Goal: Transaction & Acquisition: Purchase product/service

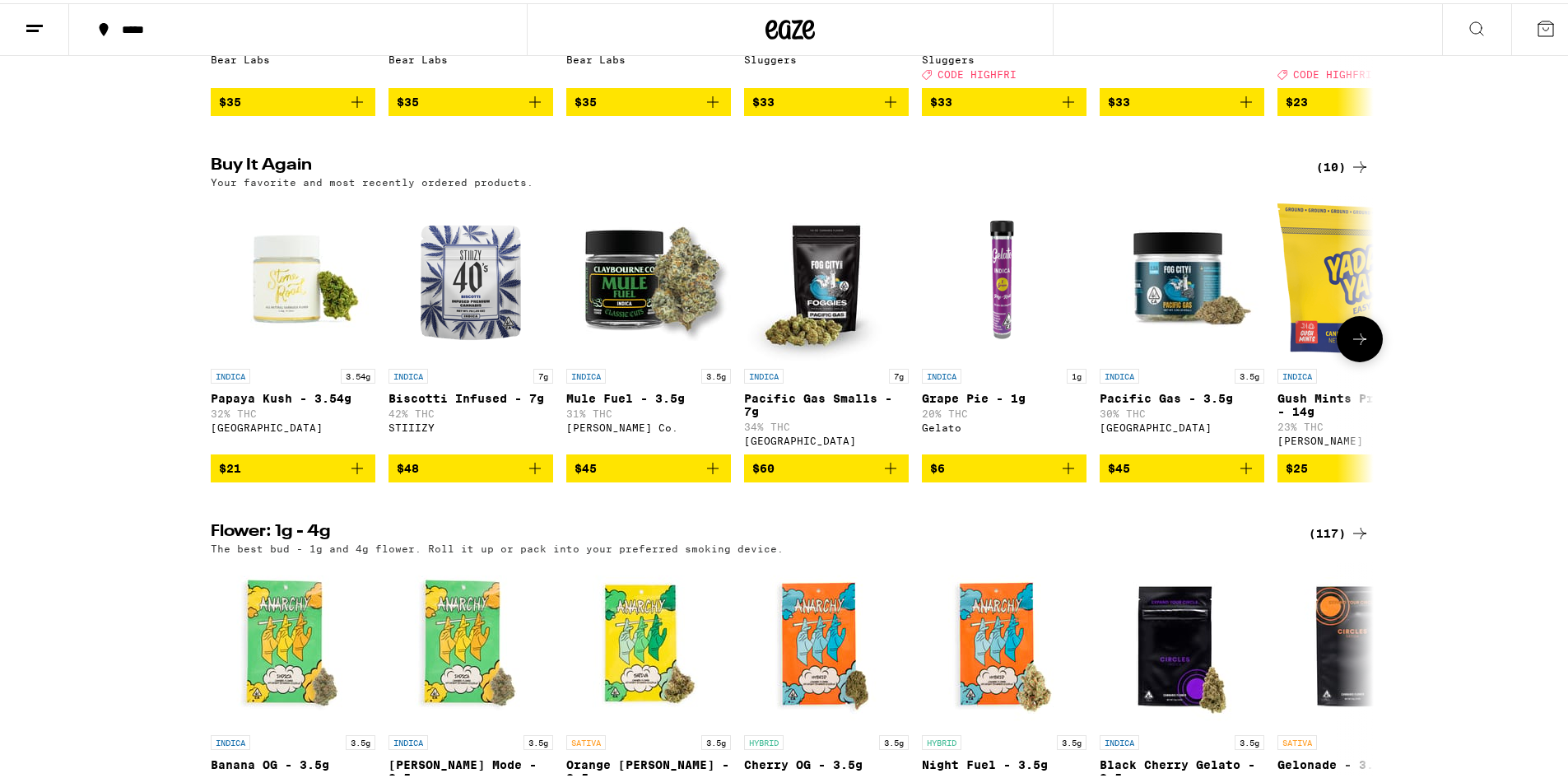
scroll to position [1646, 0]
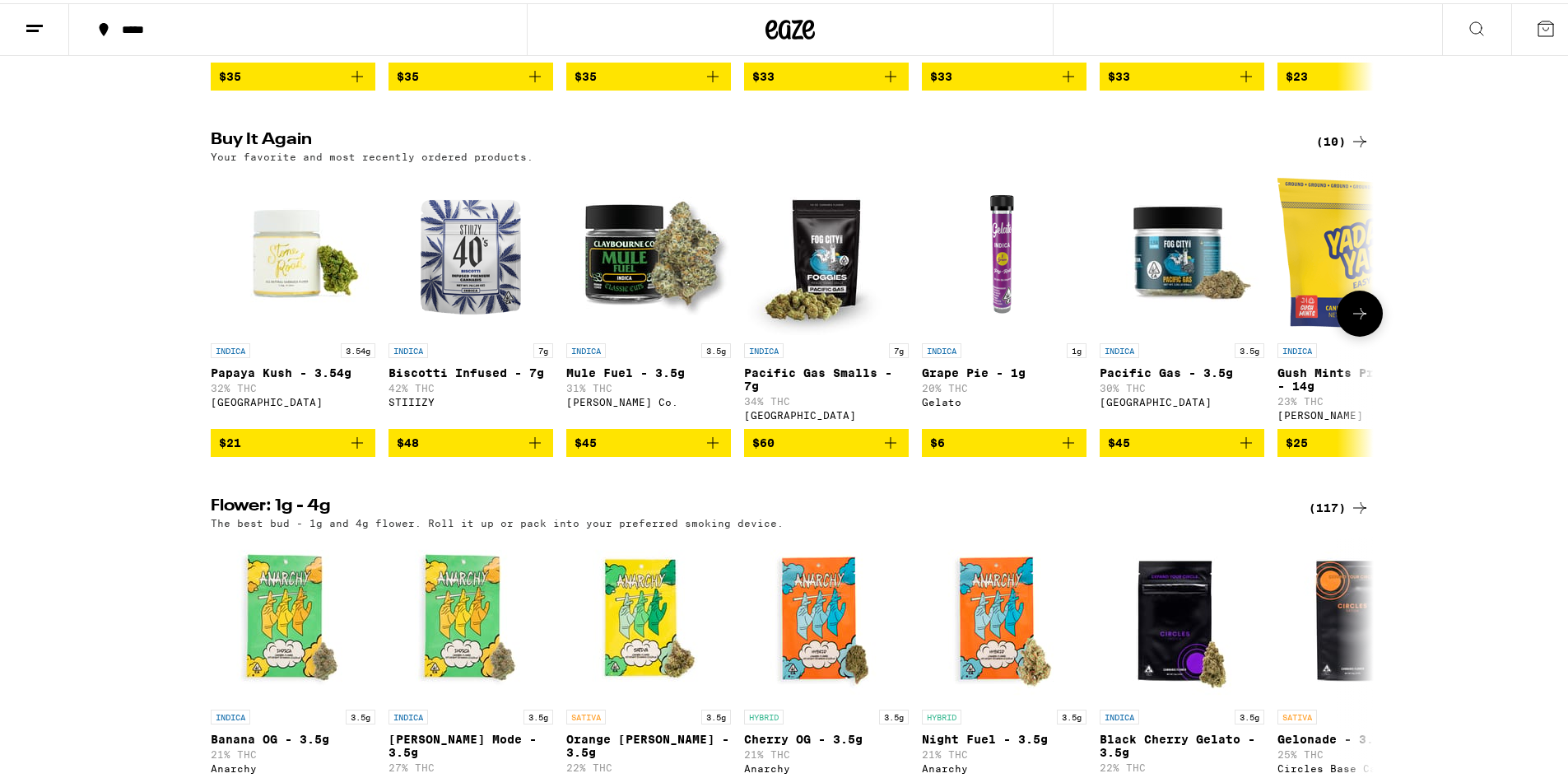
click at [708, 450] on icon "Add to bag" at bounding box center [713, 439] width 20 height 20
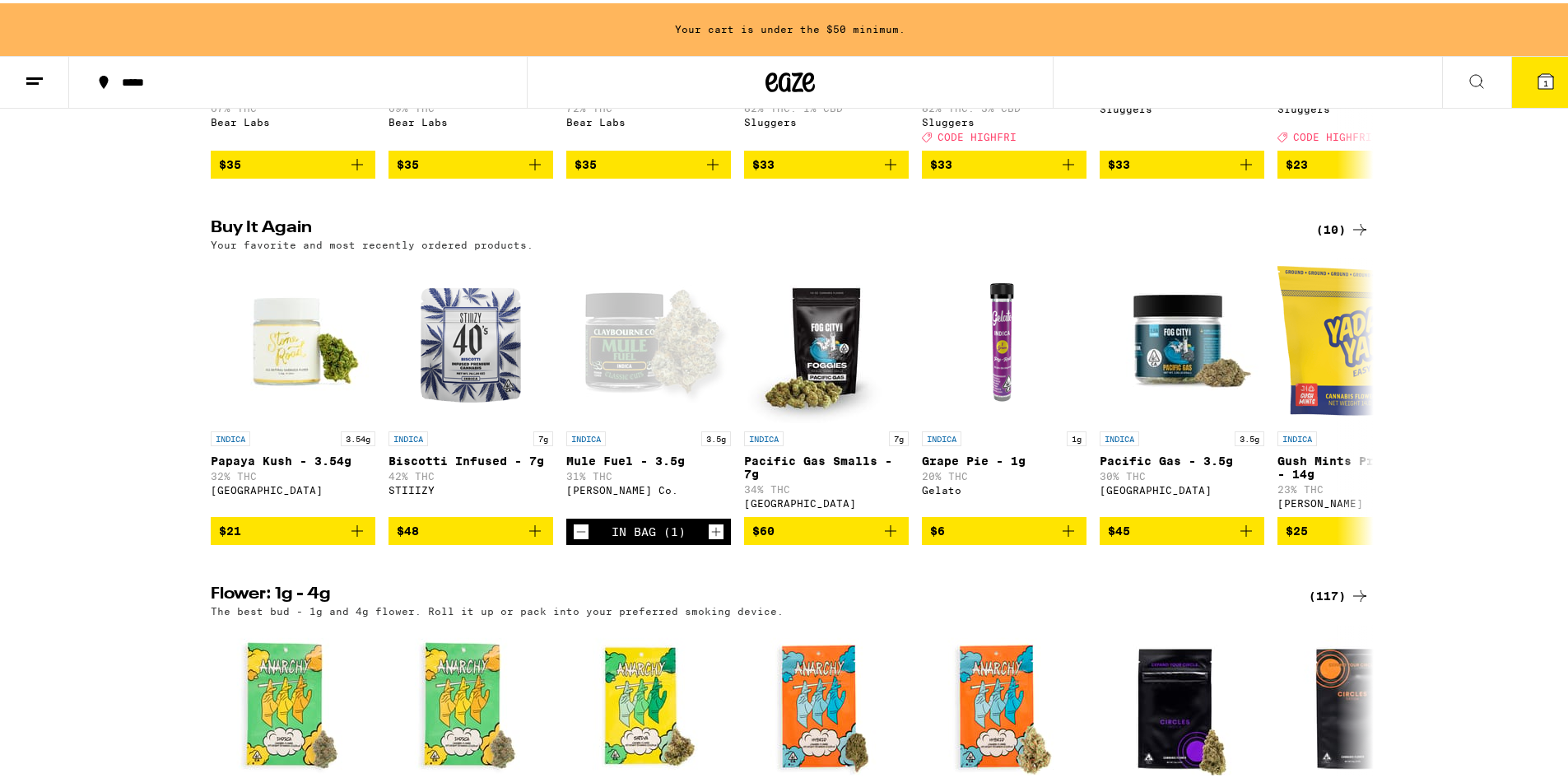
scroll to position [1699, 0]
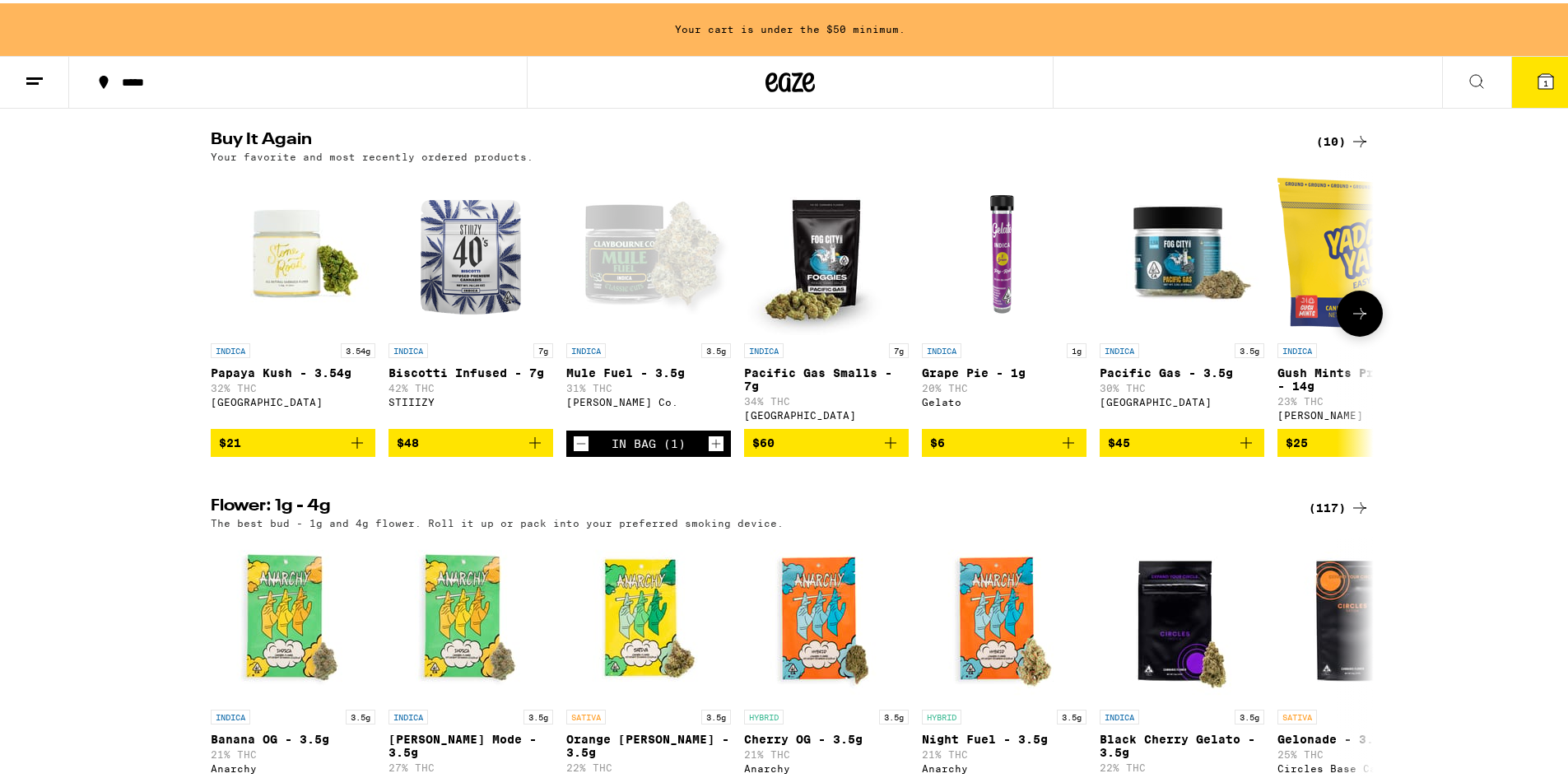
click at [709, 451] on icon "Increment" at bounding box center [715, 440] width 15 height 20
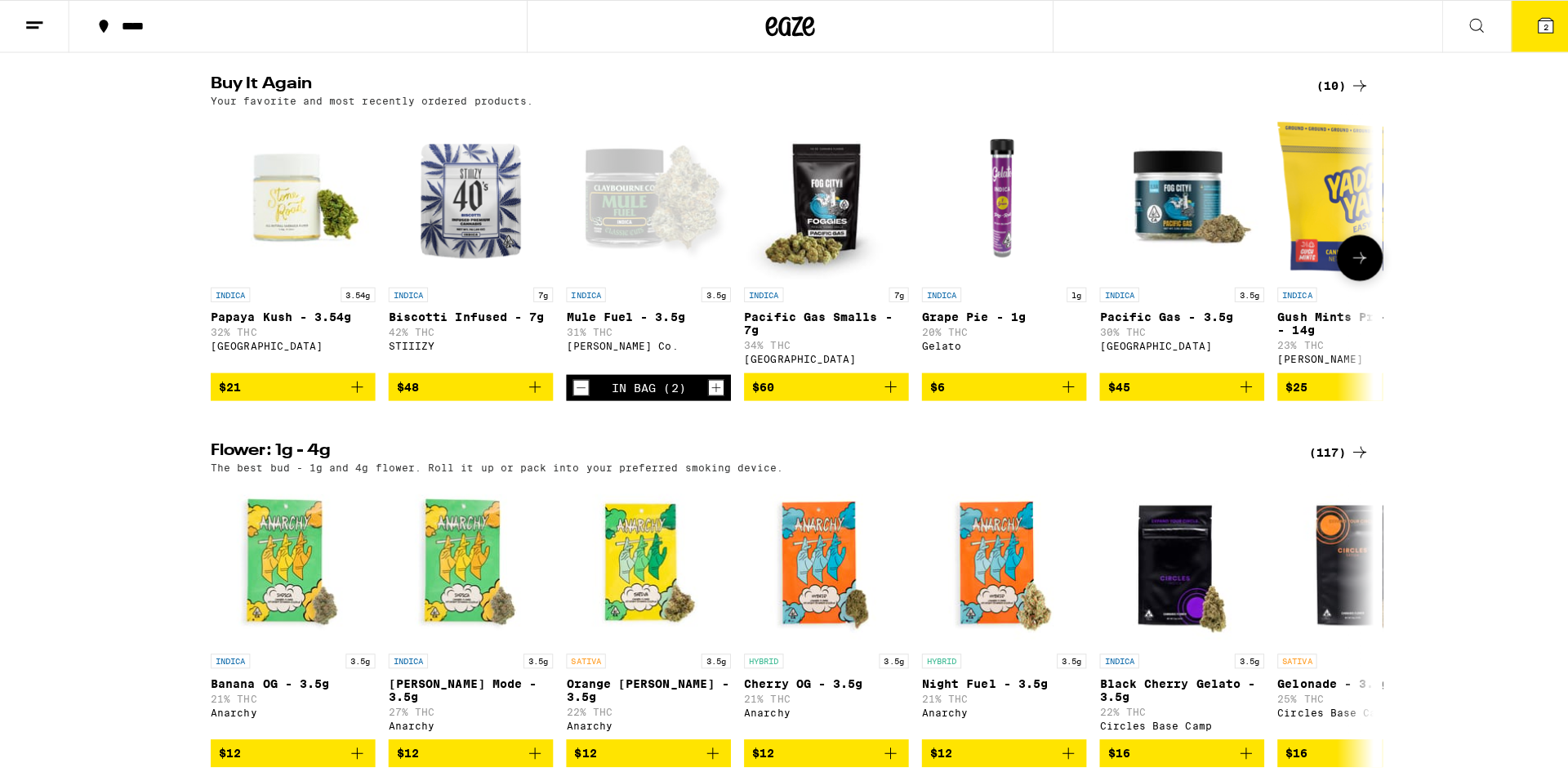
scroll to position [1634, 0]
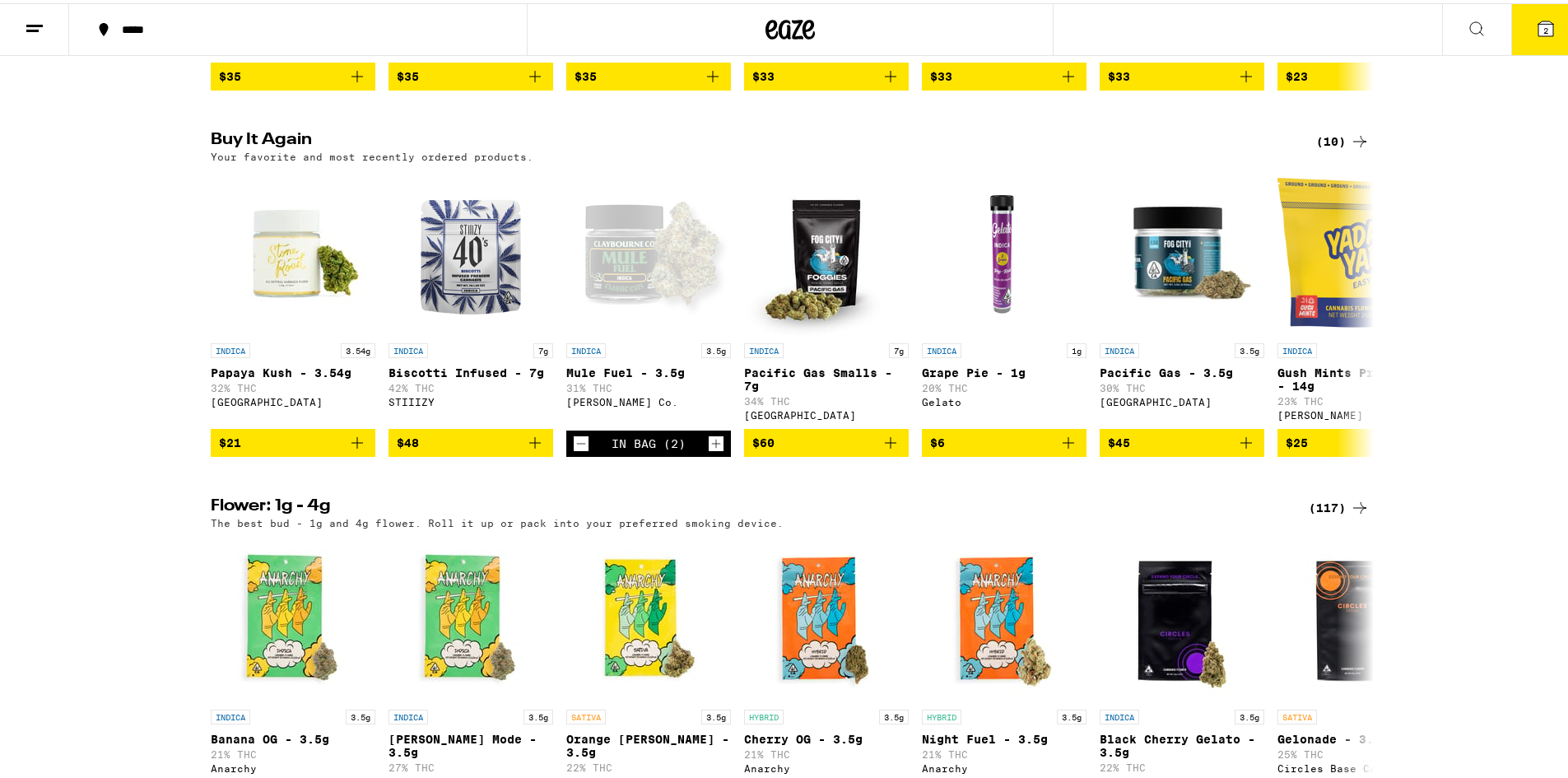
click at [1538, 28] on icon at bounding box center [1545, 25] width 15 height 15
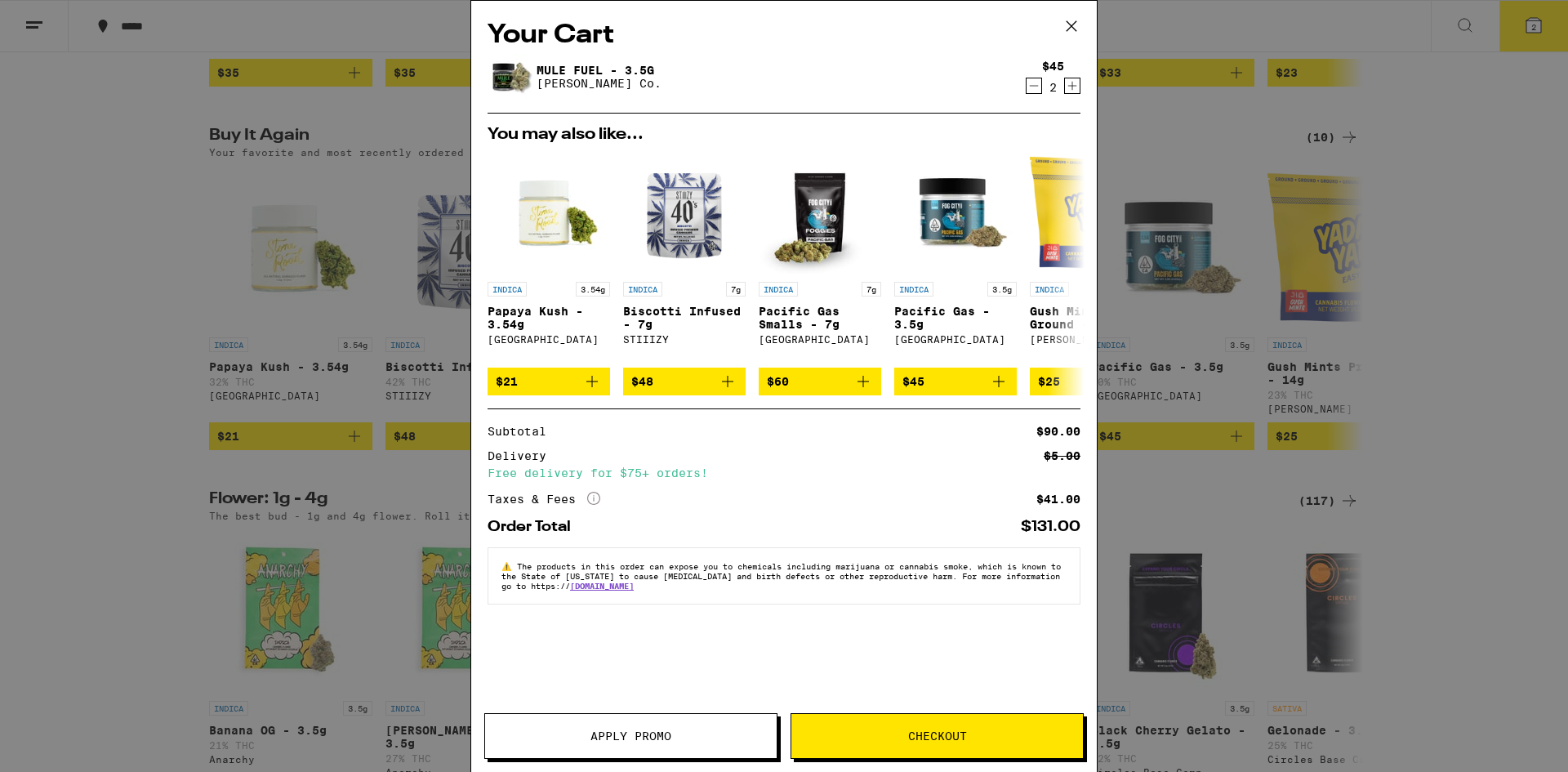
click at [897, 728] on button "Checkout" at bounding box center [937, 736] width 293 height 46
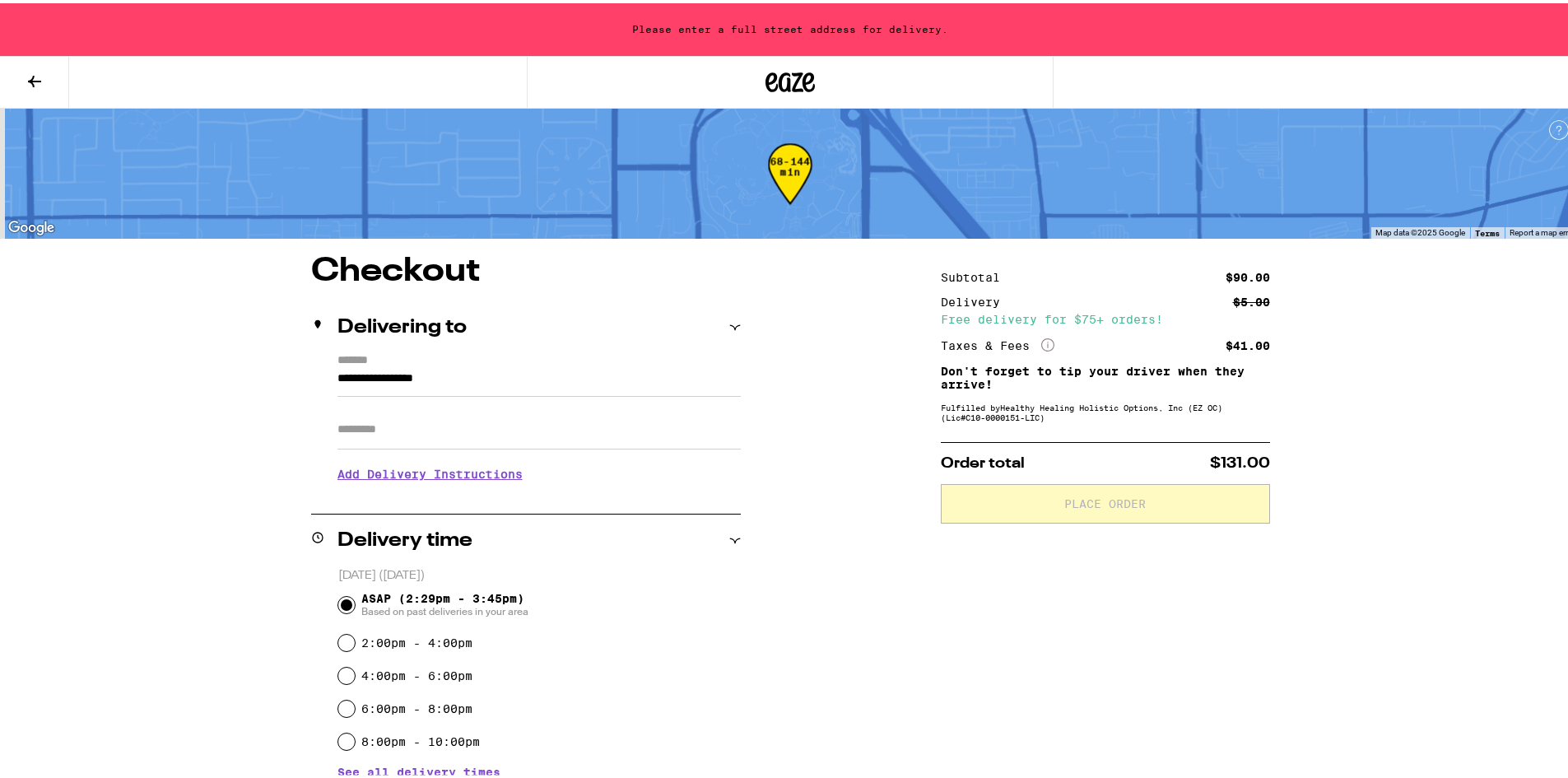
click at [34, 87] on icon at bounding box center [34, 78] width 20 height 20
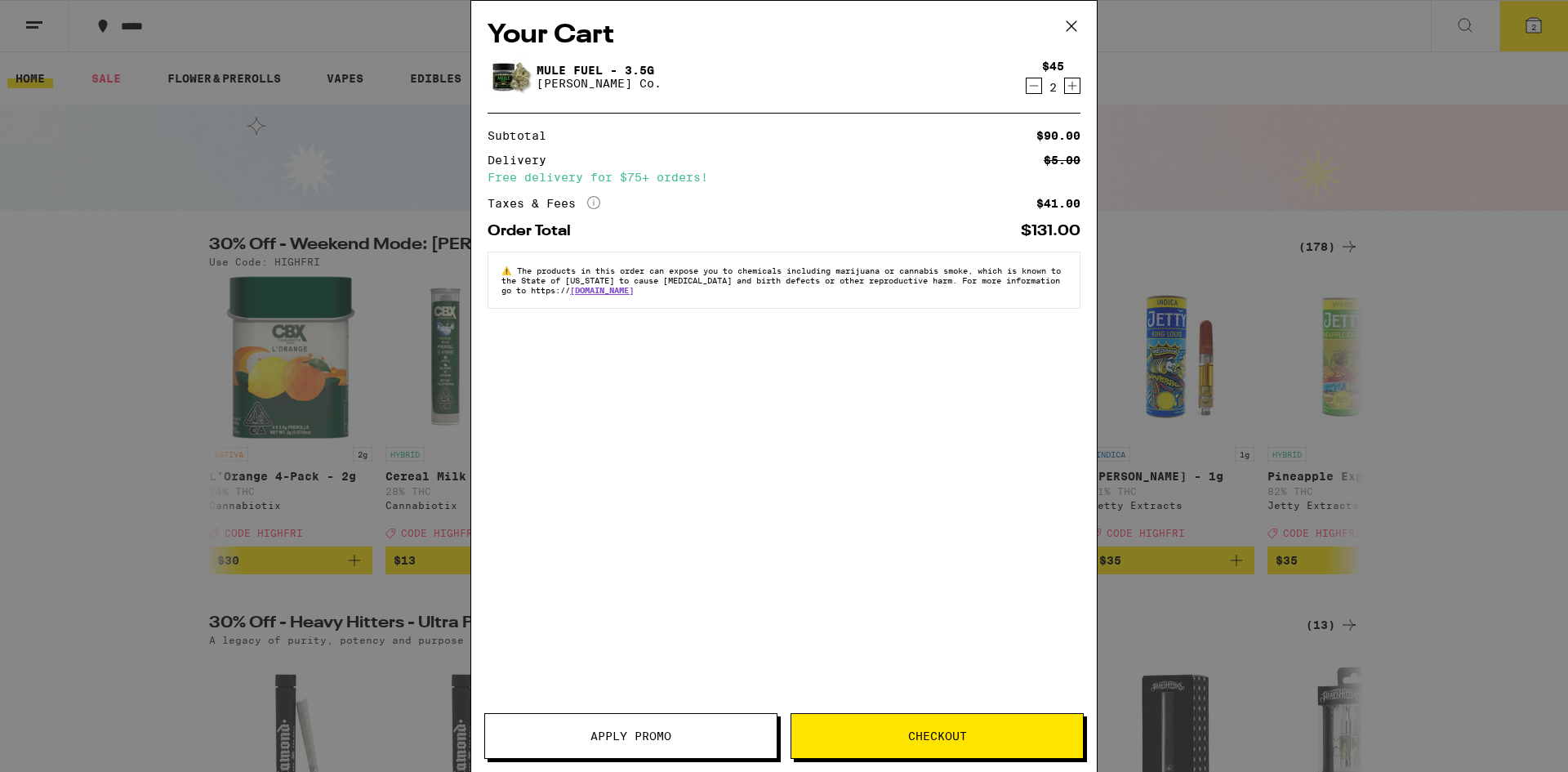
click at [1073, 26] on icon at bounding box center [1072, 26] width 24 height 24
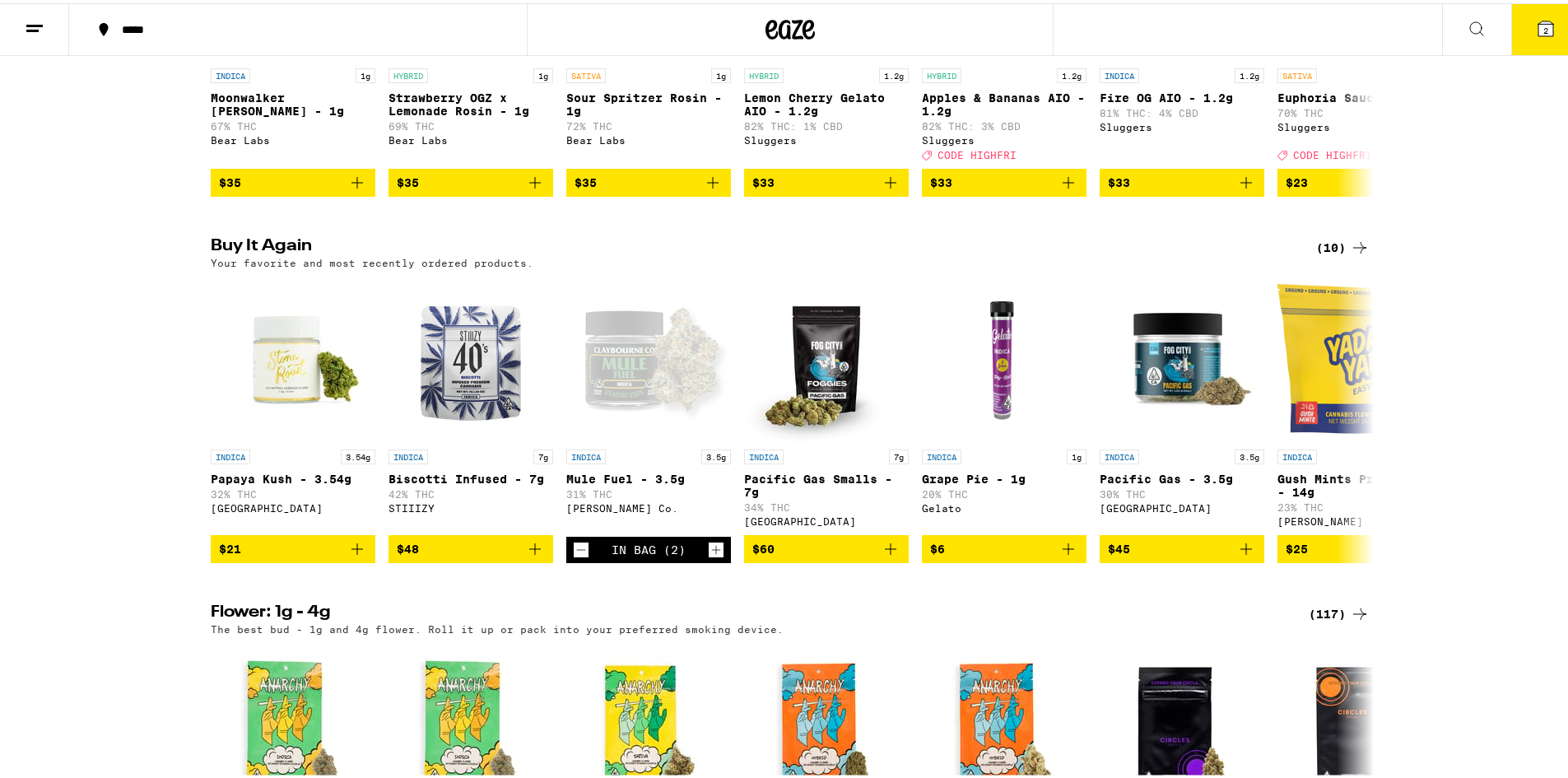
scroll to position [1564, 0]
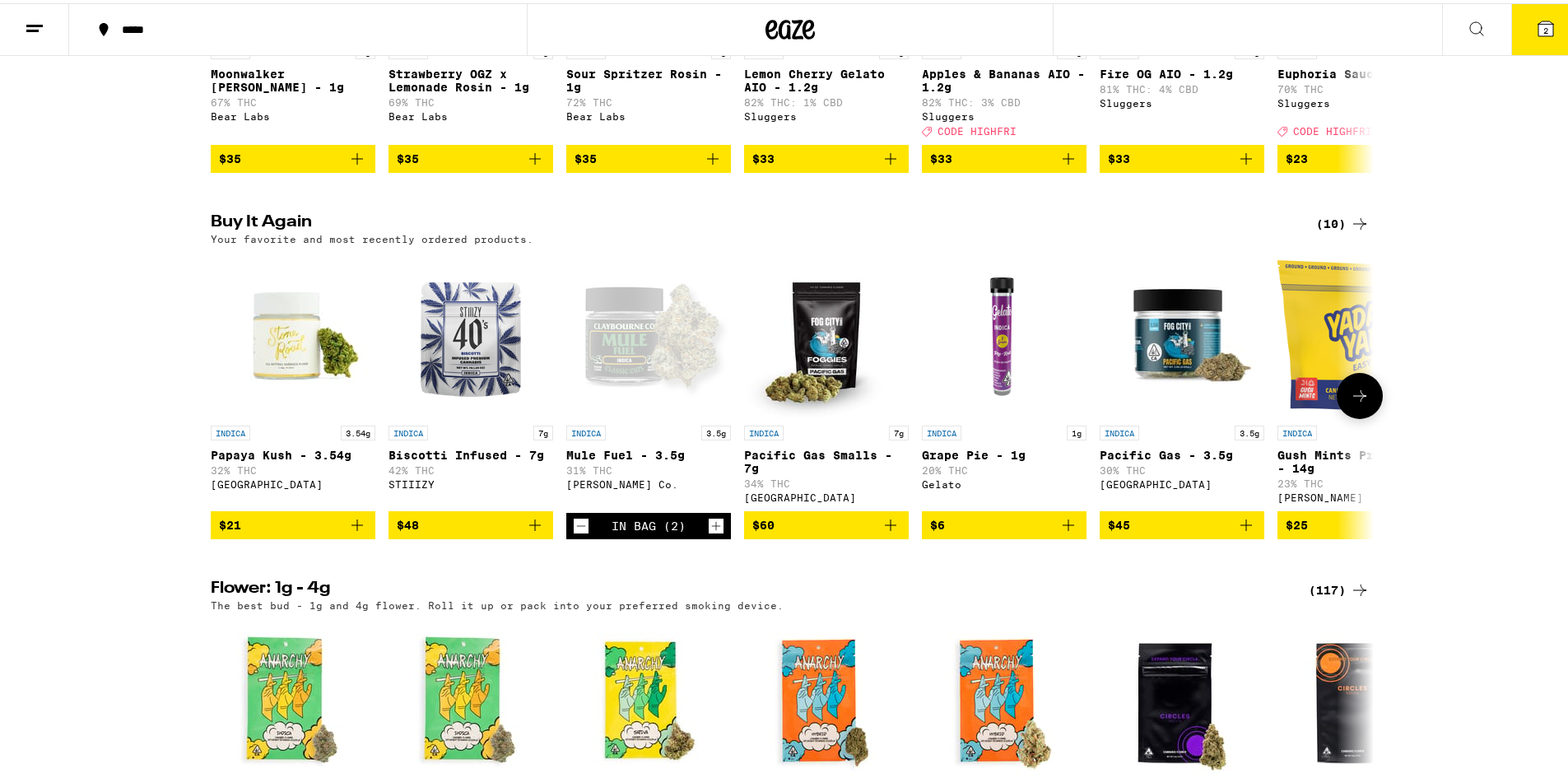
click at [713, 532] on icon "Increment" at bounding box center [715, 523] width 15 height 20
click at [1538, 24] on icon at bounding box center [1545, 25] width 15 height 15
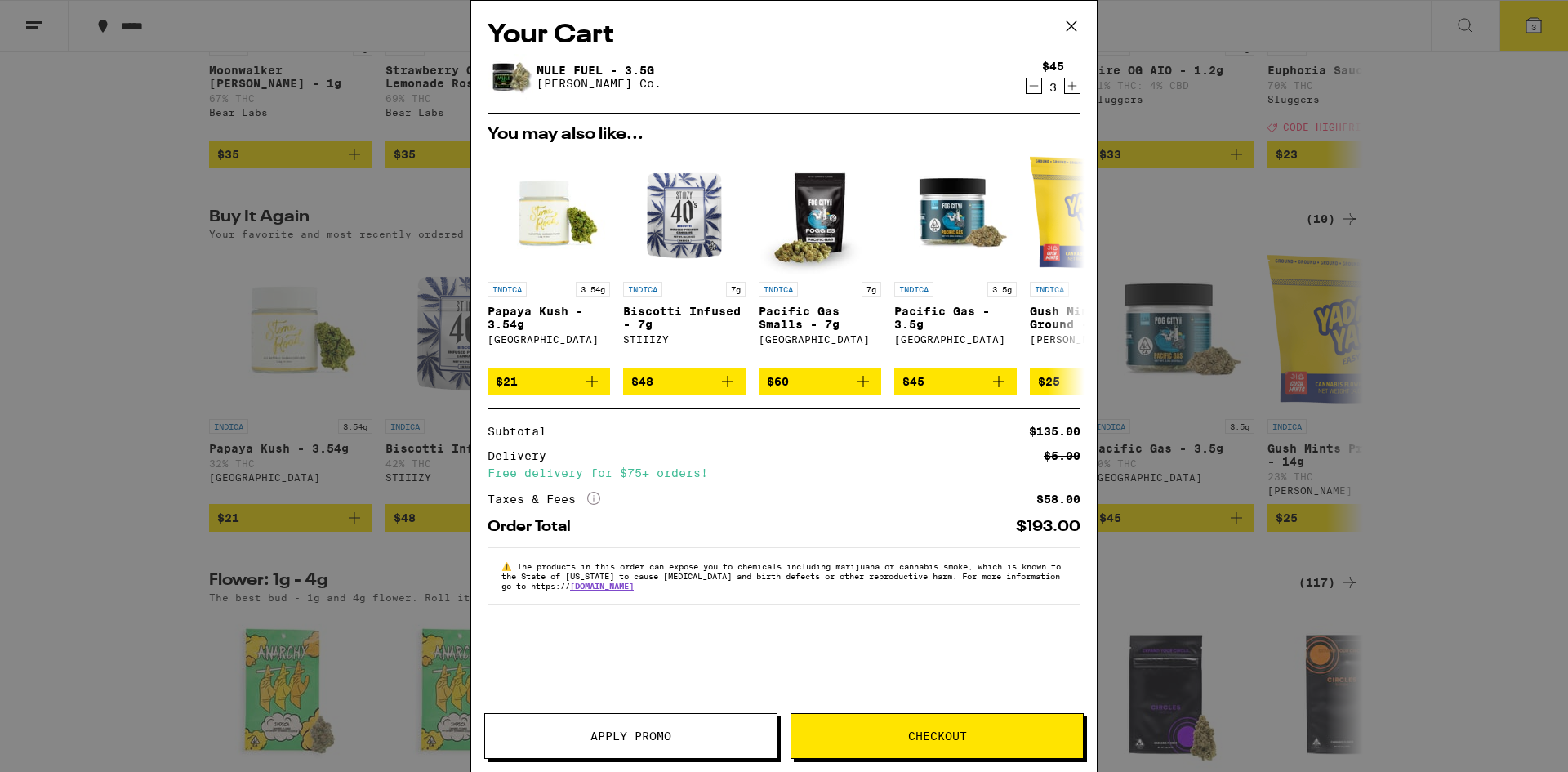
click at [1077, 25] on icon at bounding box center [1072, 26] width 24 height 24
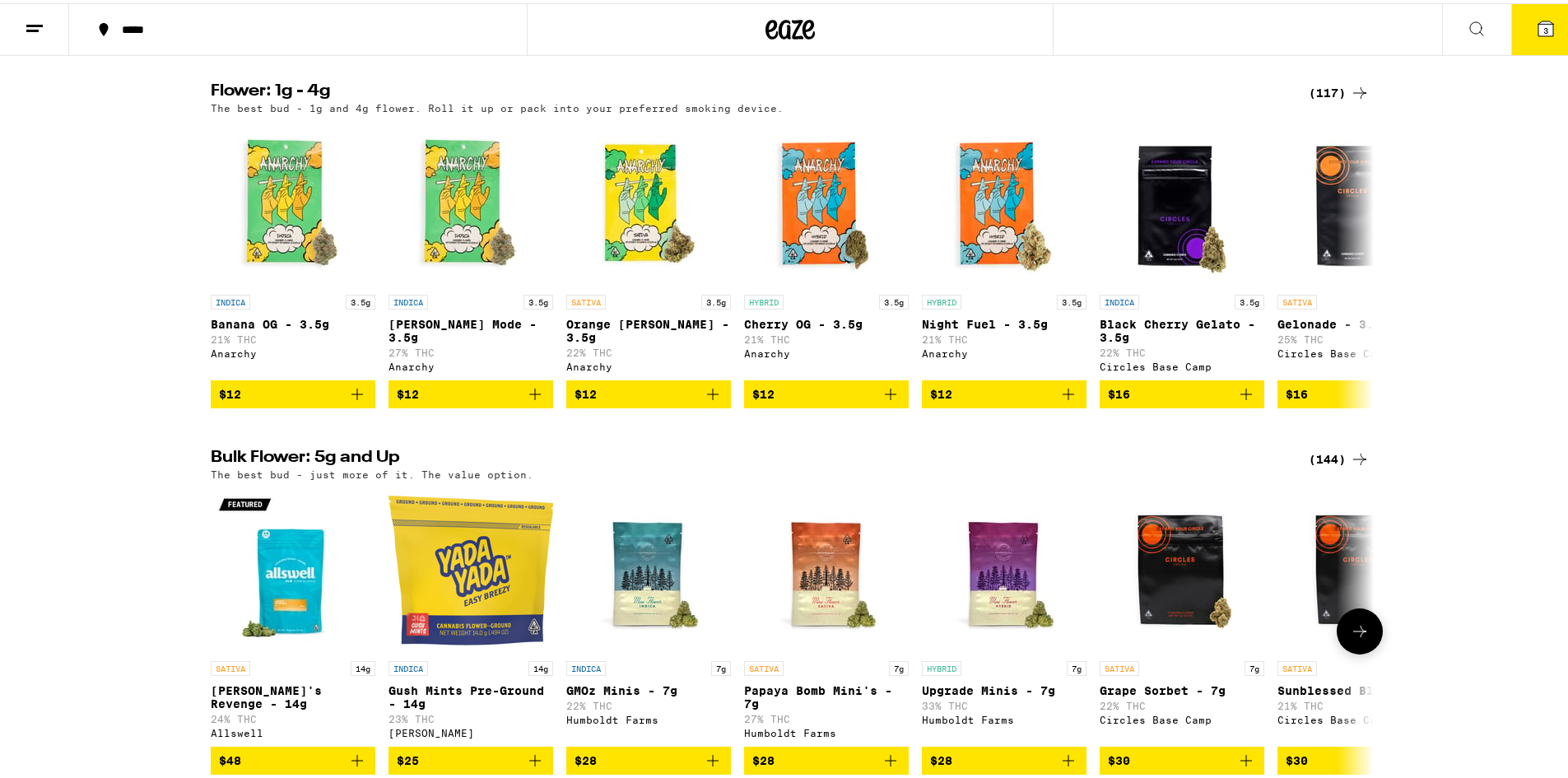
scroll to position [2058, 0]
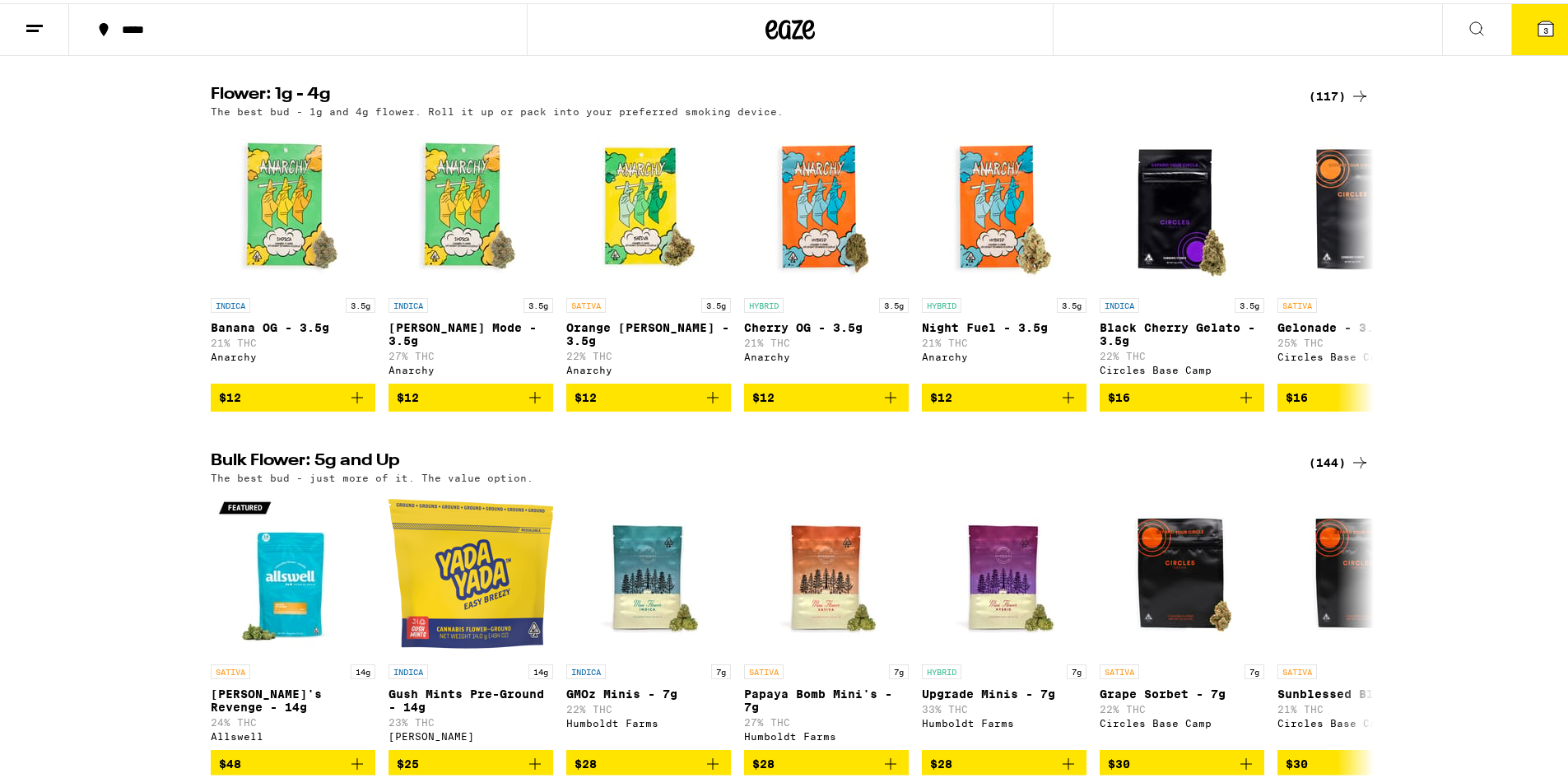
click at [1331, 103] on div "(117)" at bounding box center [1339, 93] width 61 height 20
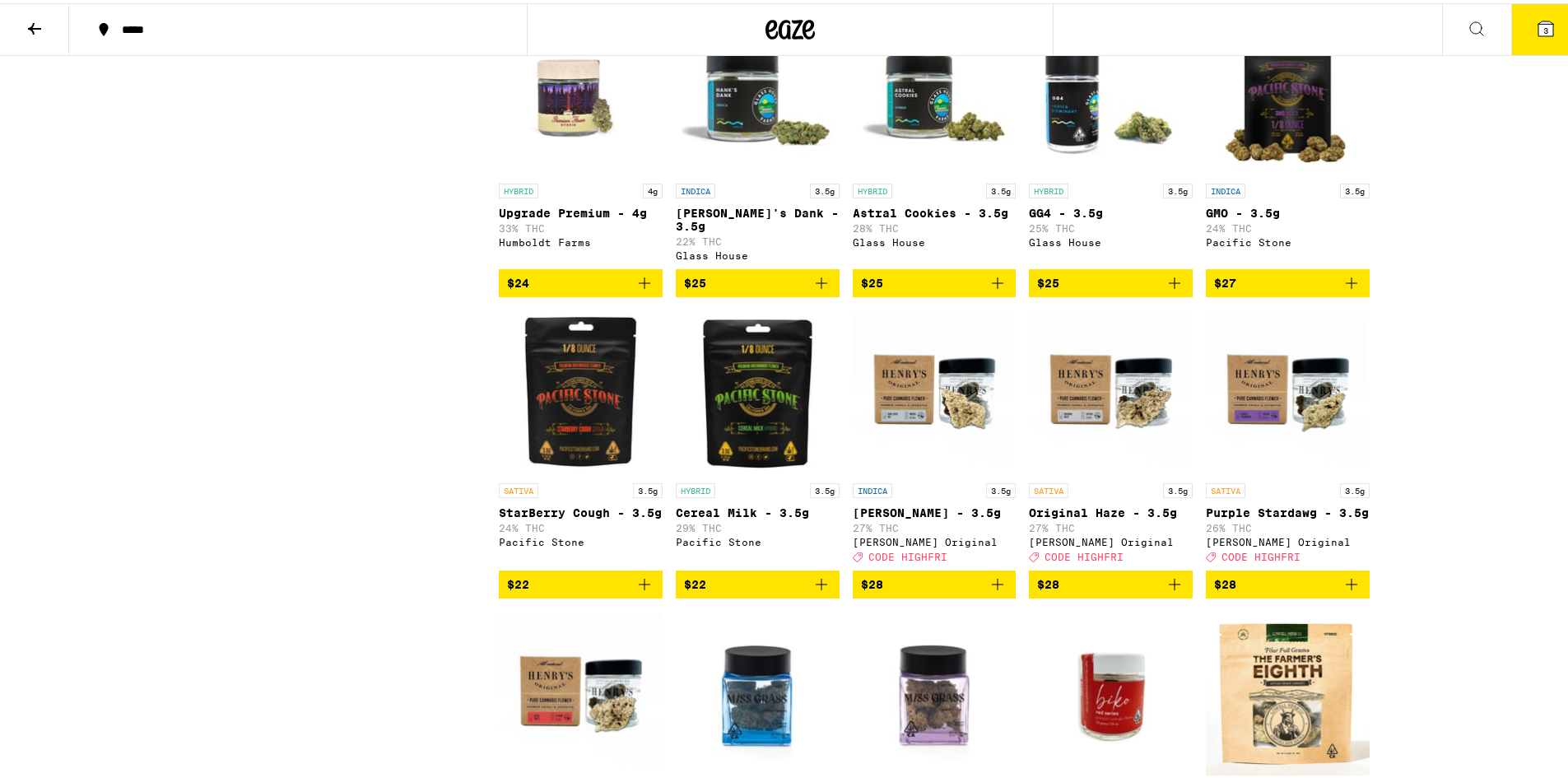
scroll to position [1811, 0]
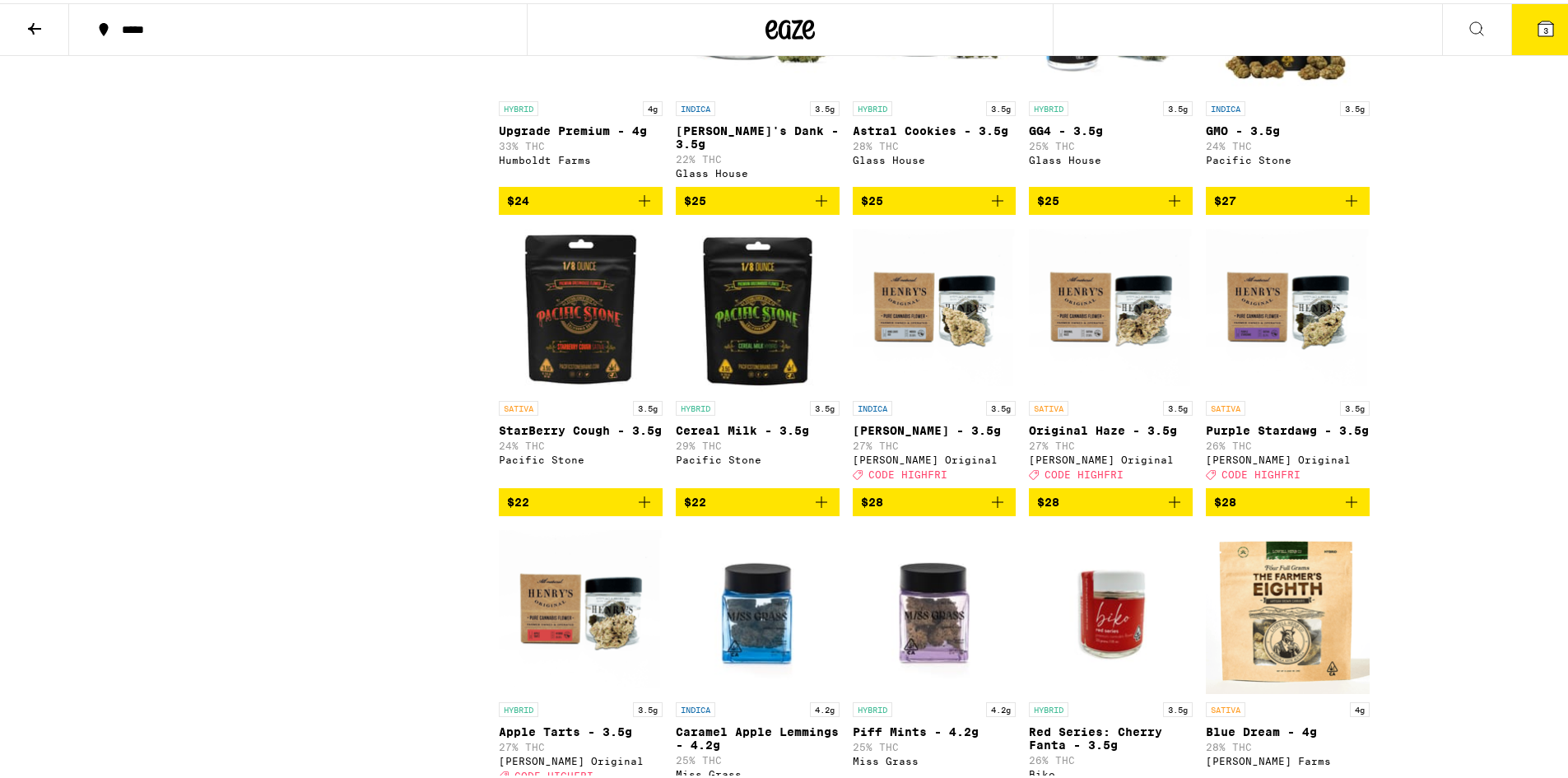
click at [992, 509] on icon "Add to bag" at bounding box center [998, 498] width 20 height 20
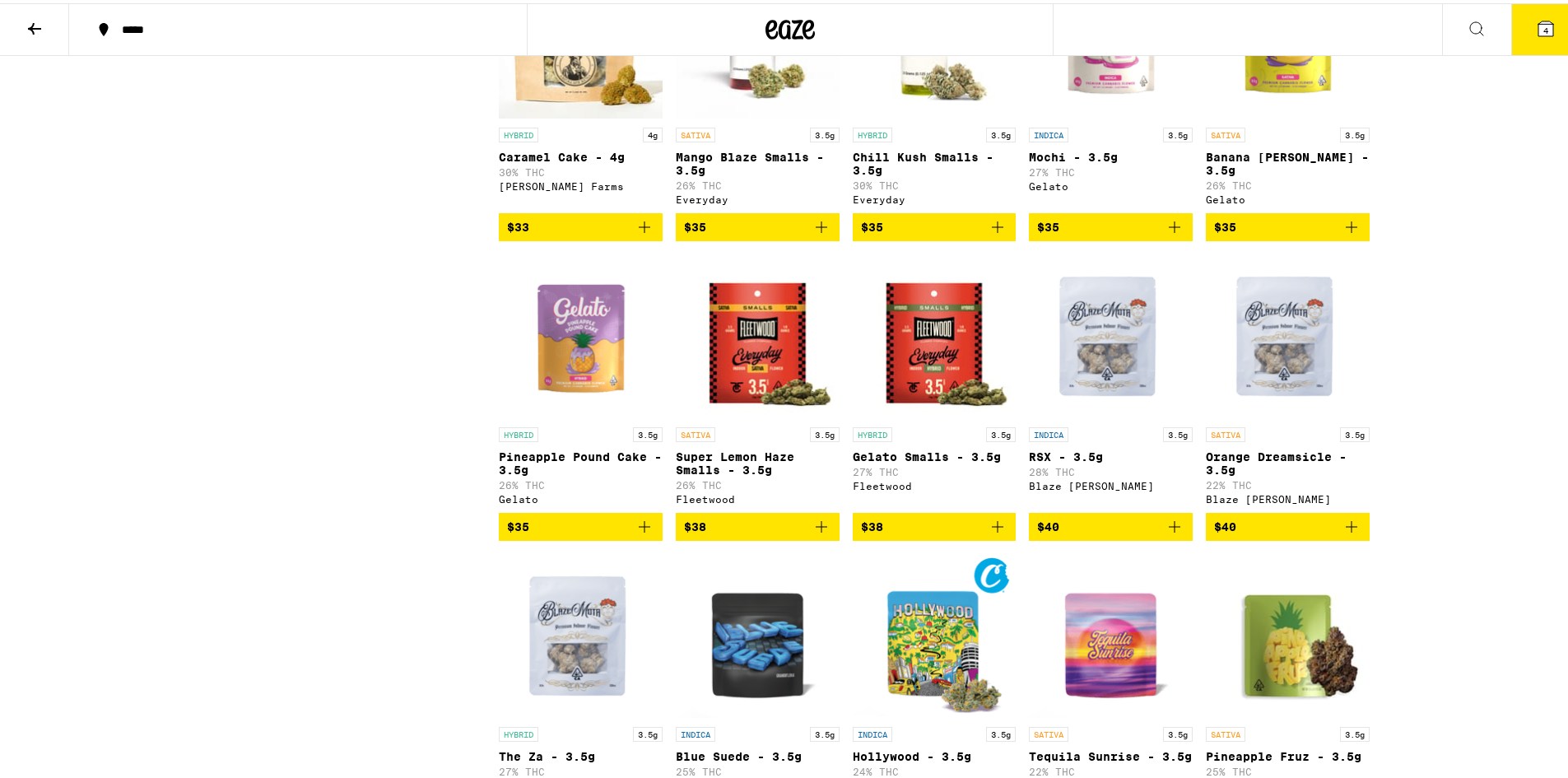
scroll to position [2717, 0]
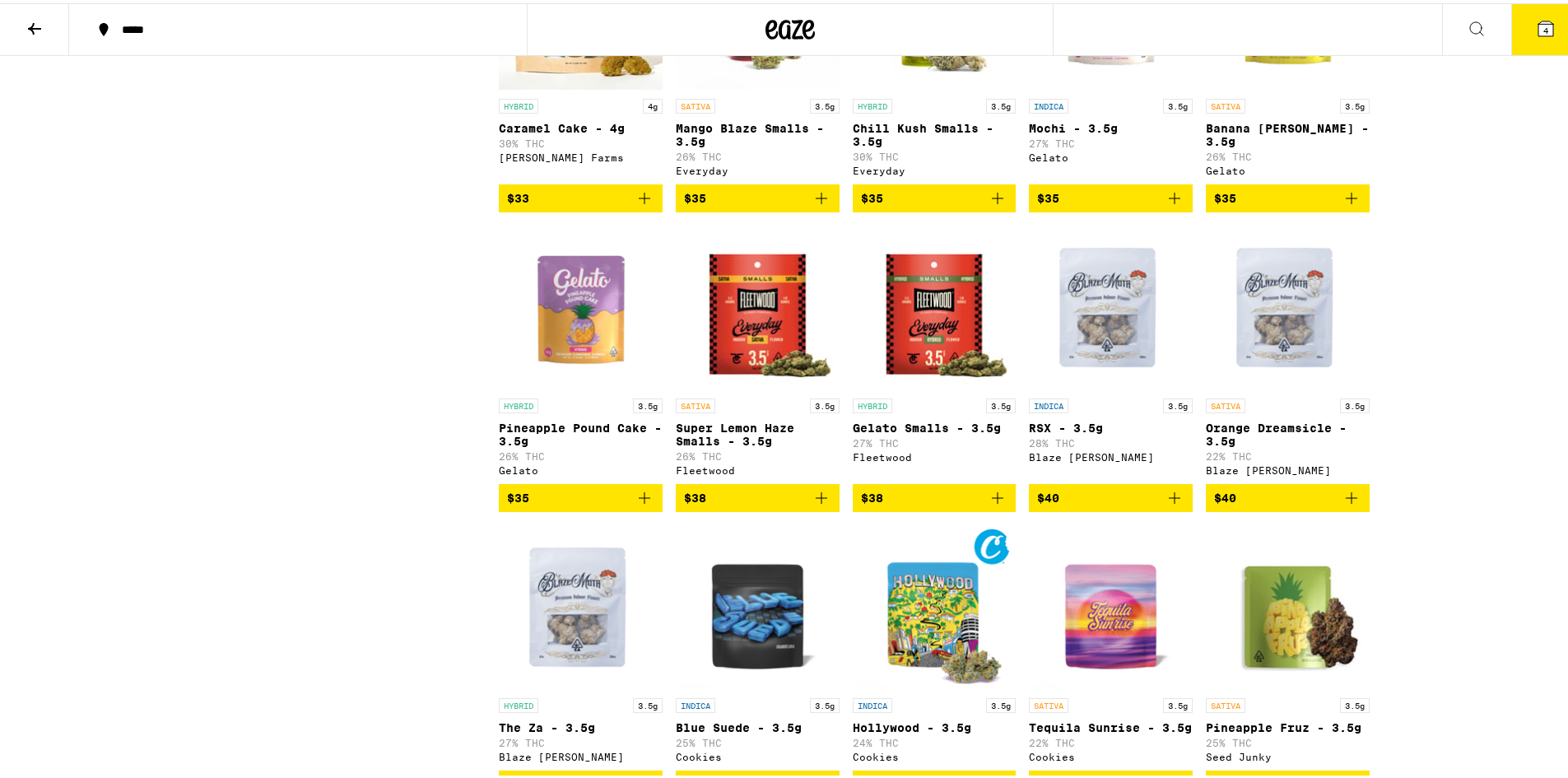
click at [32, 32] on icon at bounding box center [34, 25] width 20 height 20
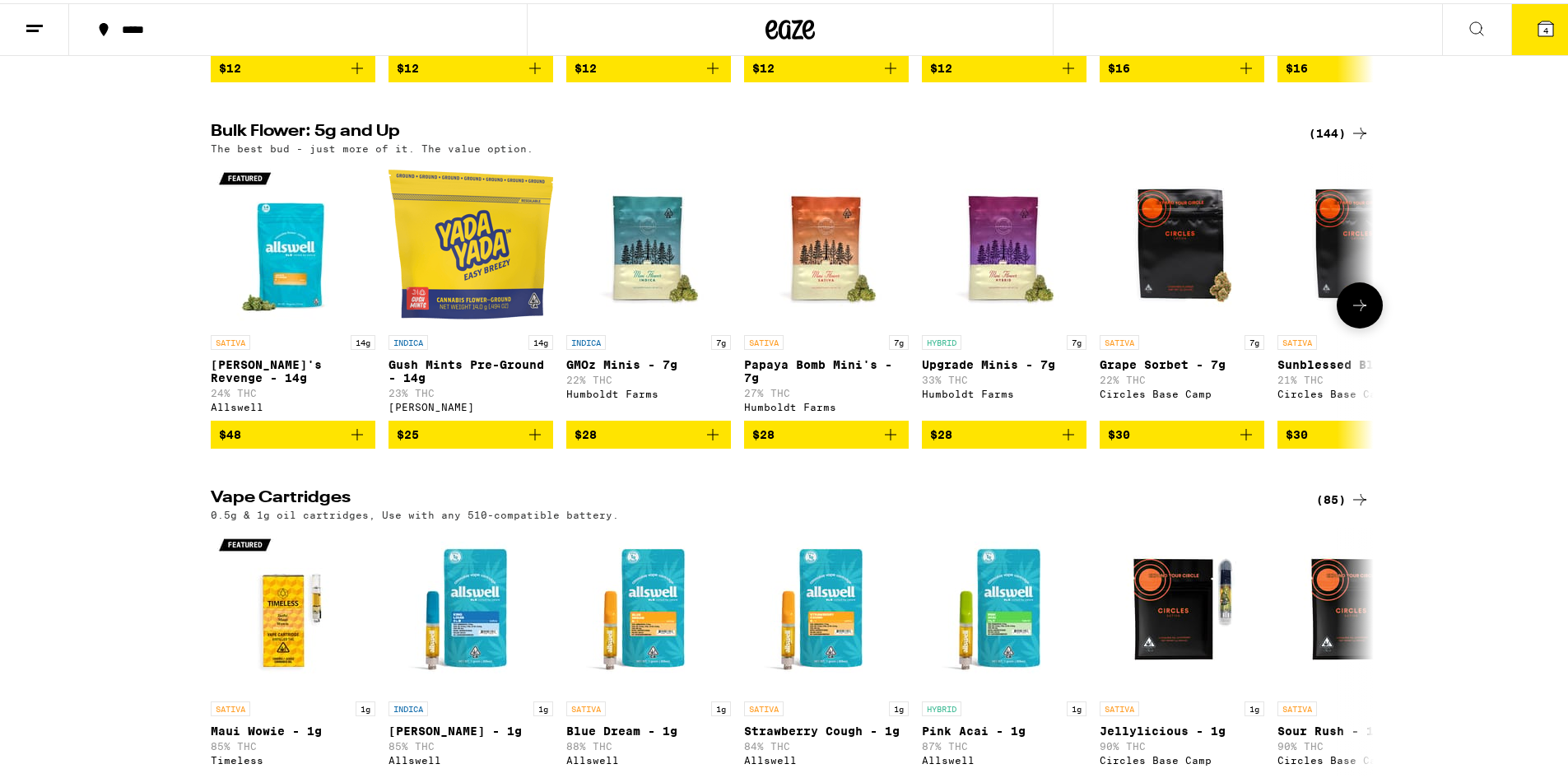
scroll to position [2469, 0]
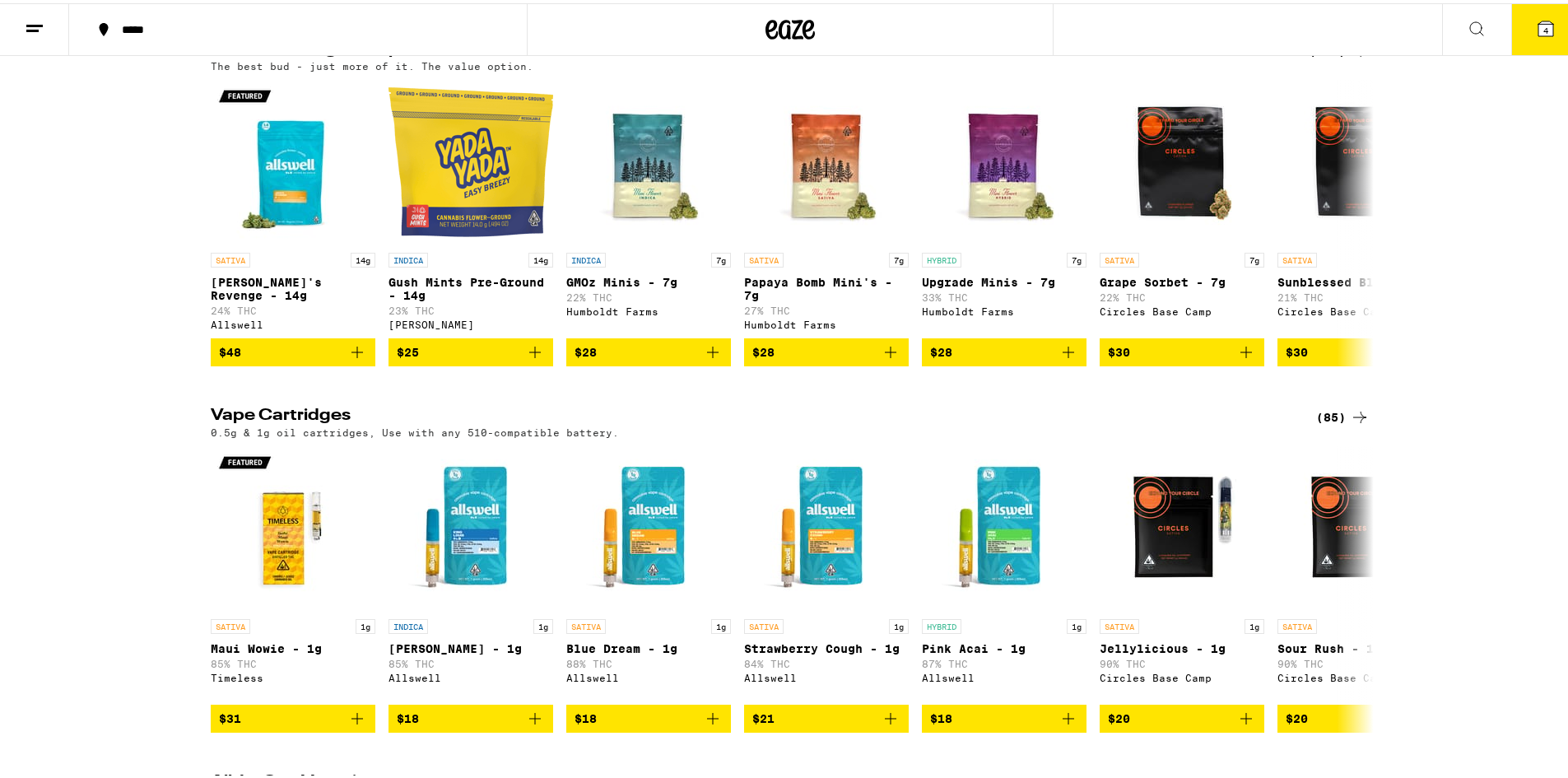
click at [1340, 57] on div "(144)" at bounding box center [1339, 48] width 61 height 20
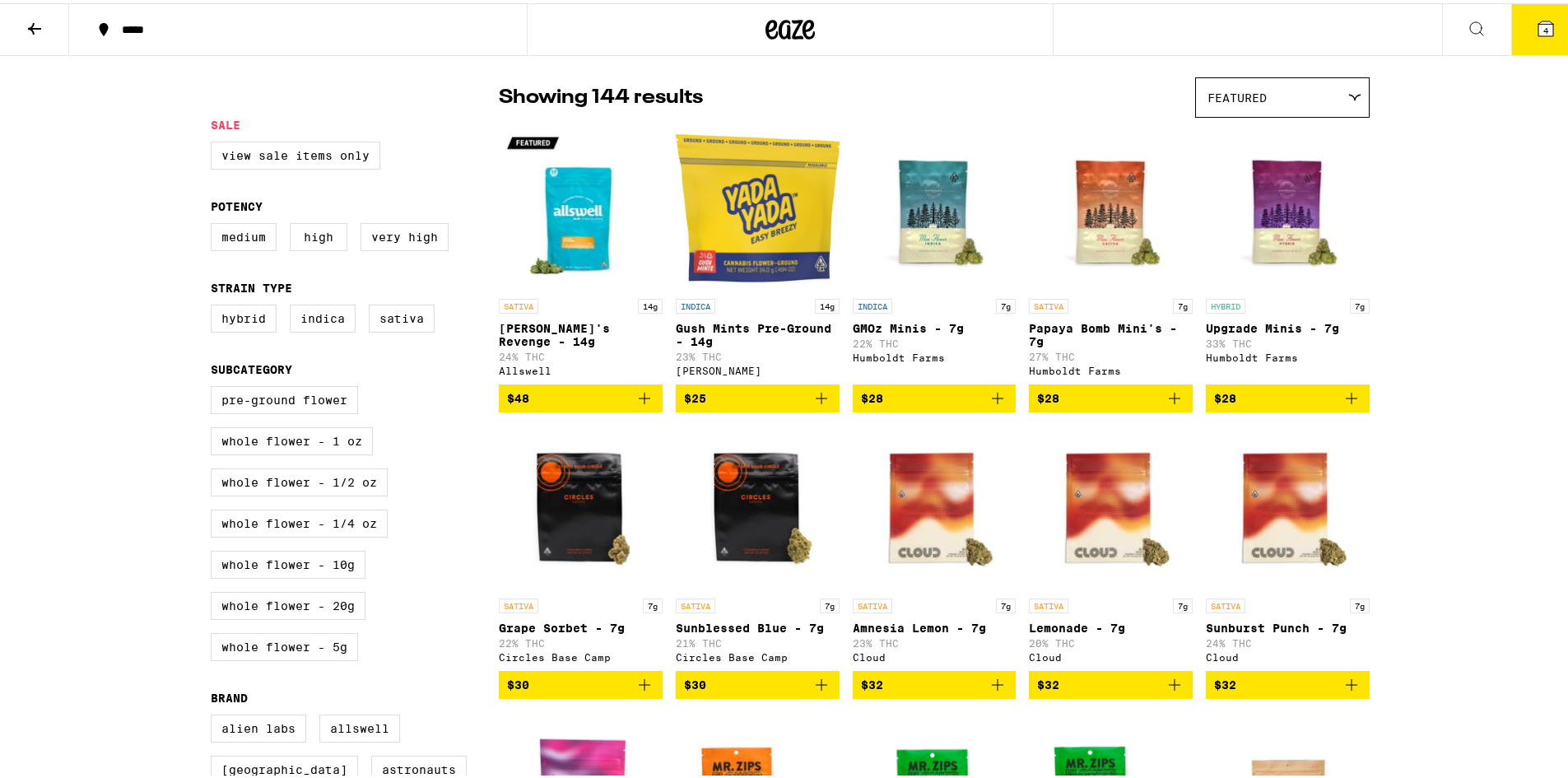
scroll to position [165, 0]
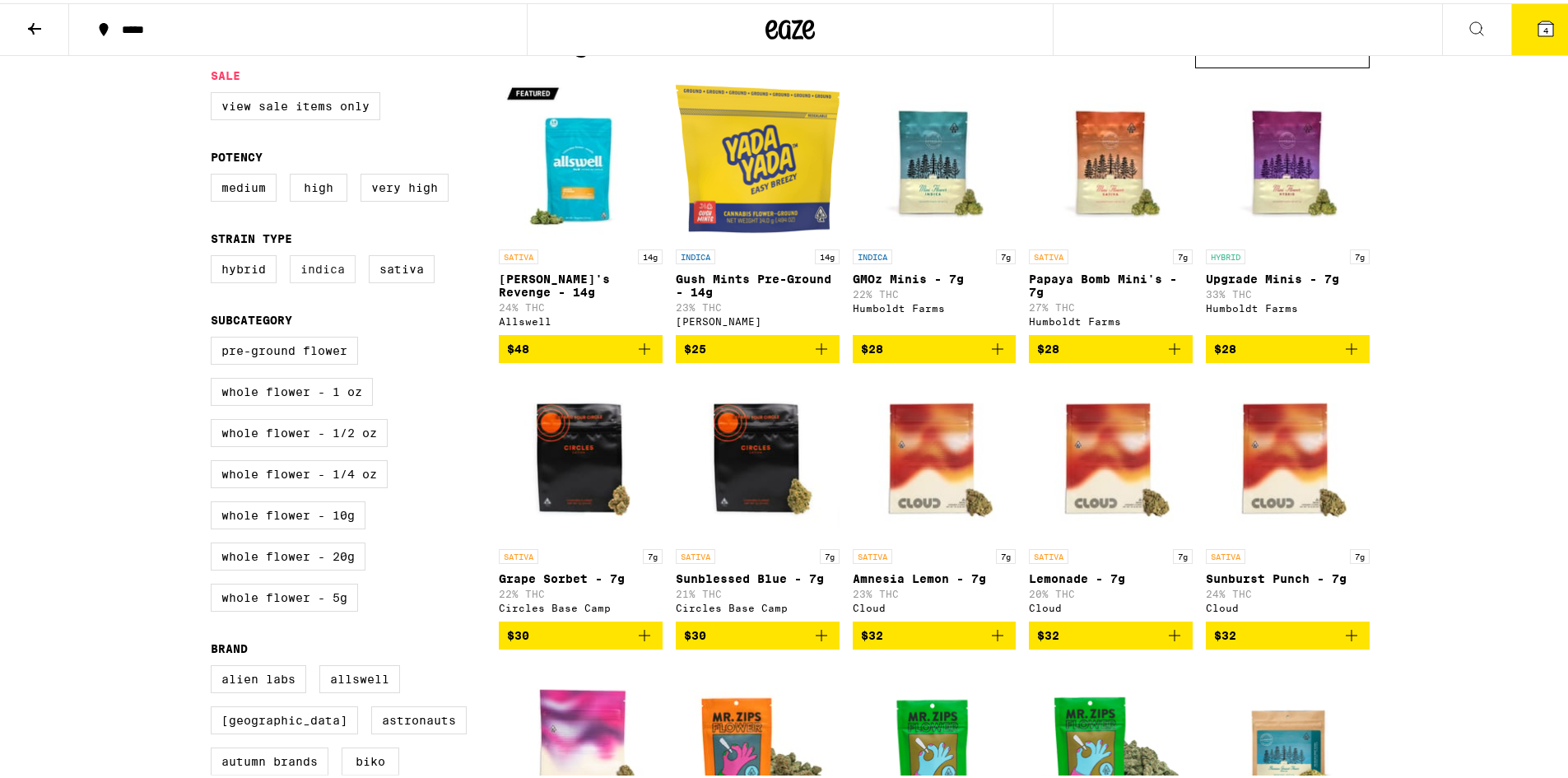
click at [328, 280] on label "Indica" at bounding box center [323, 266] width 66 height 28
click at [214, 255] on input "Indica" at bounding box center [214, 254] width 1 height 1
checkbox input "true"
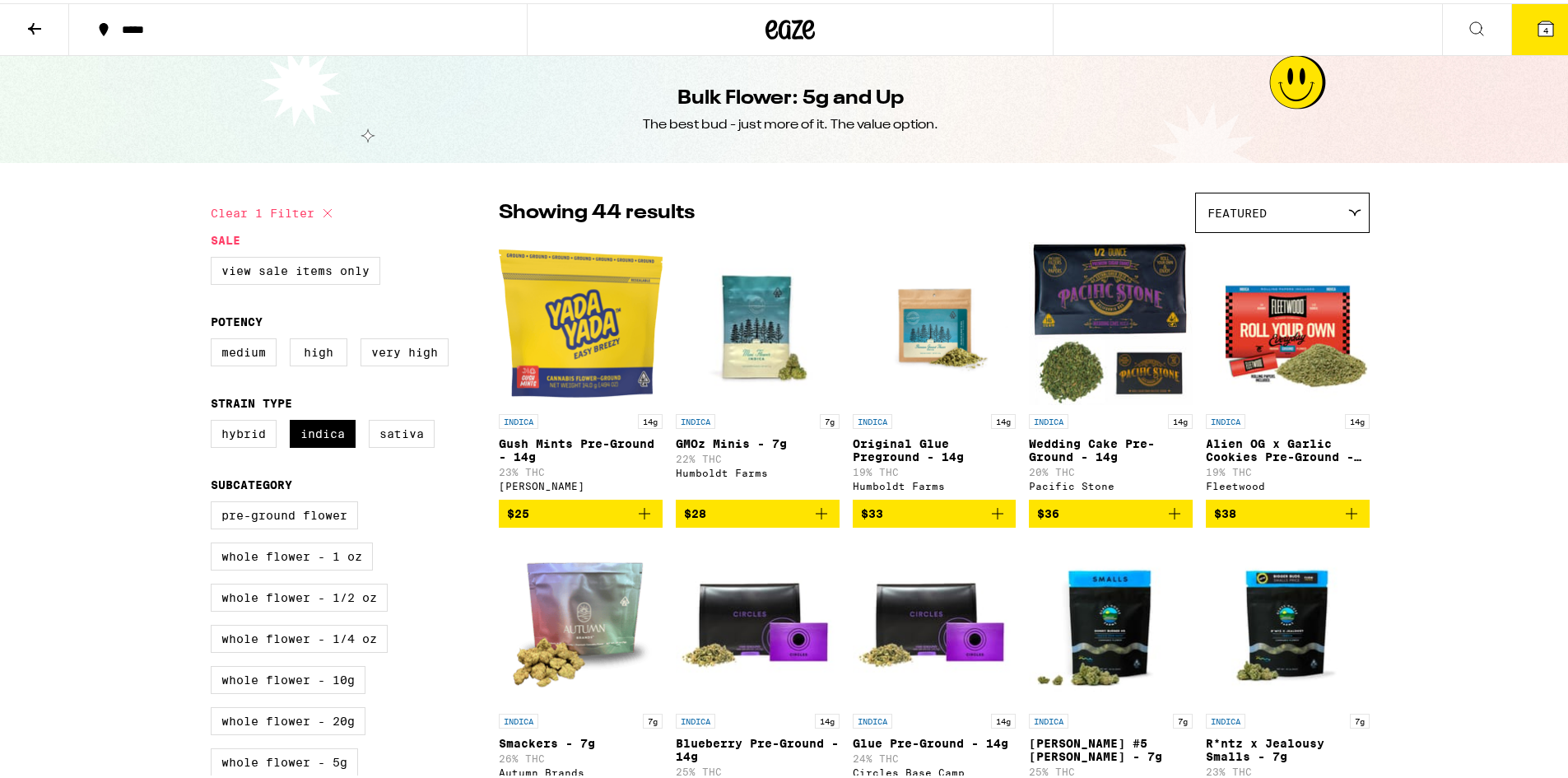
click at [30, 25] on icon at bounding box center [34, 25] width 13 height 11
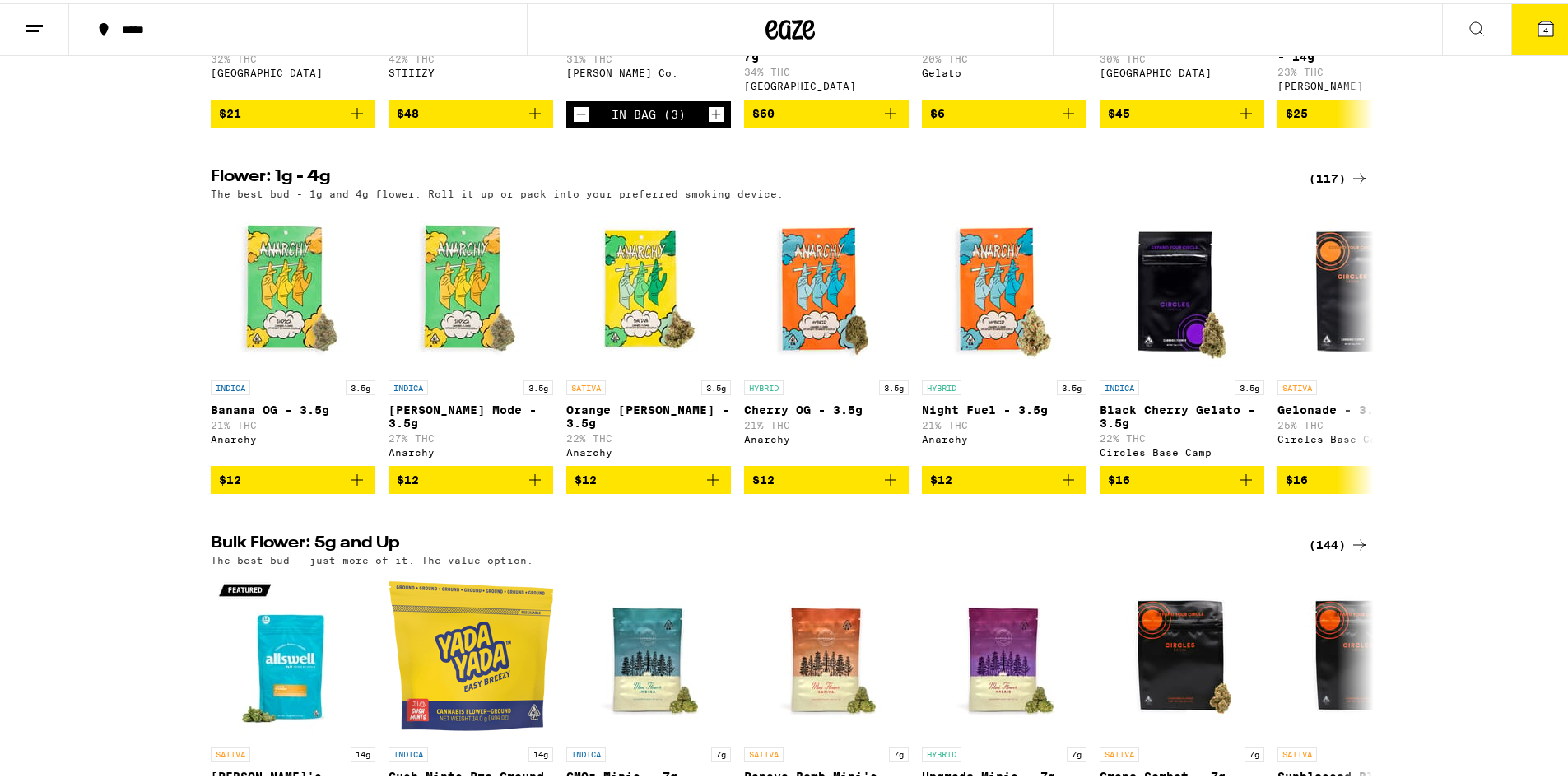
scroll to position [2140, 0]
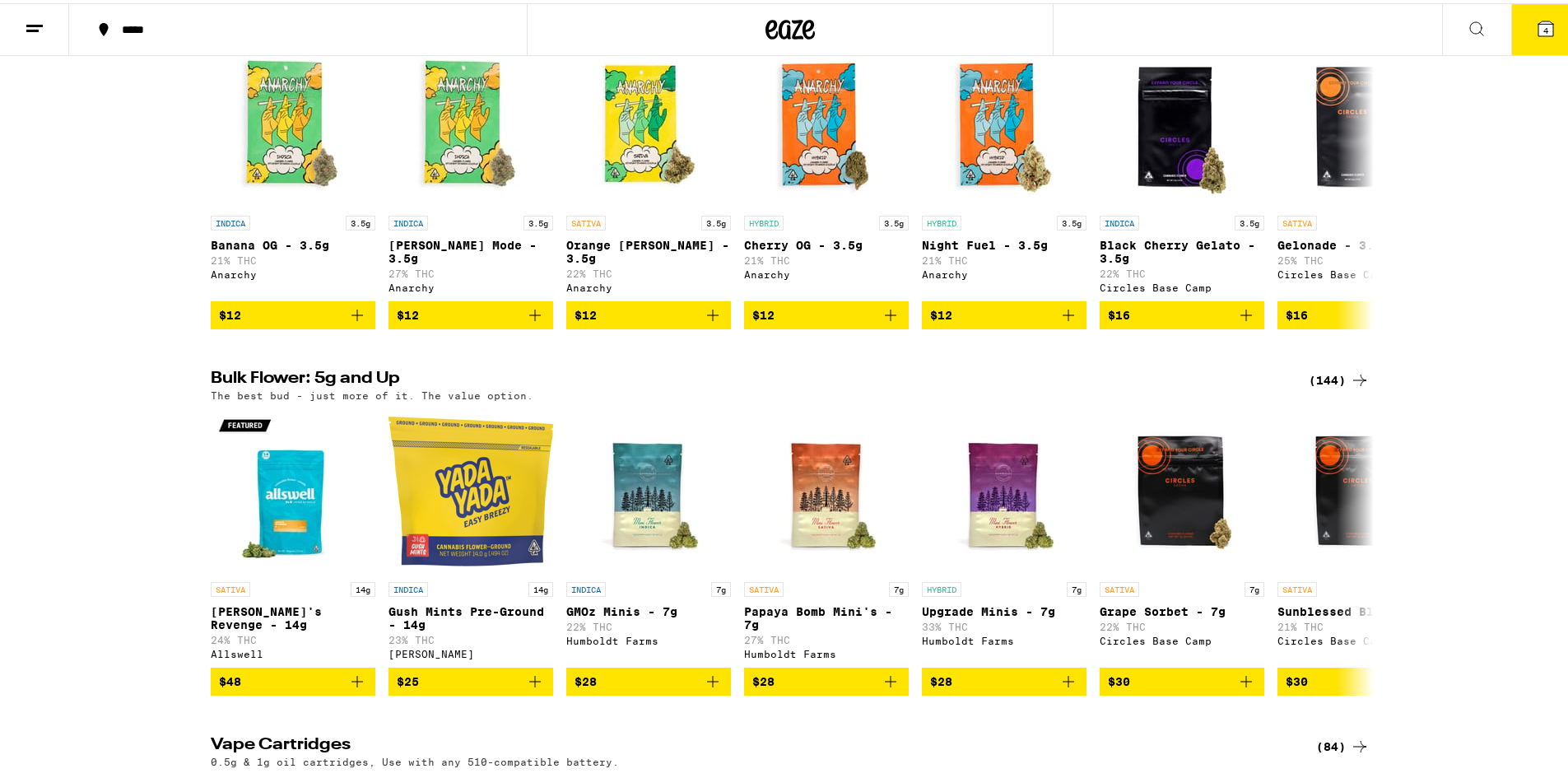
click at [1325, 21] on div "(117)" at bounding box center [1339, 10] width 61 height 20
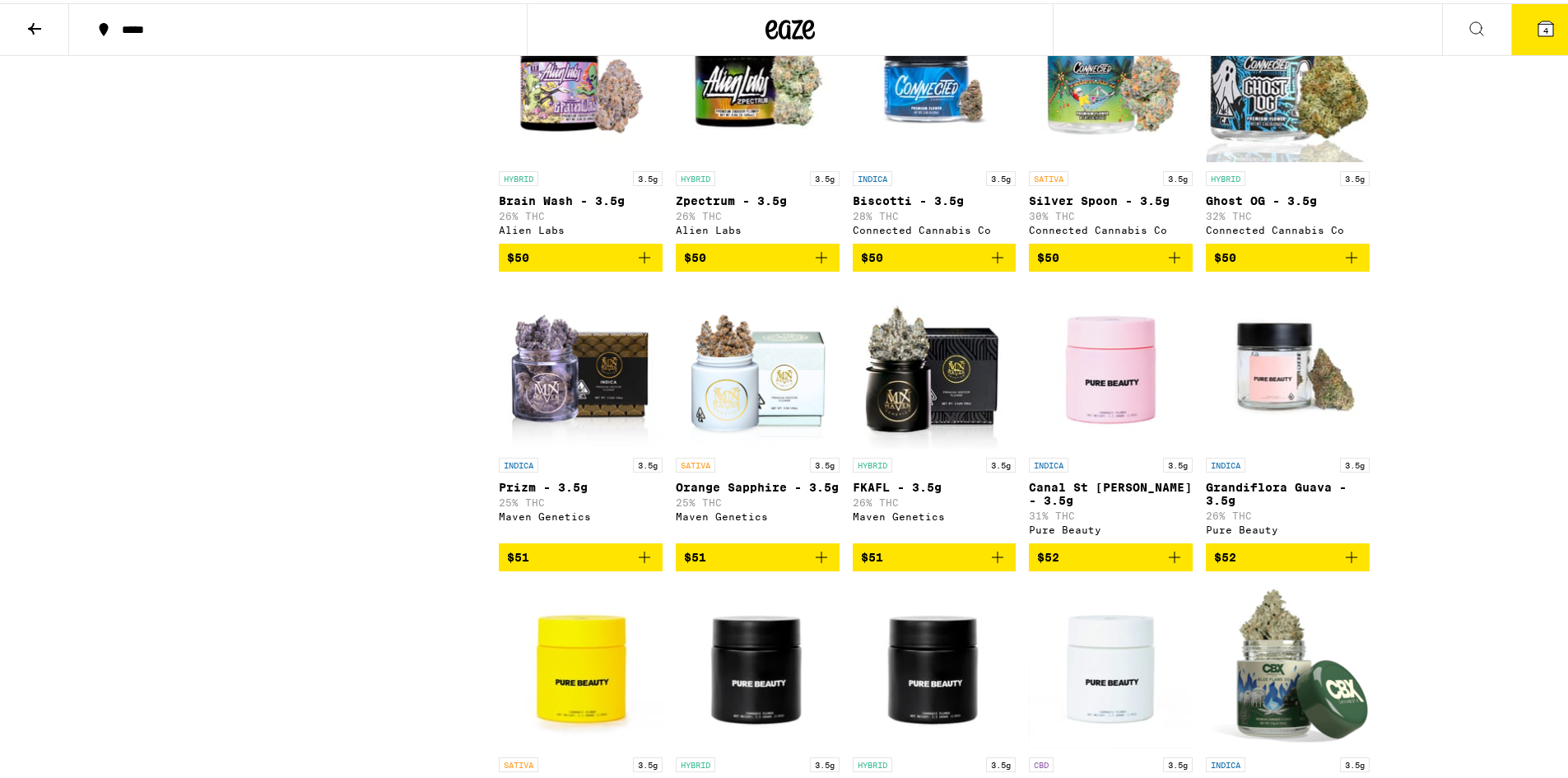
scroll to position [5269, 0]
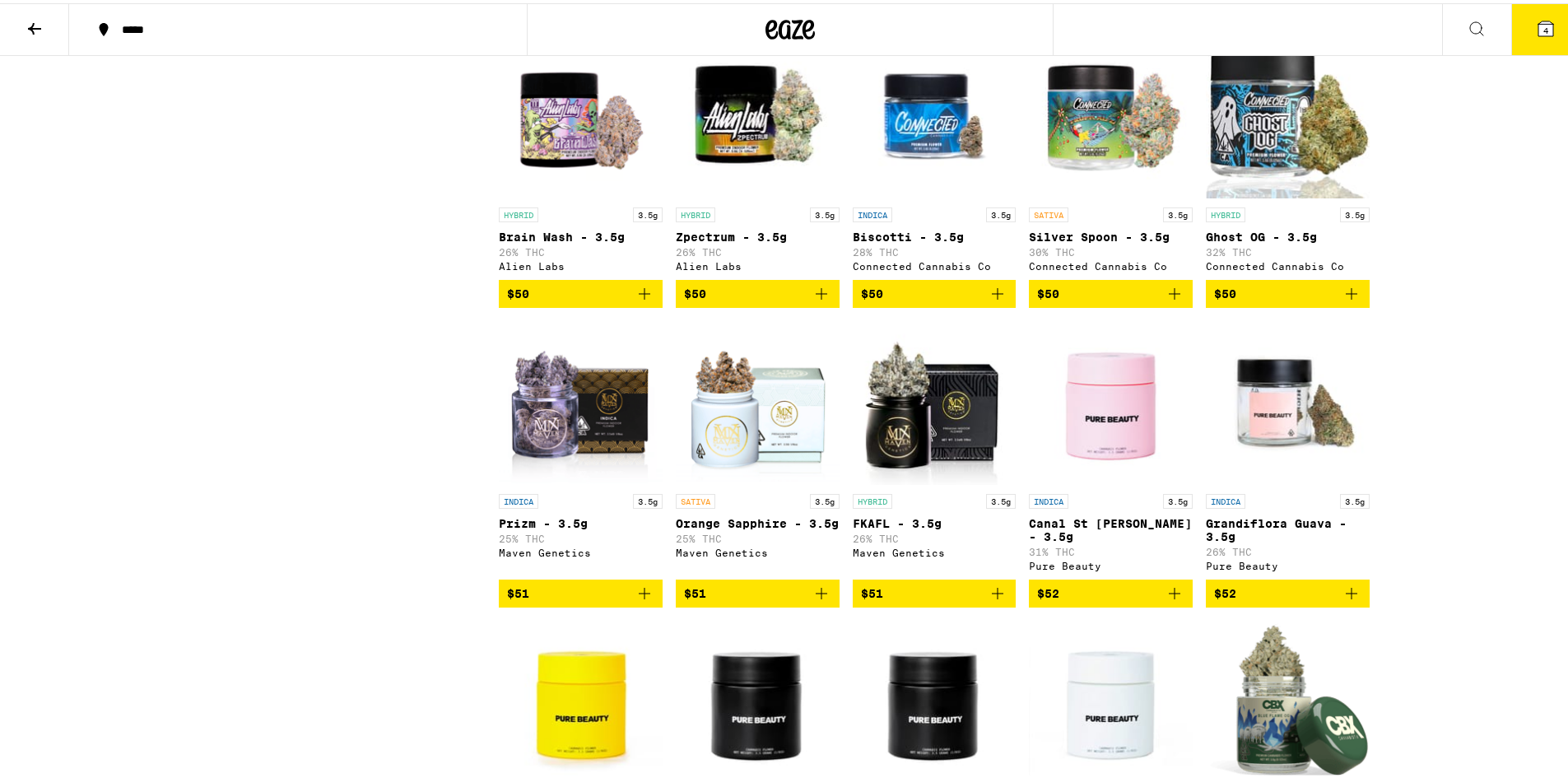
click at [24, 36] on button at bounding box center [35, 27] width 69 height 52
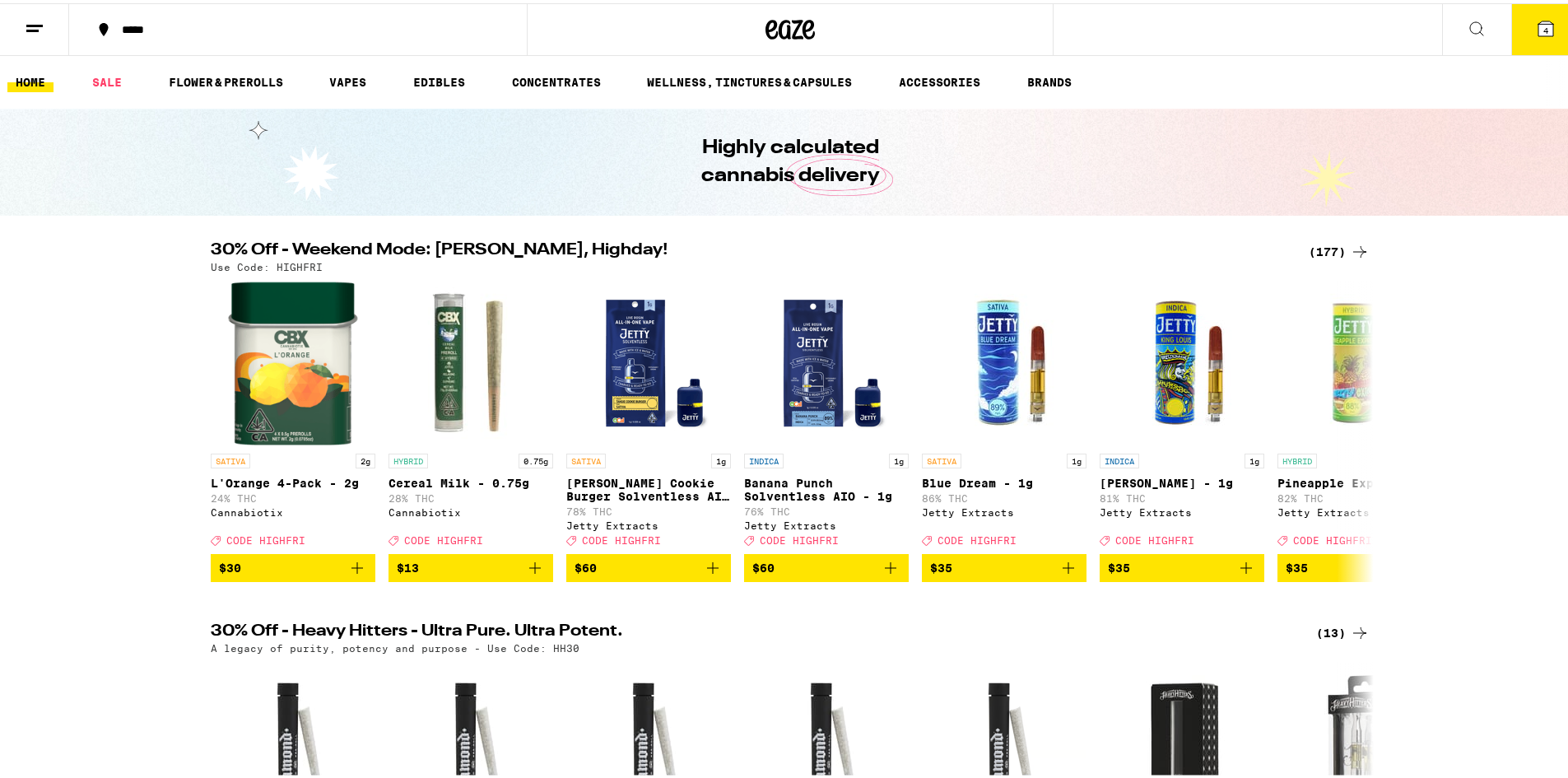
click at [36, 23] on line at bounding box center [34, 23] width 16 height 0
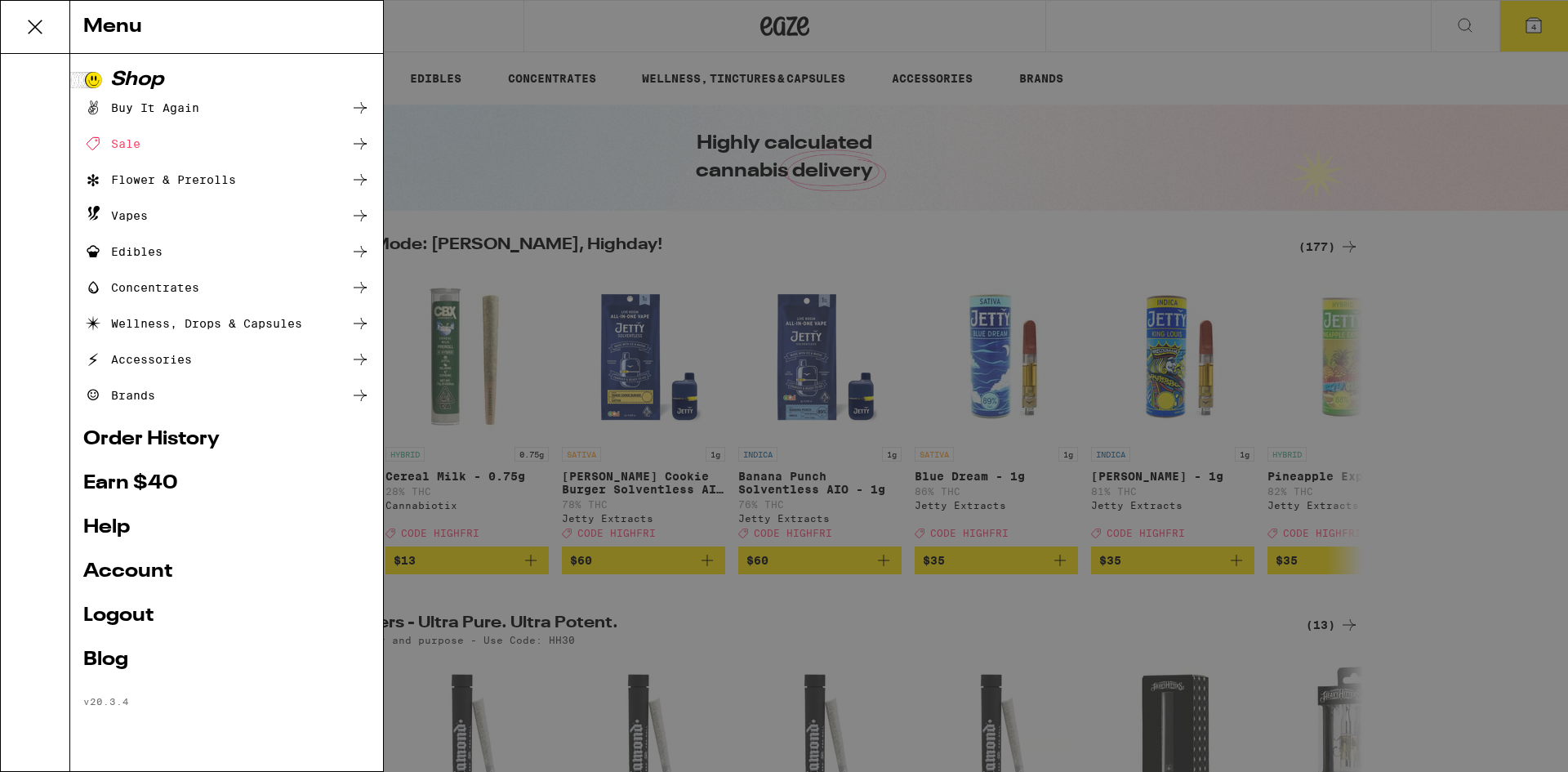
click at [529, 172] on div "Menu Shop Buy It Again Sale Flower & Prerolls Vapes Edibles Concentrates Wellne…" at bounding box center [784, 386] width 1568 height 772
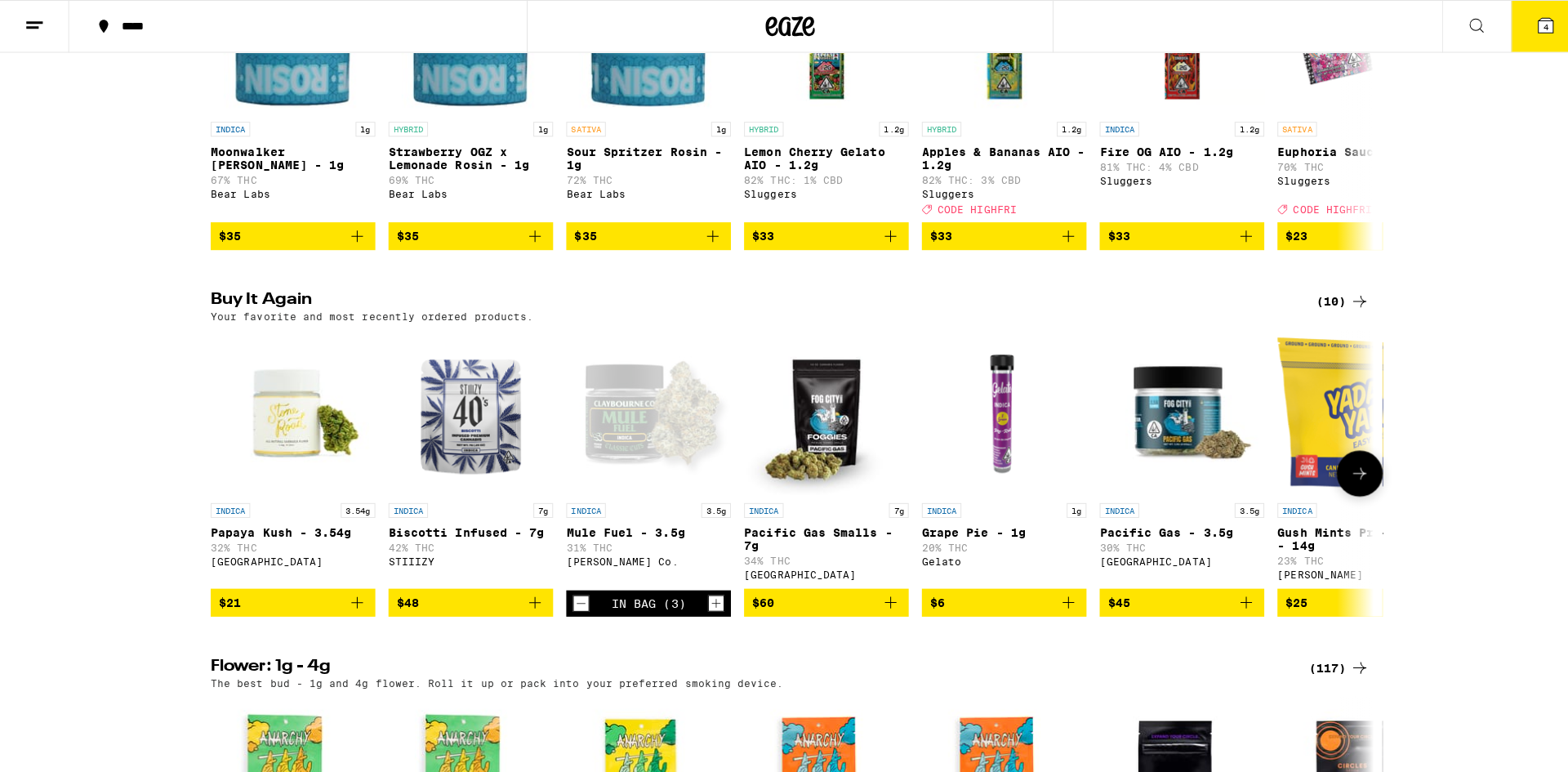
scroll to position [1634, 0]
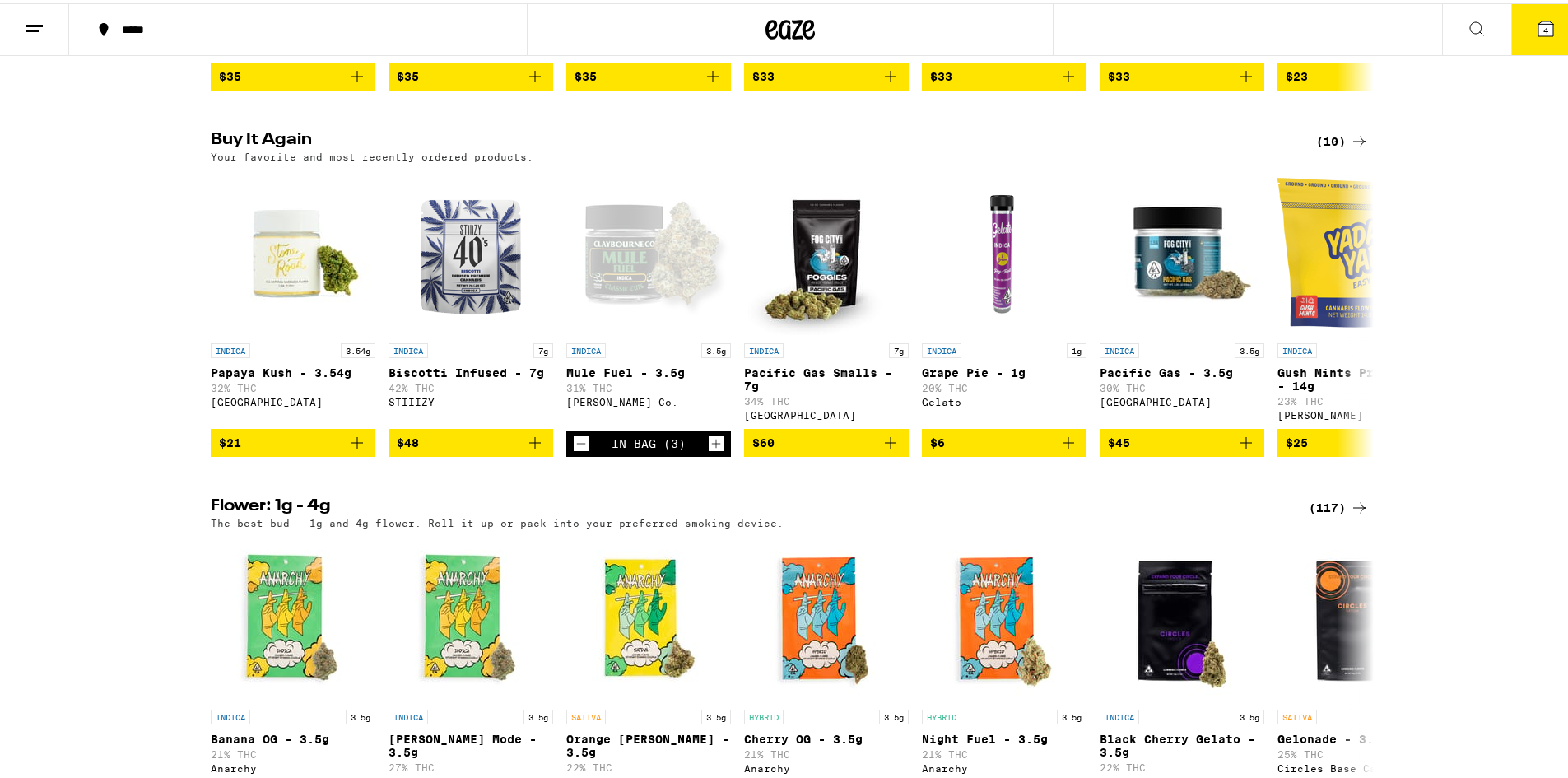
click at [1544, 25] on span "4" at bounding box center [1546, 27] width 5 height 10
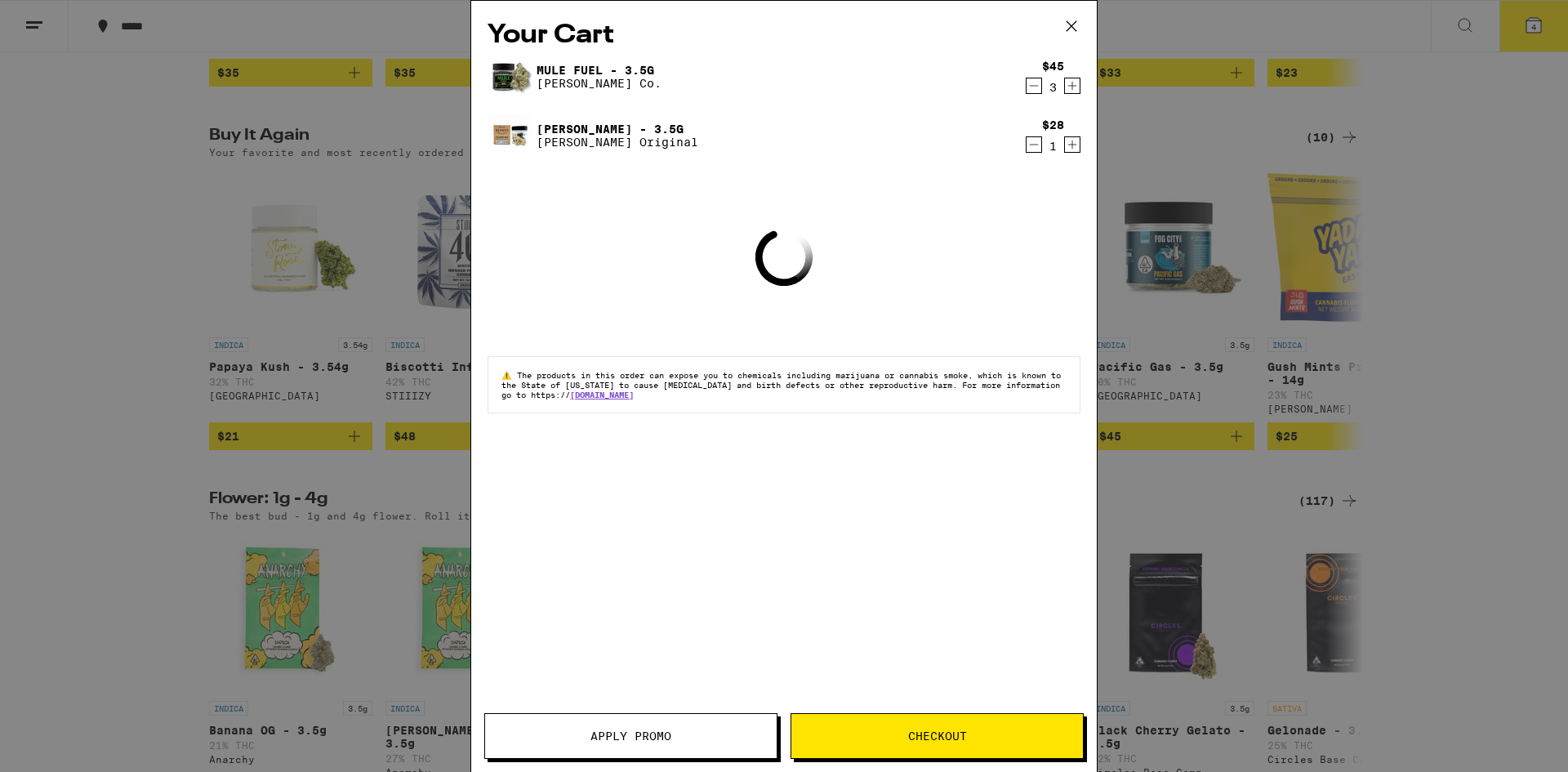
click at [1035, 86] on icon "Decrement" at bounding box center [1035, 86] width 9 height 0
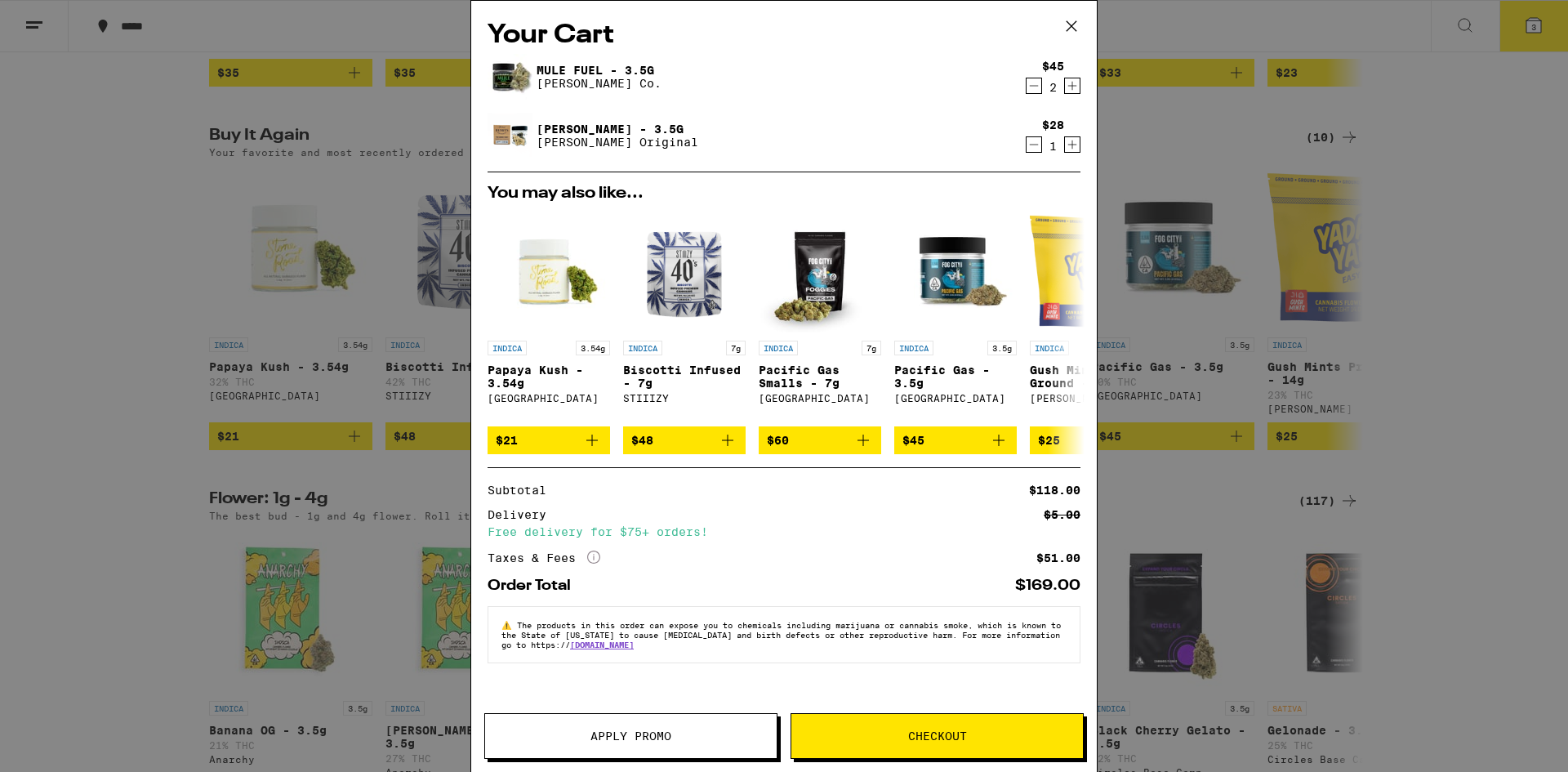
click at [1030, 87] on icon "Decrement" at bounding box center [1034, 85] width 15 height 20
drag, startPoint x: 590, startPoint y: 128, endPoint x: 595, endPoint y: 117, distance: 12.1
click at [590, 127] on link "[PERSON_NAME] - 3.5g" at bounding box center [618, 128] width 162 height 13
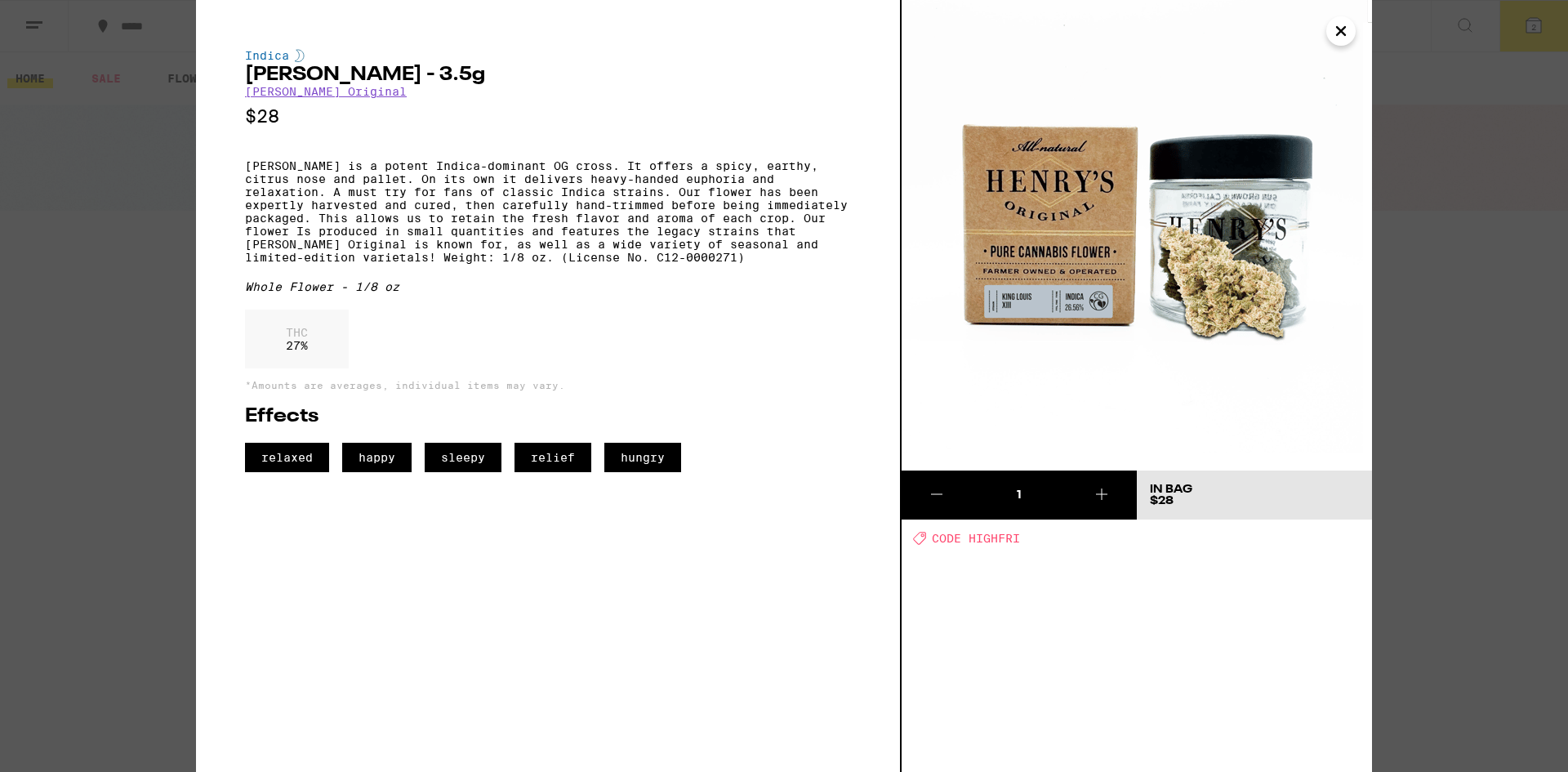
click at [1345, 35] on icon "Close" at bounding box center [1341, 30] width 8 height 8
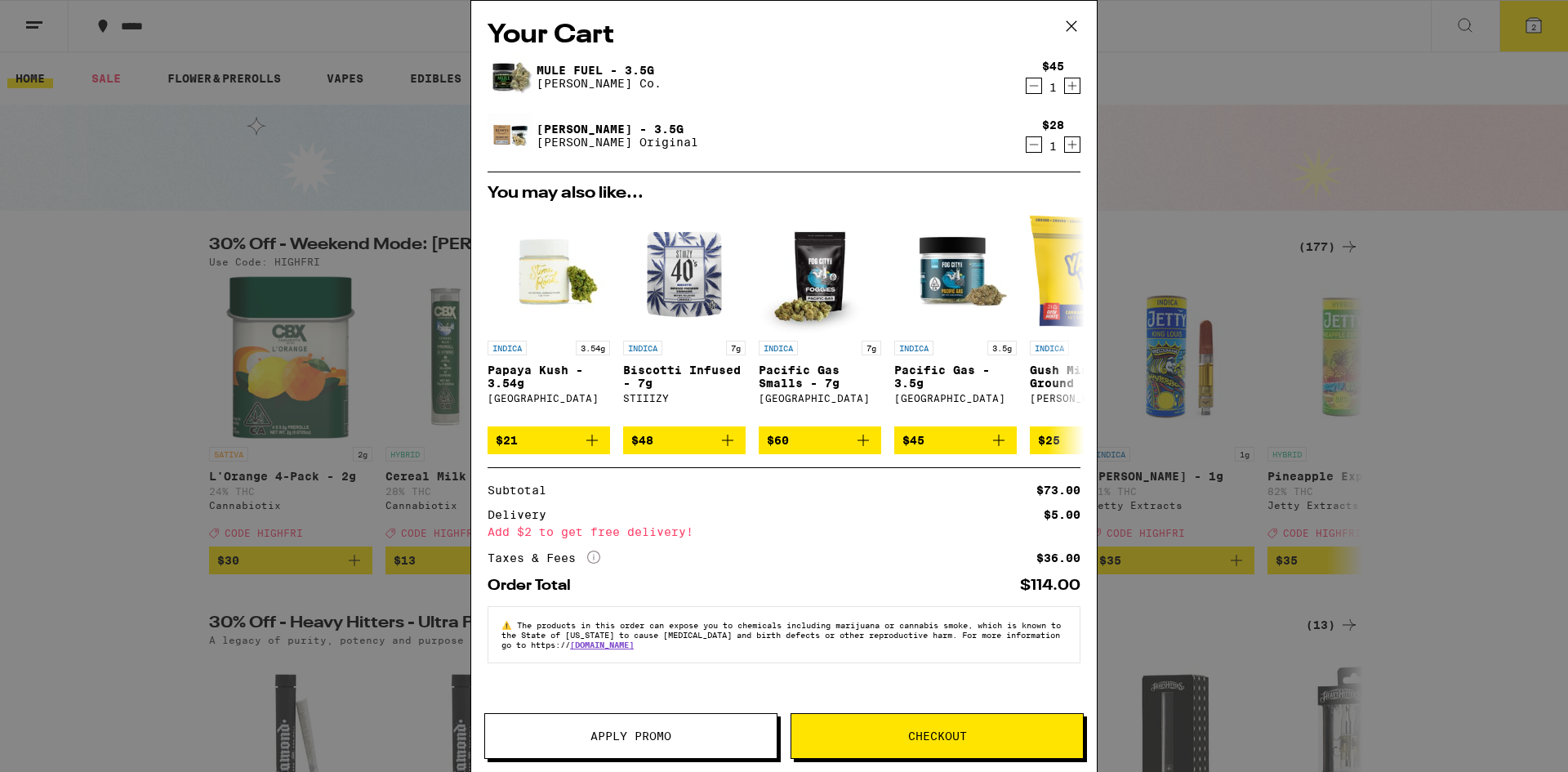
click at [1041, 147] on icon "Decrement" at bounding box center [1034, 144] width 15 height 20
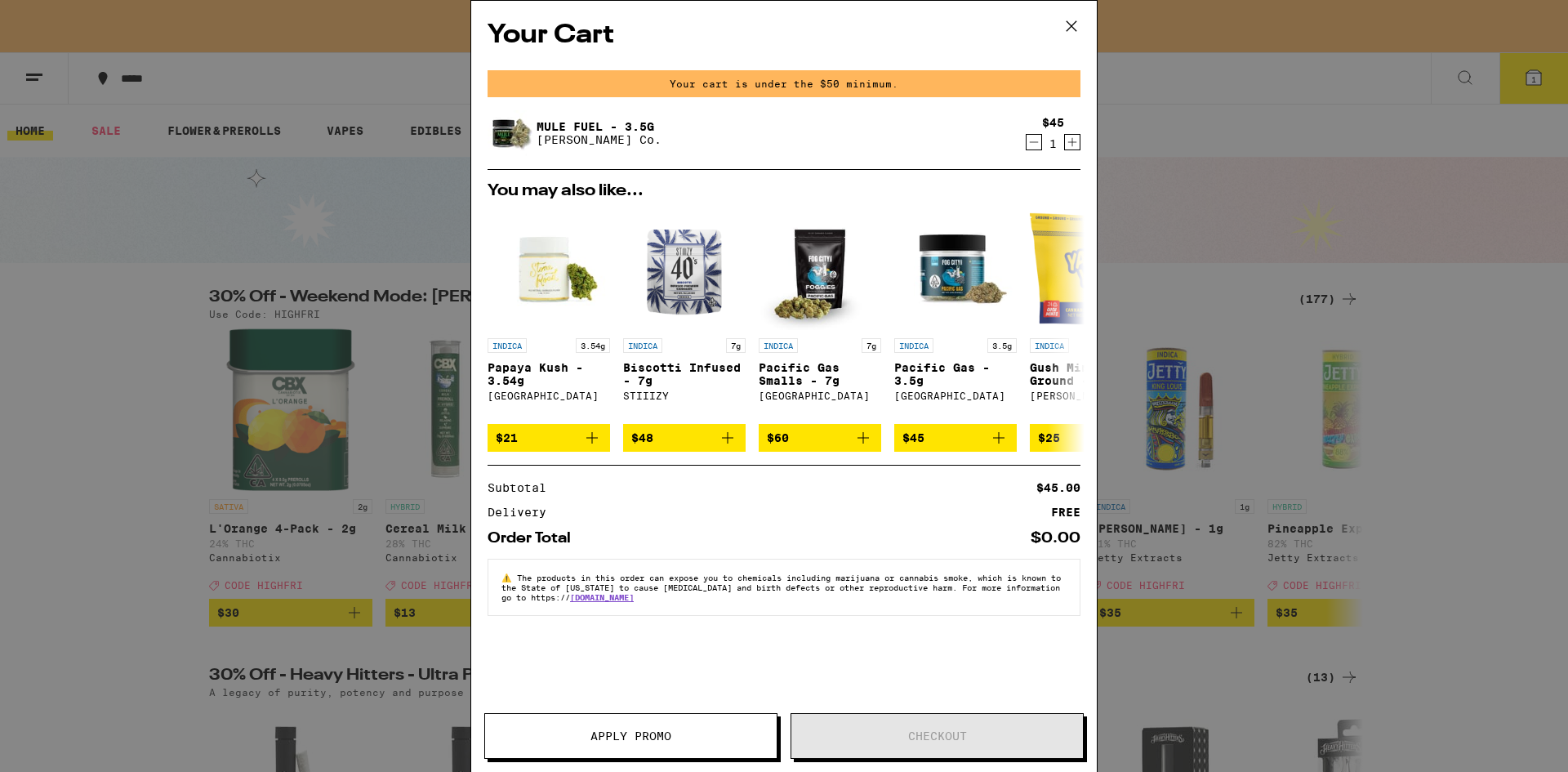
click at [1078, 145] on icon "Increment" at bounding box center [1072, 142] width 15 height 20
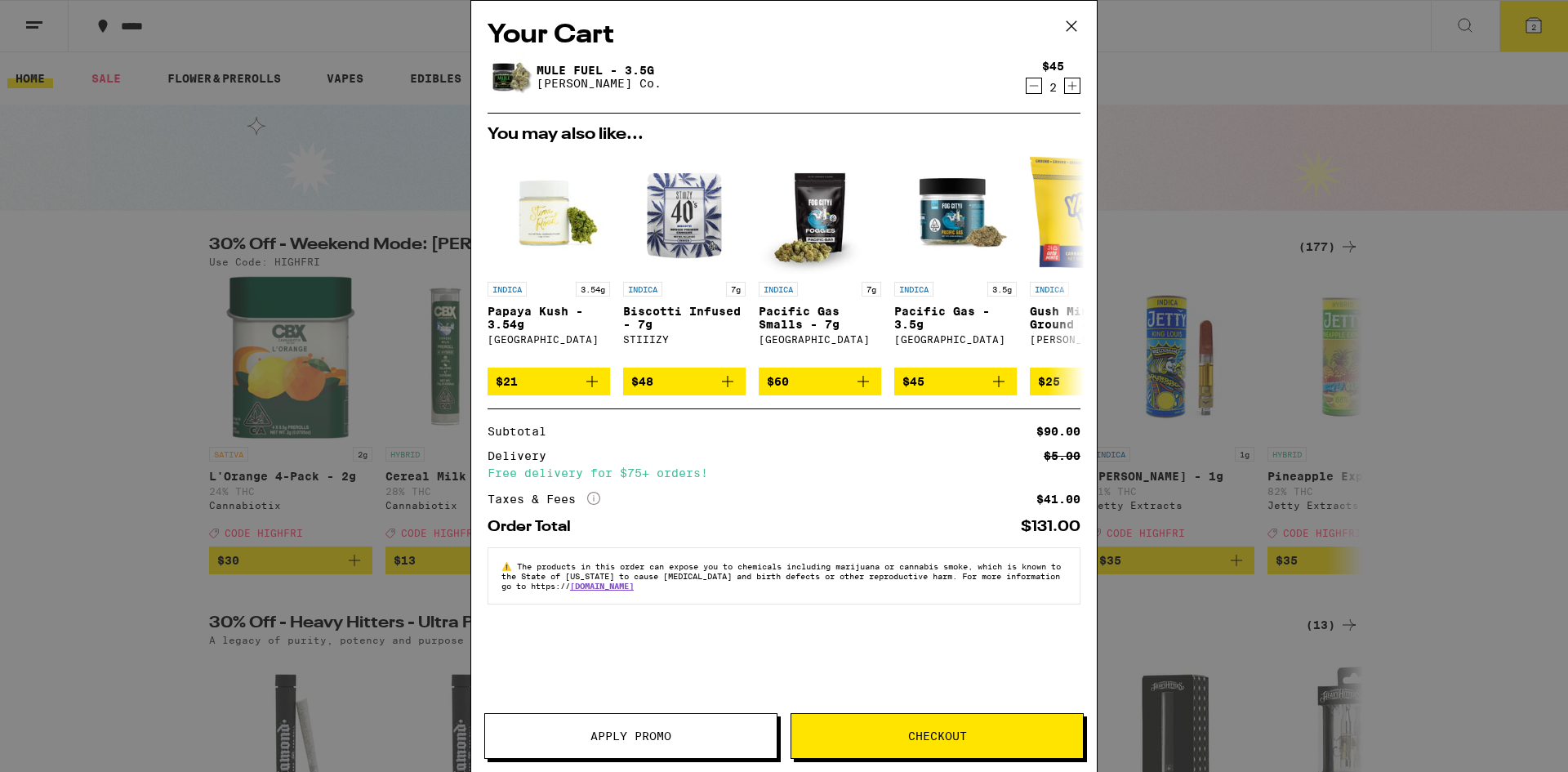
click at [1073, 24] on icon at bounding box center [1072, 26] width 24 height 24
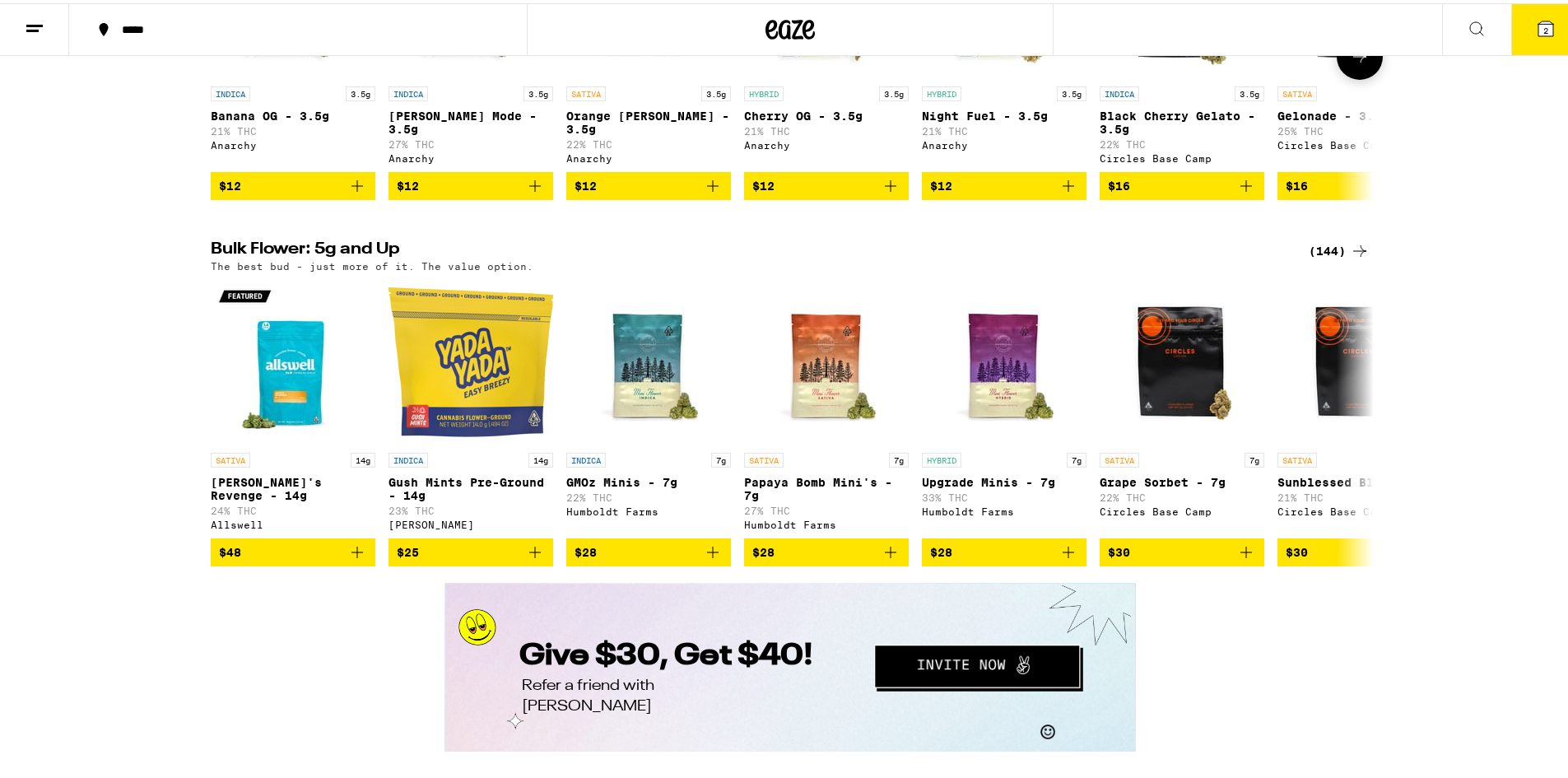
scroll to position [2305, 0]
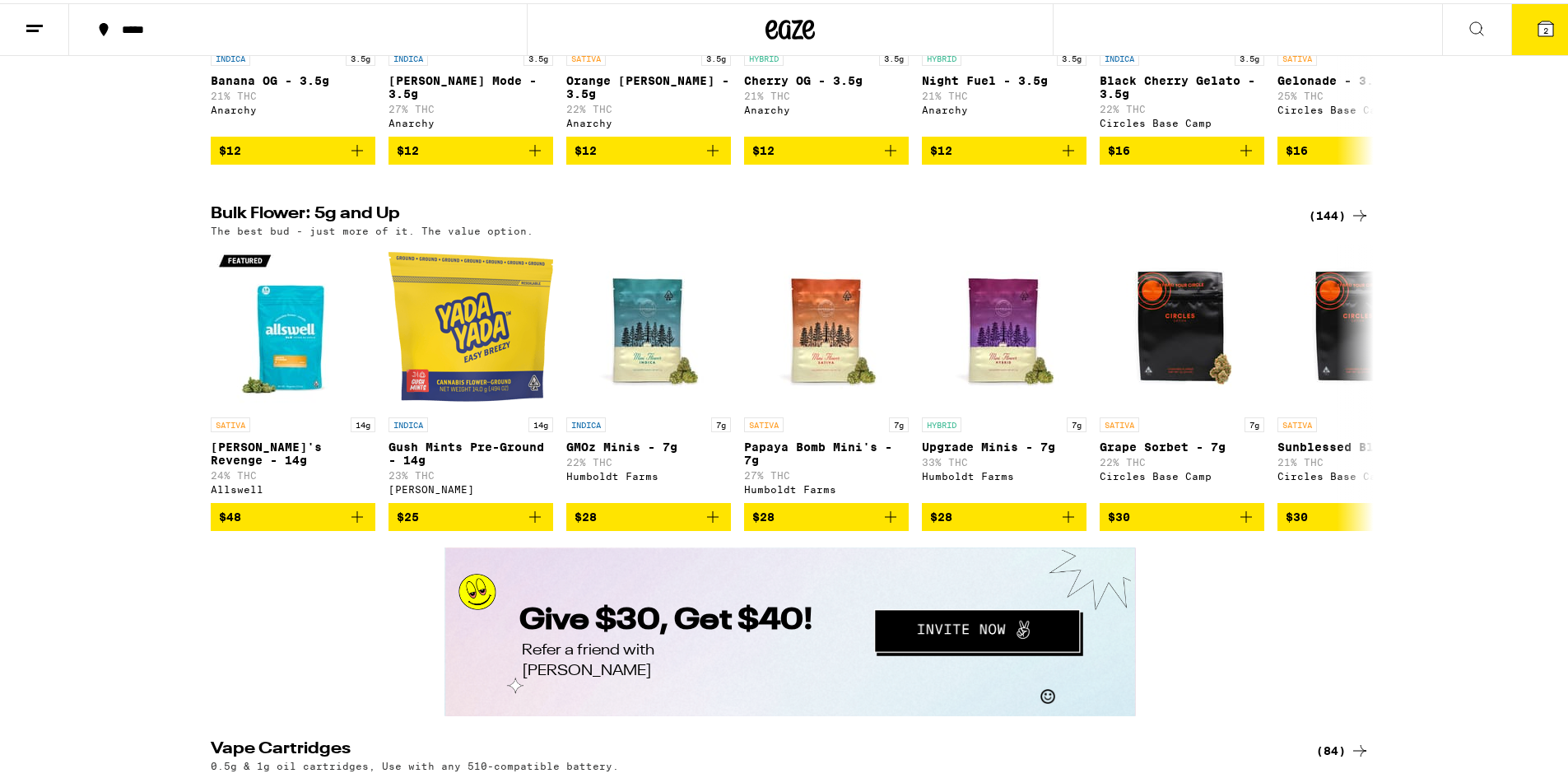
click at [1323, 222] on div "(144)" at bounding box center [1339, 212] width 61 height 20
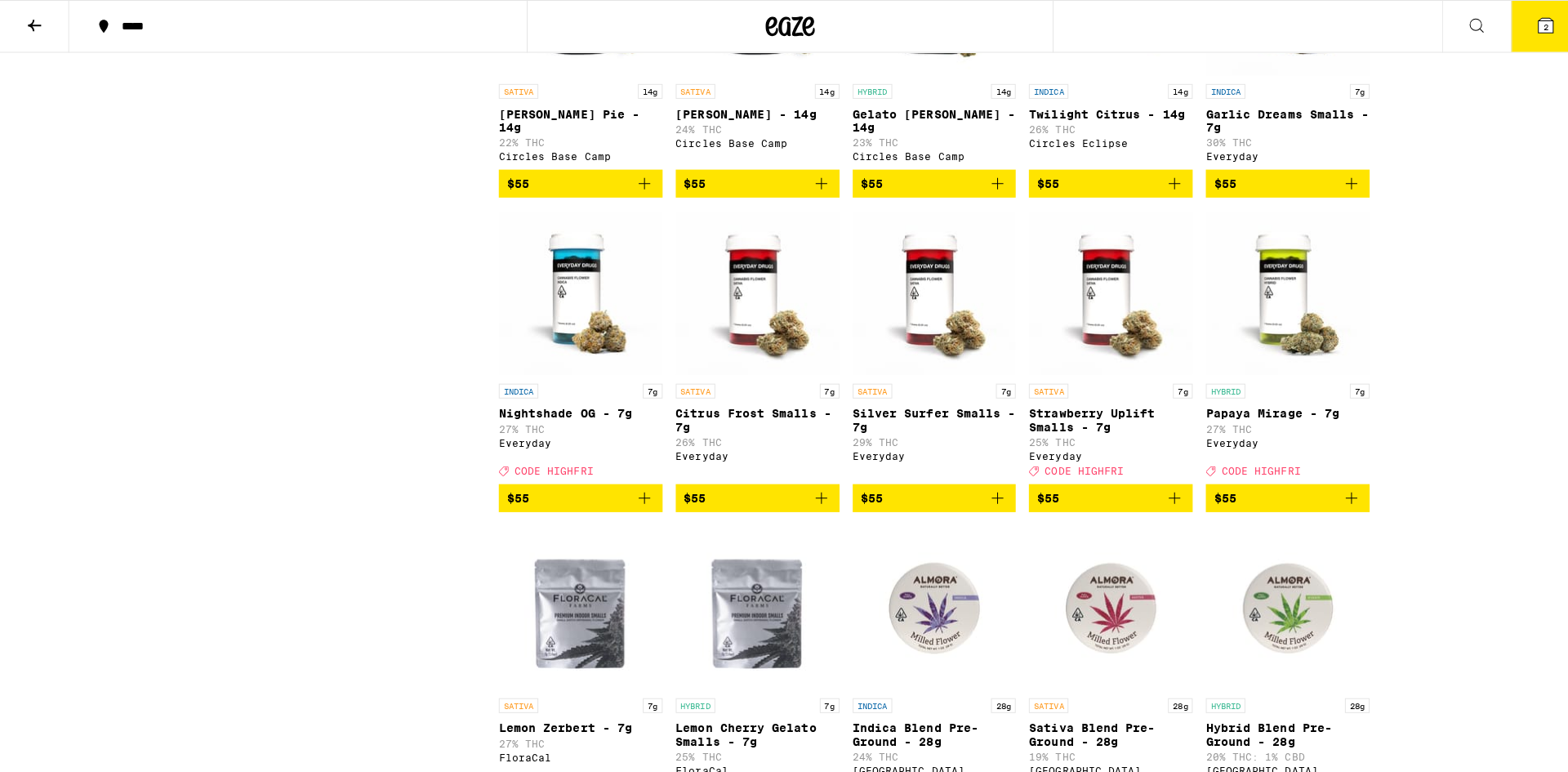
scroll to position [3595, 0]
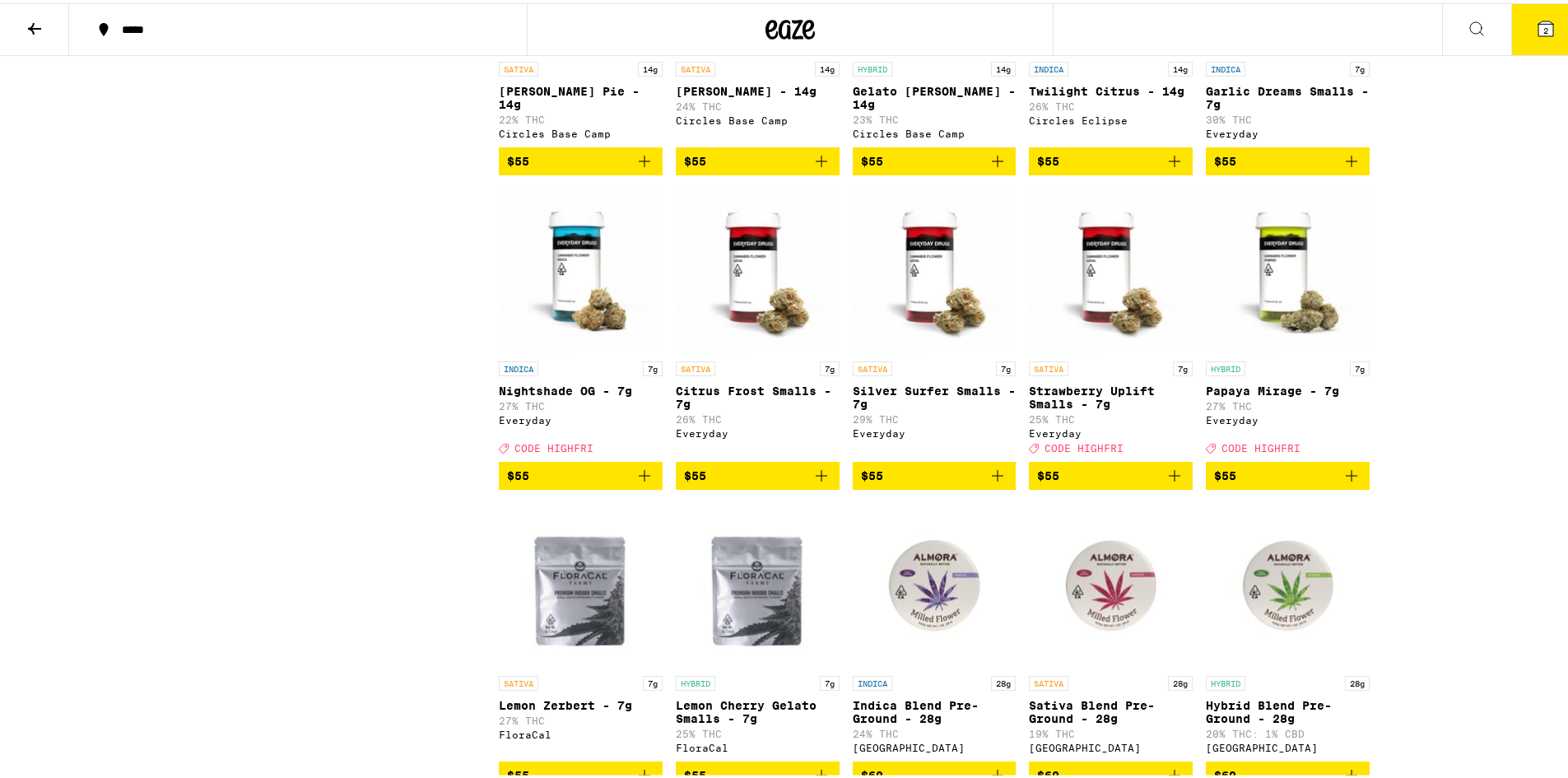
click at [561, 350] on img "Open page for Nightshade OG - 7g from Everyday" at bounding box center [581, 267] width 164 height 165
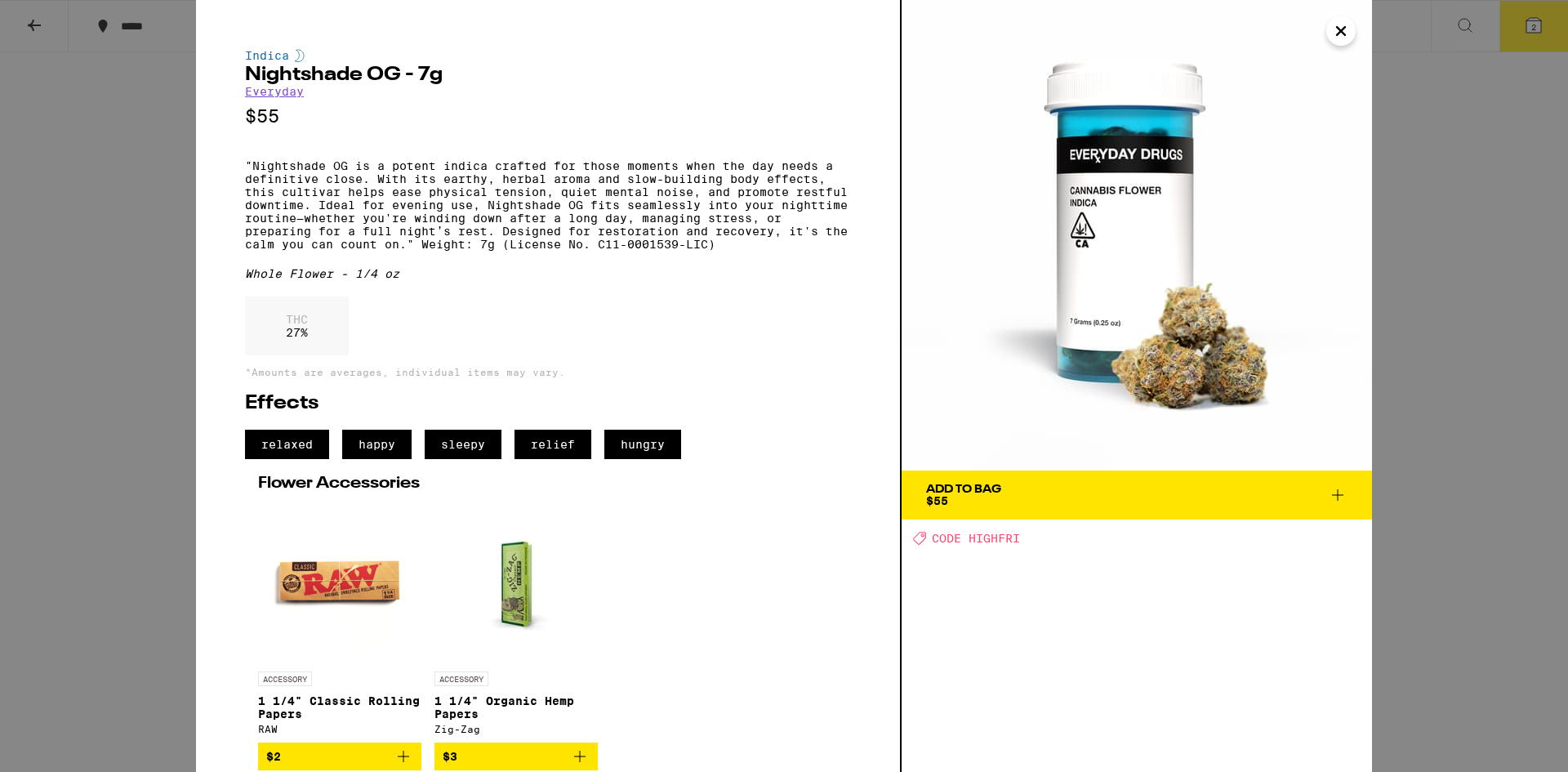
click at [1331, 495] on icon at bounding box center [1338, 495] width 20 height 20
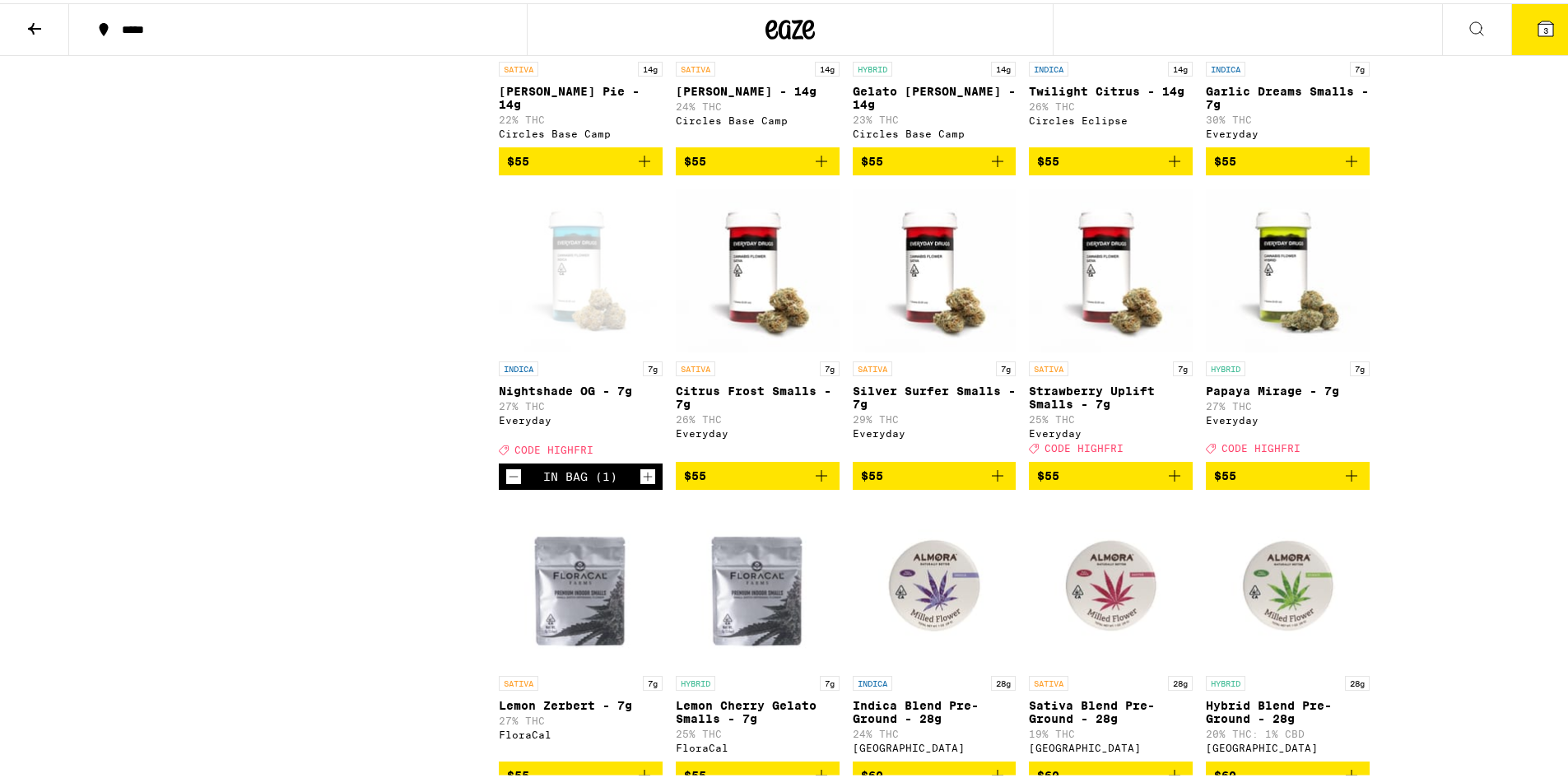
click at [1529, 29] on button "3" at bounding box center [1546, 26] width 69 height 51
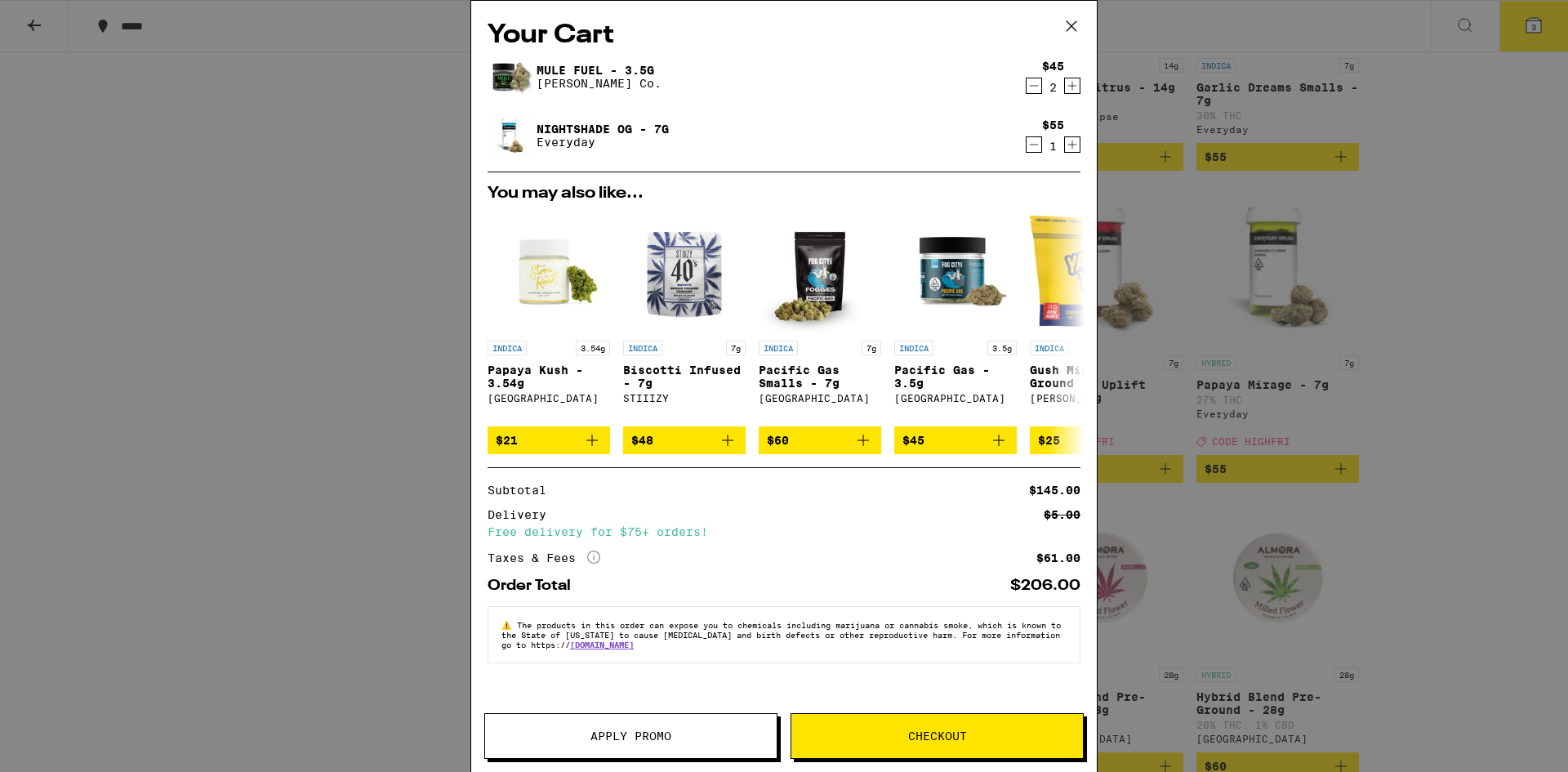
click at [635, 731] on span "Apply Promo" at bounding box center [631, 736] width 81 height 11
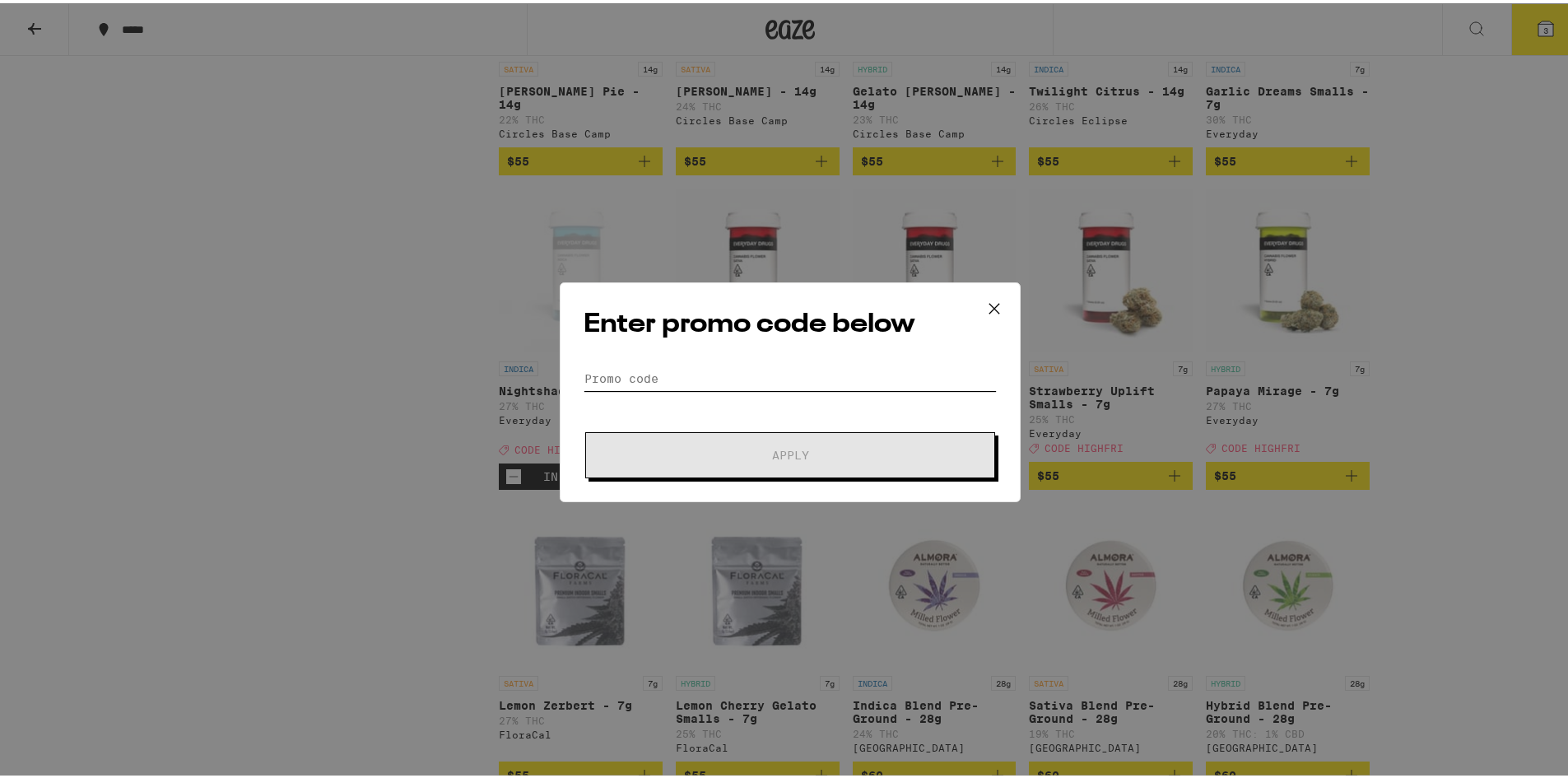
click at [766, 377] on input "Promo Code" at bounding box center [790, 375] width 413 height 24
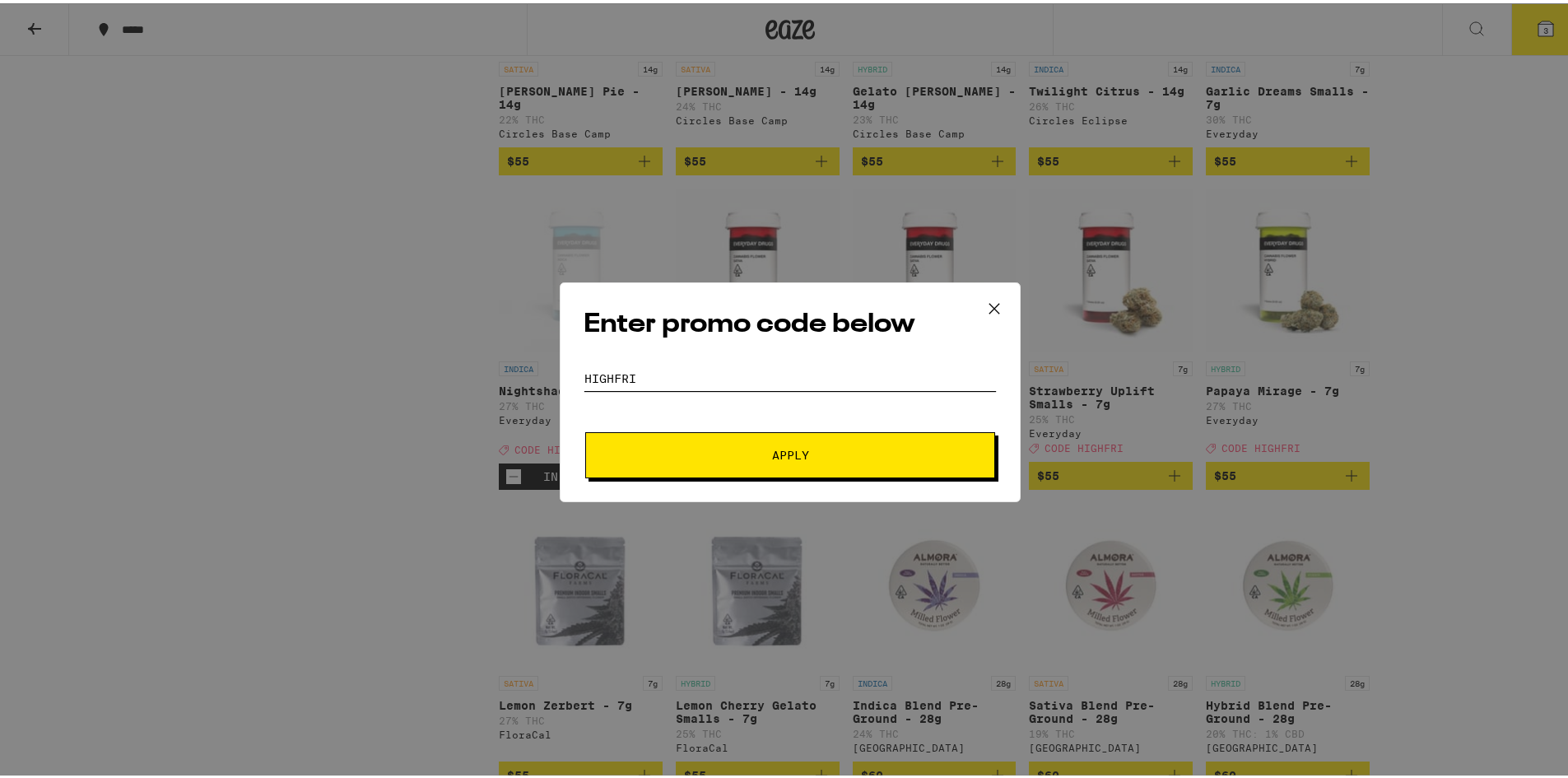
type input "HIGHFRI"
click at [765, 463] on button "Apply" at bounding box center [790, 452] width 410 height 46
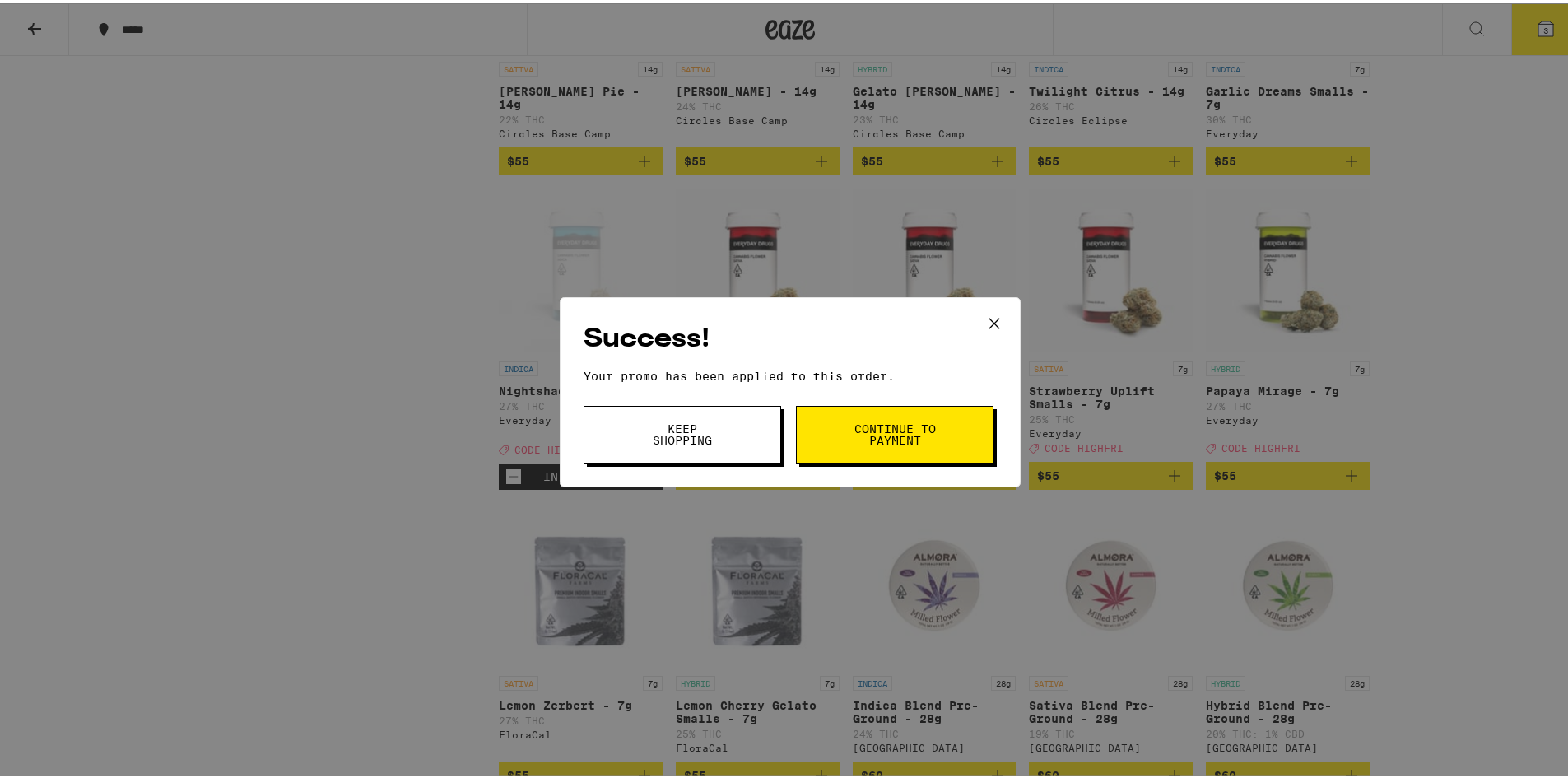
click at [721, 439] on button "Keep Shopping" at bounding box center [682, 432] width 198 height 57
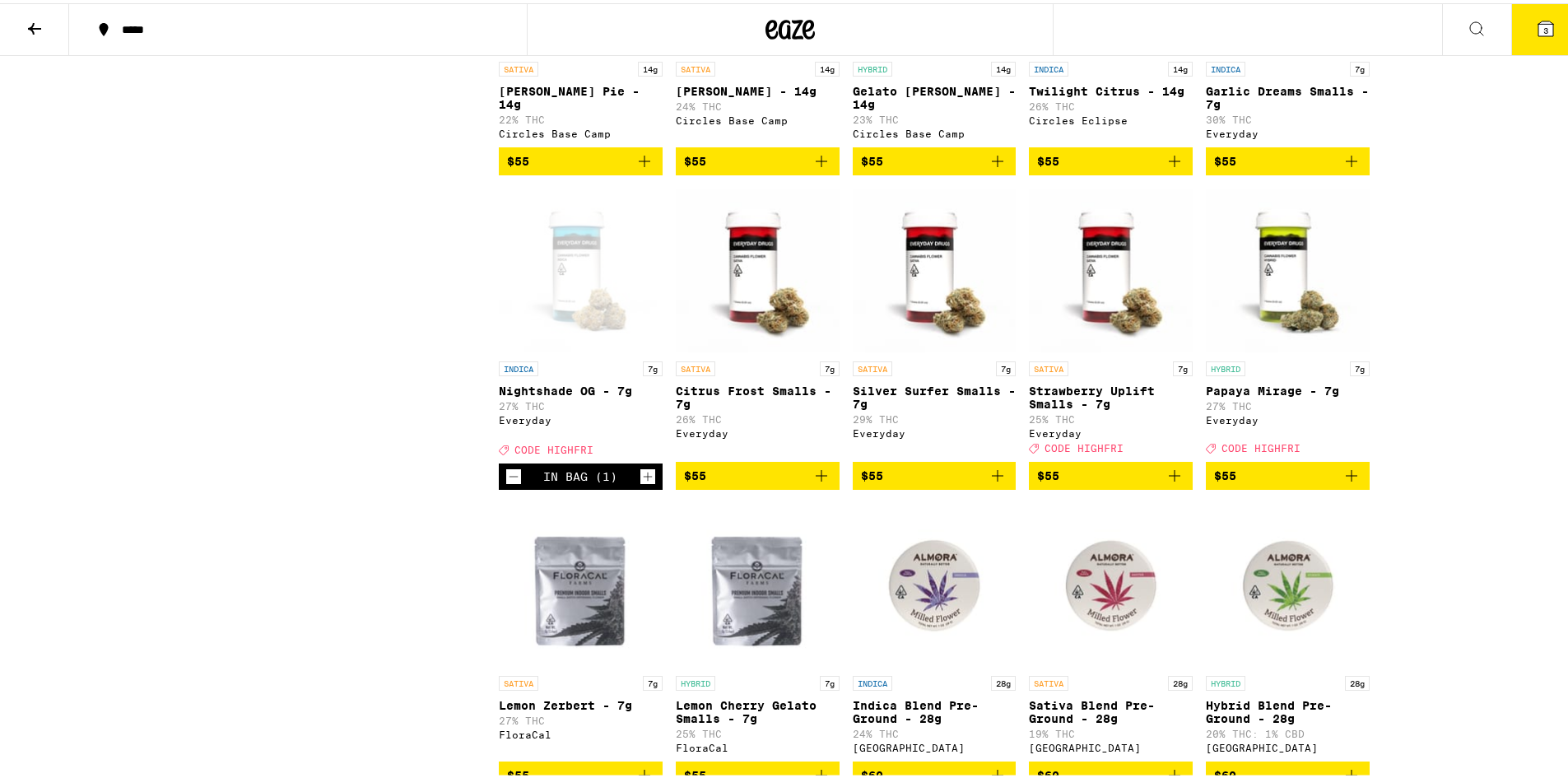
click at [1544, 31] on span "3" at bounding box center [1546, 27] width 5 height 10
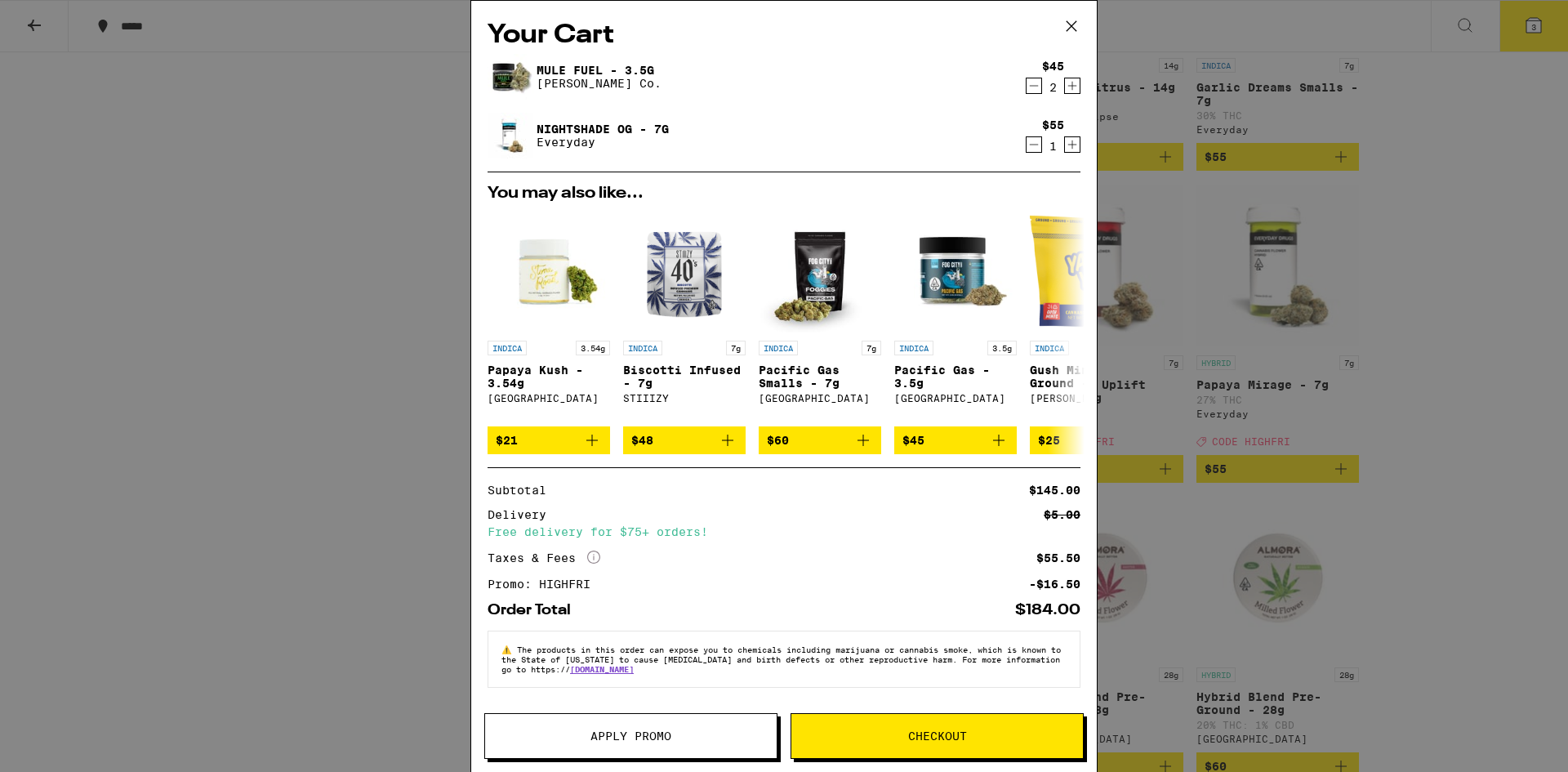
click at [1027, 90] on icon "Decrement" at bounding box center [1034, 85] width 15 height 20
click at [593, 126] on link "Nightshade OG - 7g" at bounding box center [603, 128] width 133 height 13
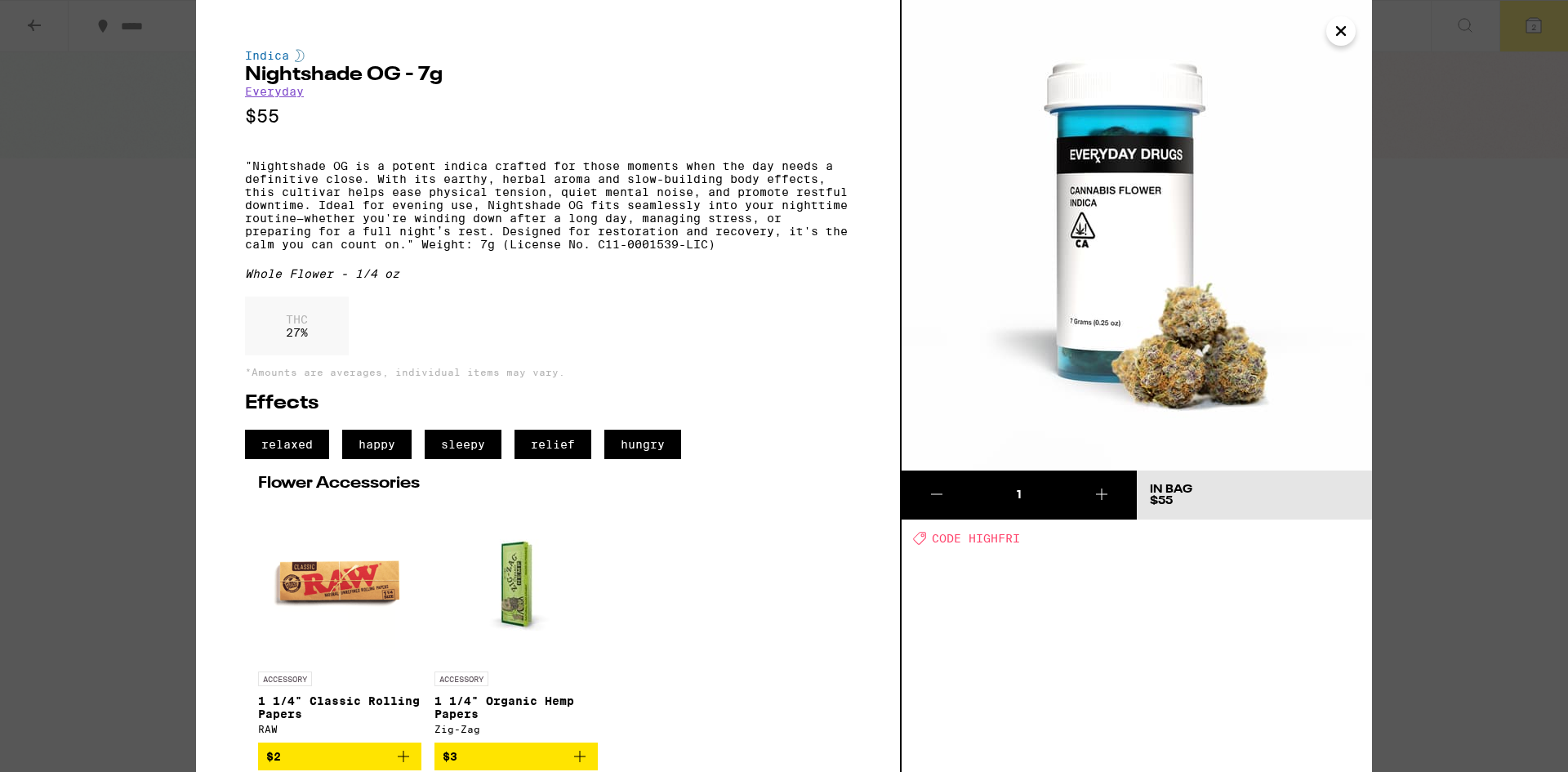
click at [1324, 23] on img at bounding box center [1137, 235] width 470 height 470
click at [1343, 37] on icon "Close" at bounding box center [1341, 31] width 20 height 24
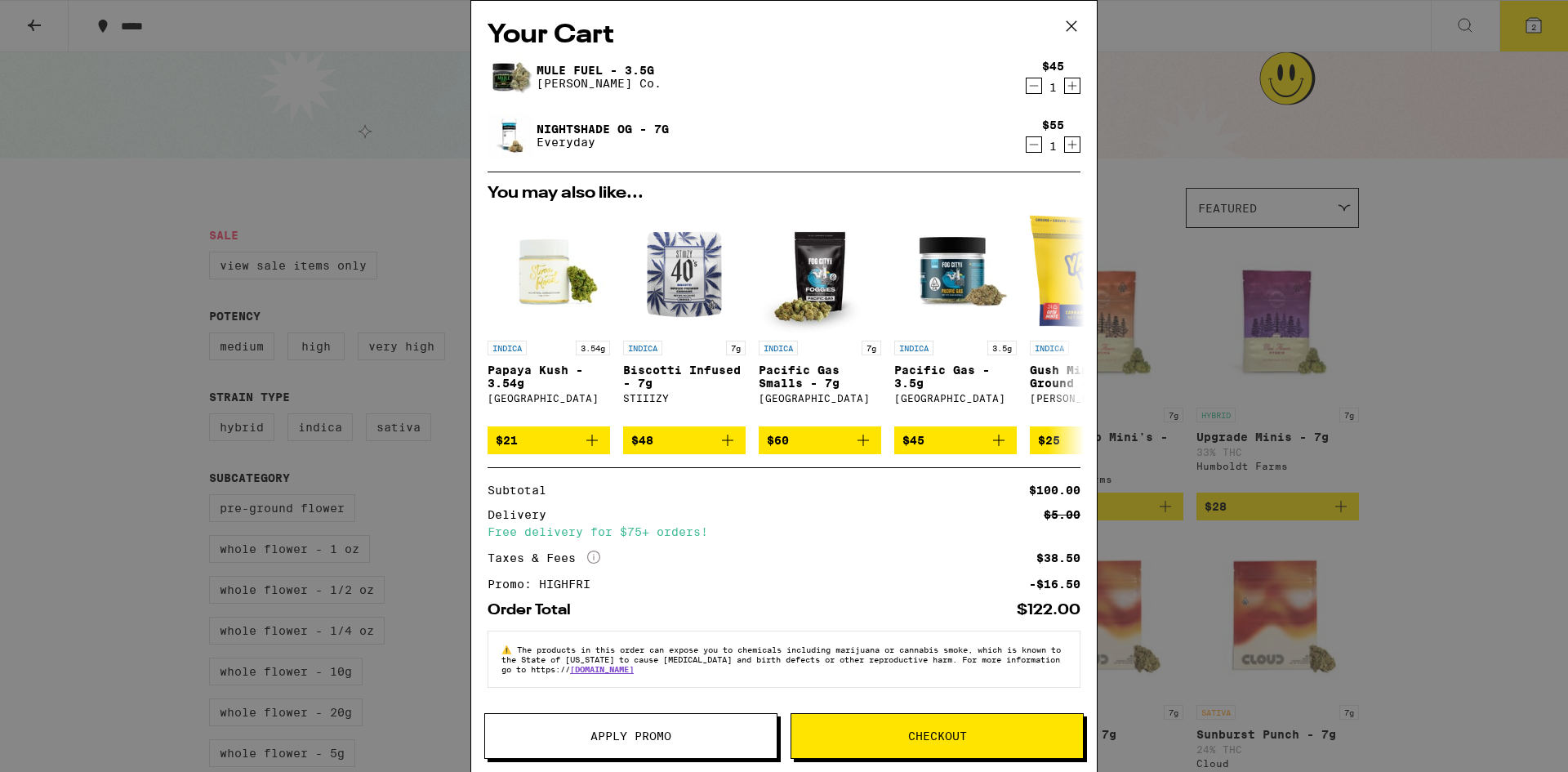
click at [944, 732] on span "Checkout" at bounding box center [937, 736] width 59 height 11
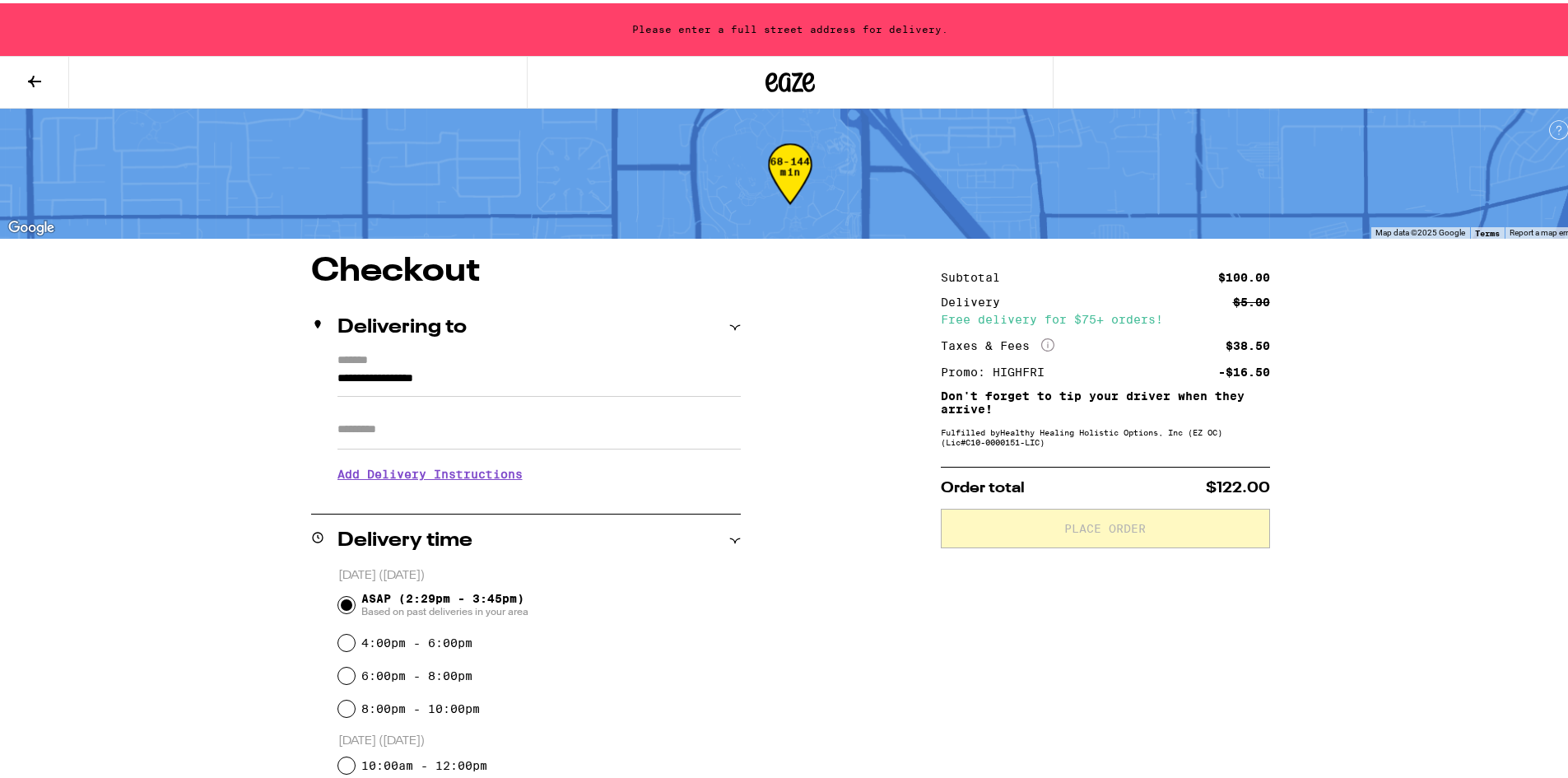
click at [537, 374] on input "**********" at bounding box center [539, 379] width 404 height 28
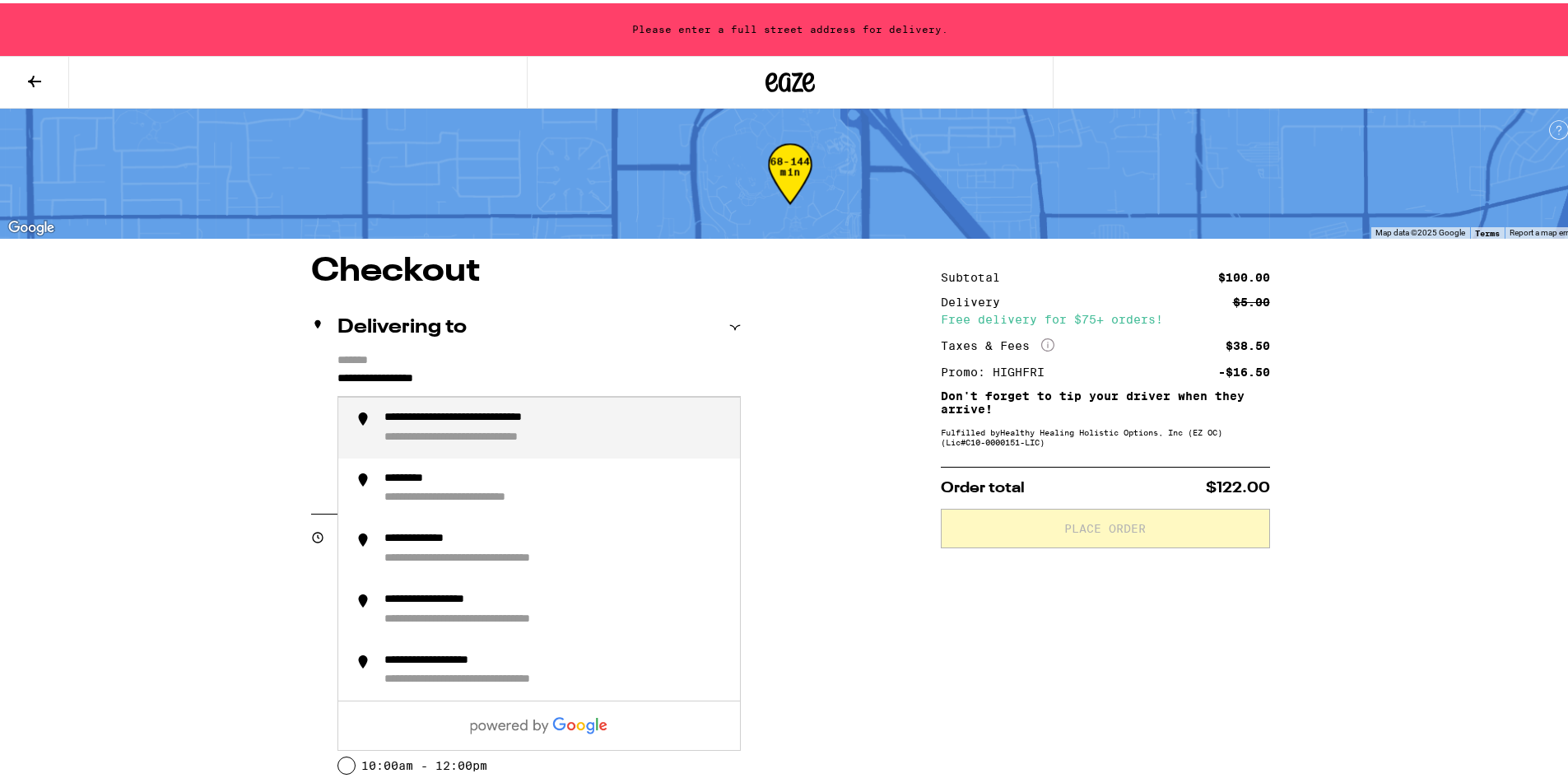
drag, startPoint x: 537, startPoint y: 374, endPoint x: 76, endPoint y: 380, distance: 461.0
click at [76, 380] on div "**********" at bounding box center [790, 590] width 1580 height 1179
click at [425, 442] on div "**********" at bounding box center [444, 434] width 119 height 15
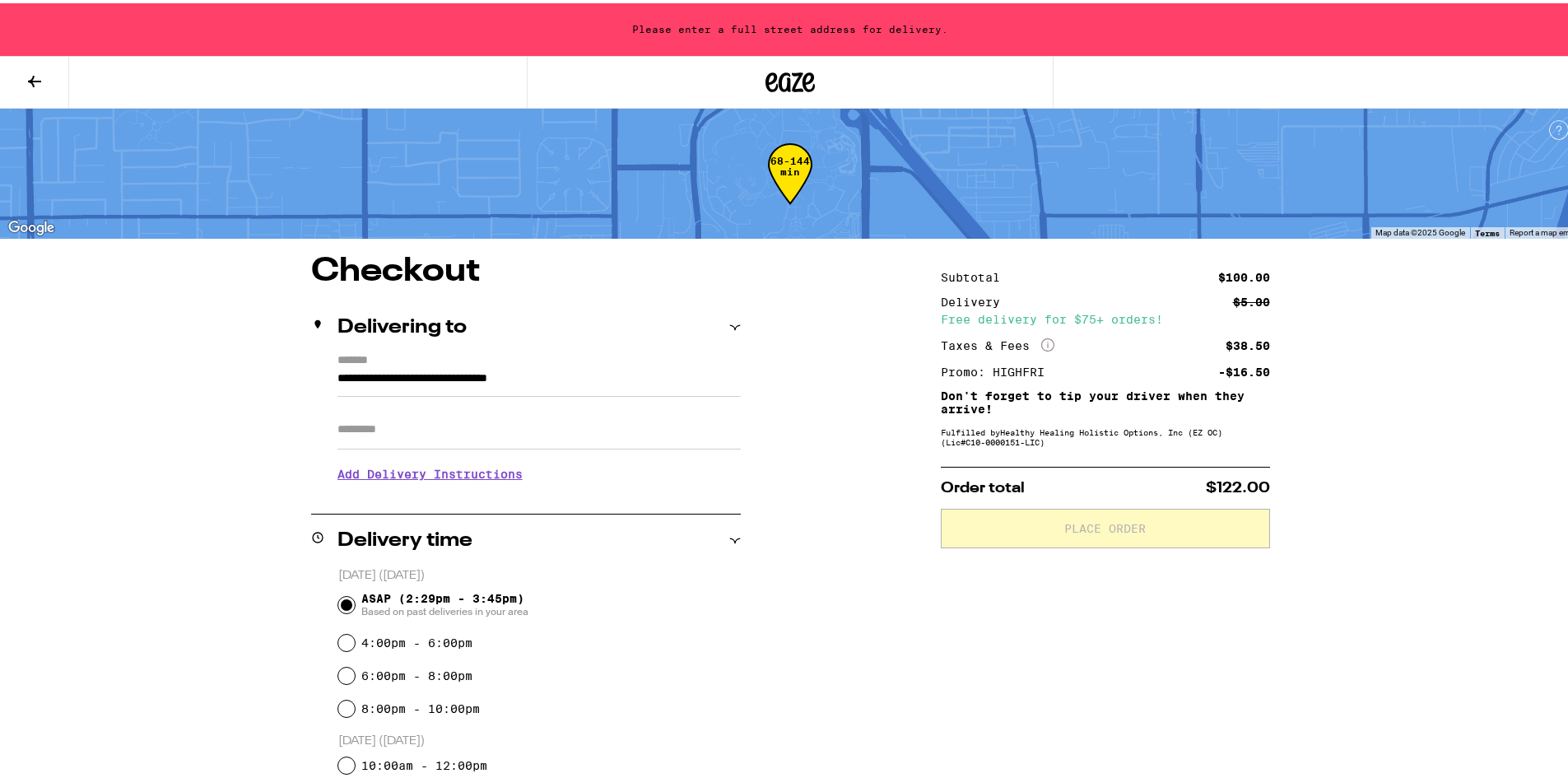
type input "**********"
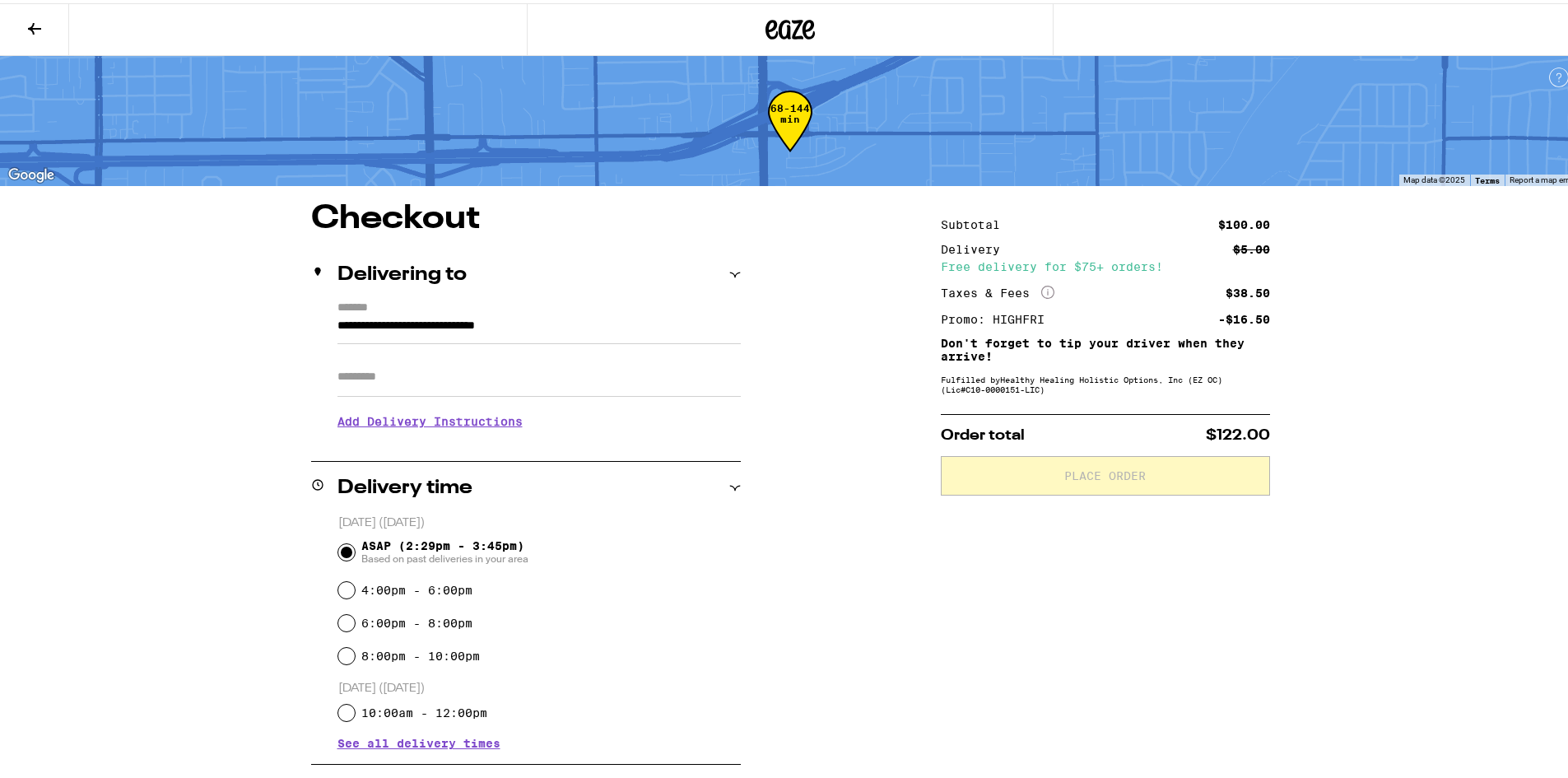
click at [448, 379] on input "Apt/Suite" at bounding box center [539, 374] width 404 height 40
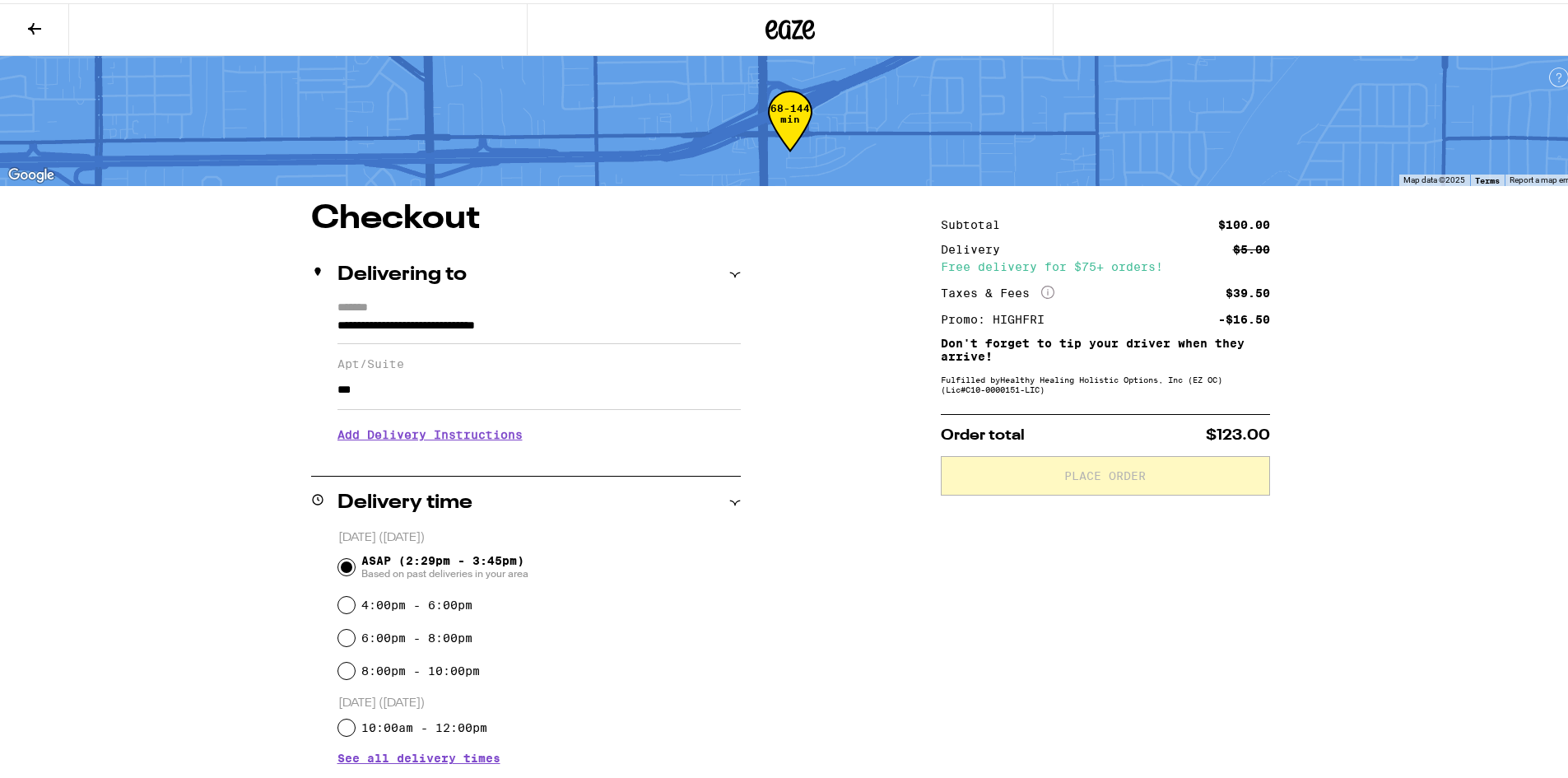
type input "***"
click at [493, 441] on h3 "Add Delivery Instructions" at bounding box center [539, 432] width 404 height 38
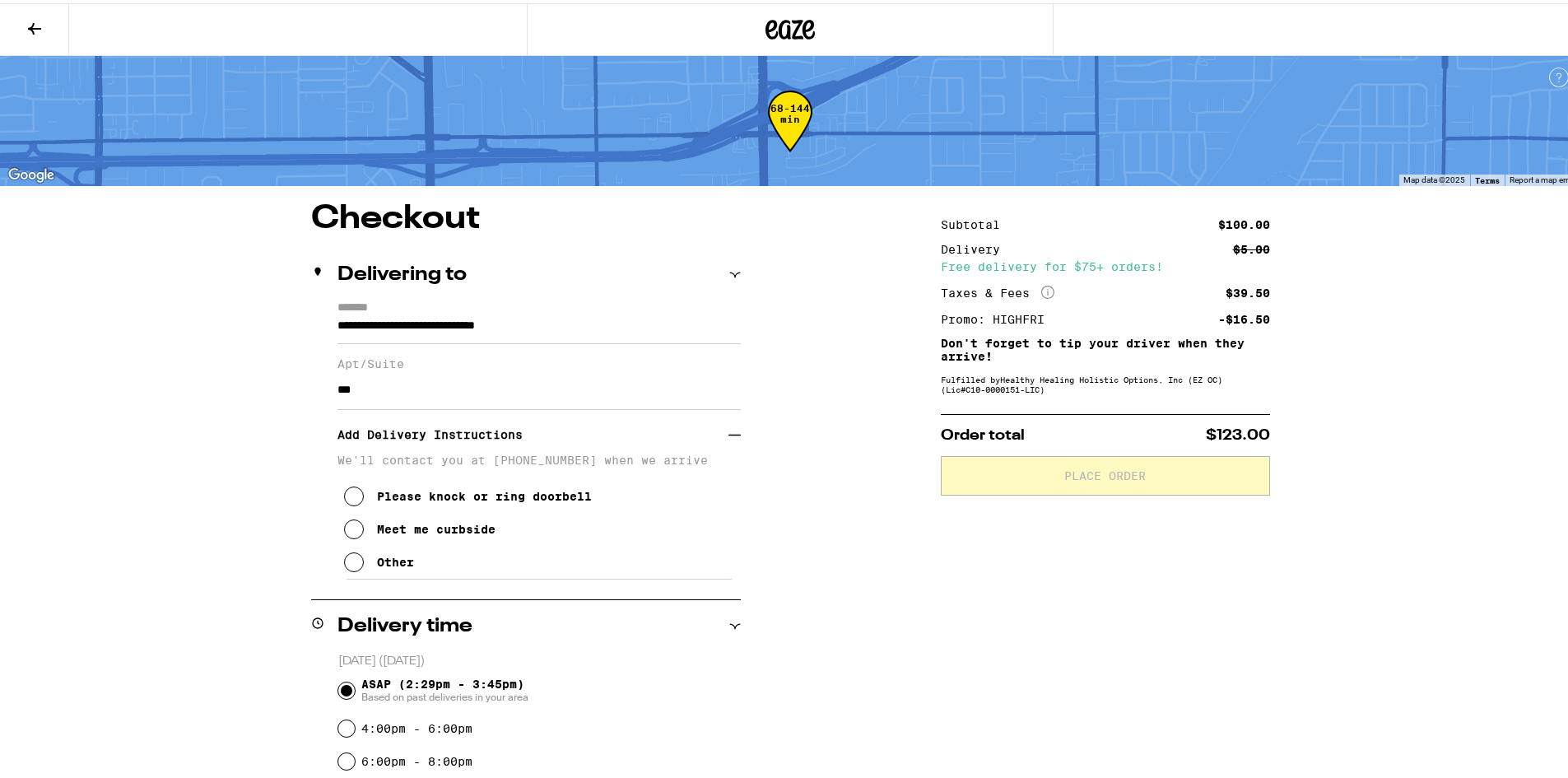
click at [349, 569] on icon at bounding box center [353, 558] width 20 height 20
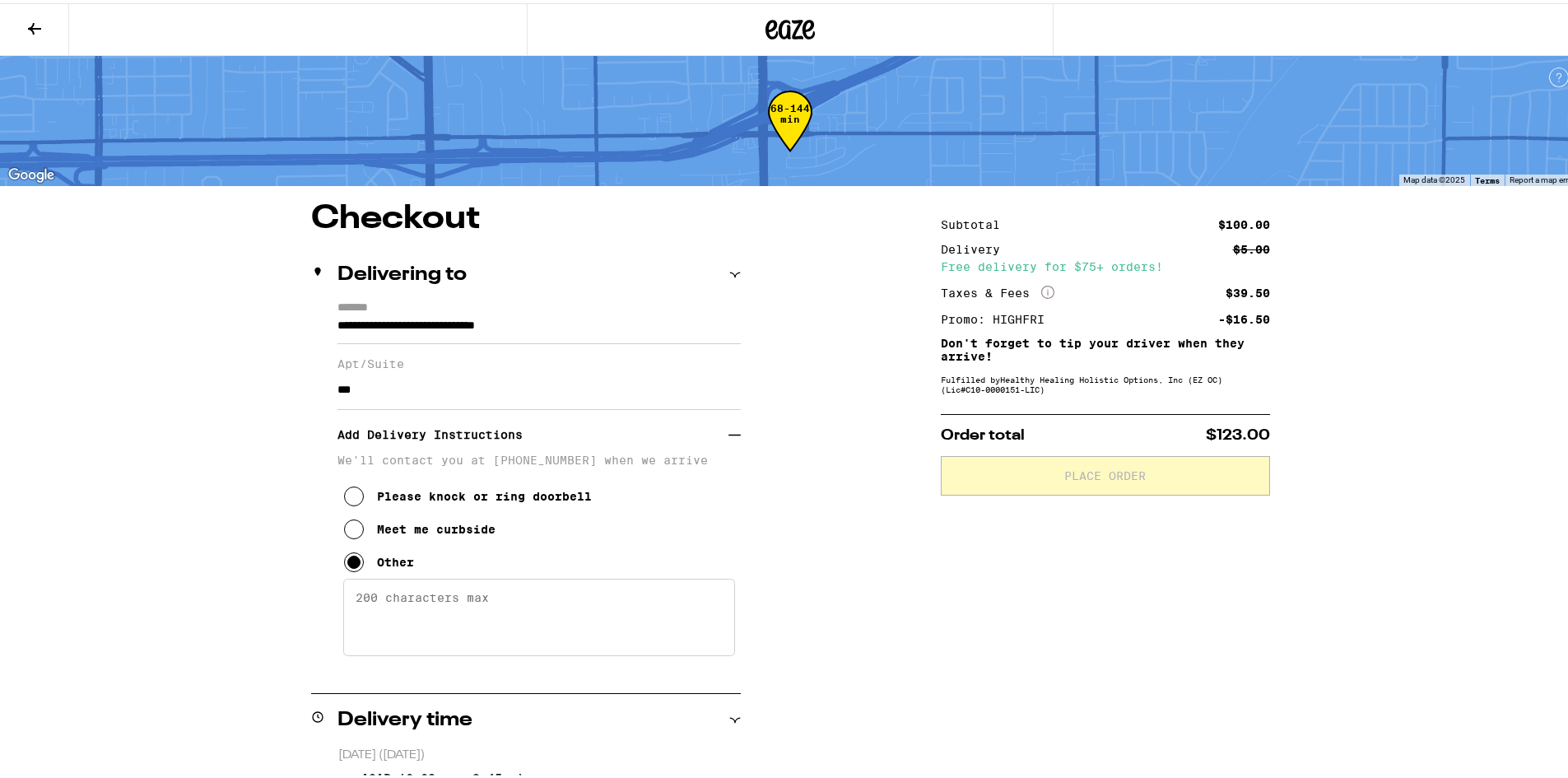
click at [404, 626] on textarea "Enter any other delivery instructions you want driver to know" at bounding box center [538, 614] width 392 height 77
type textarea "m"
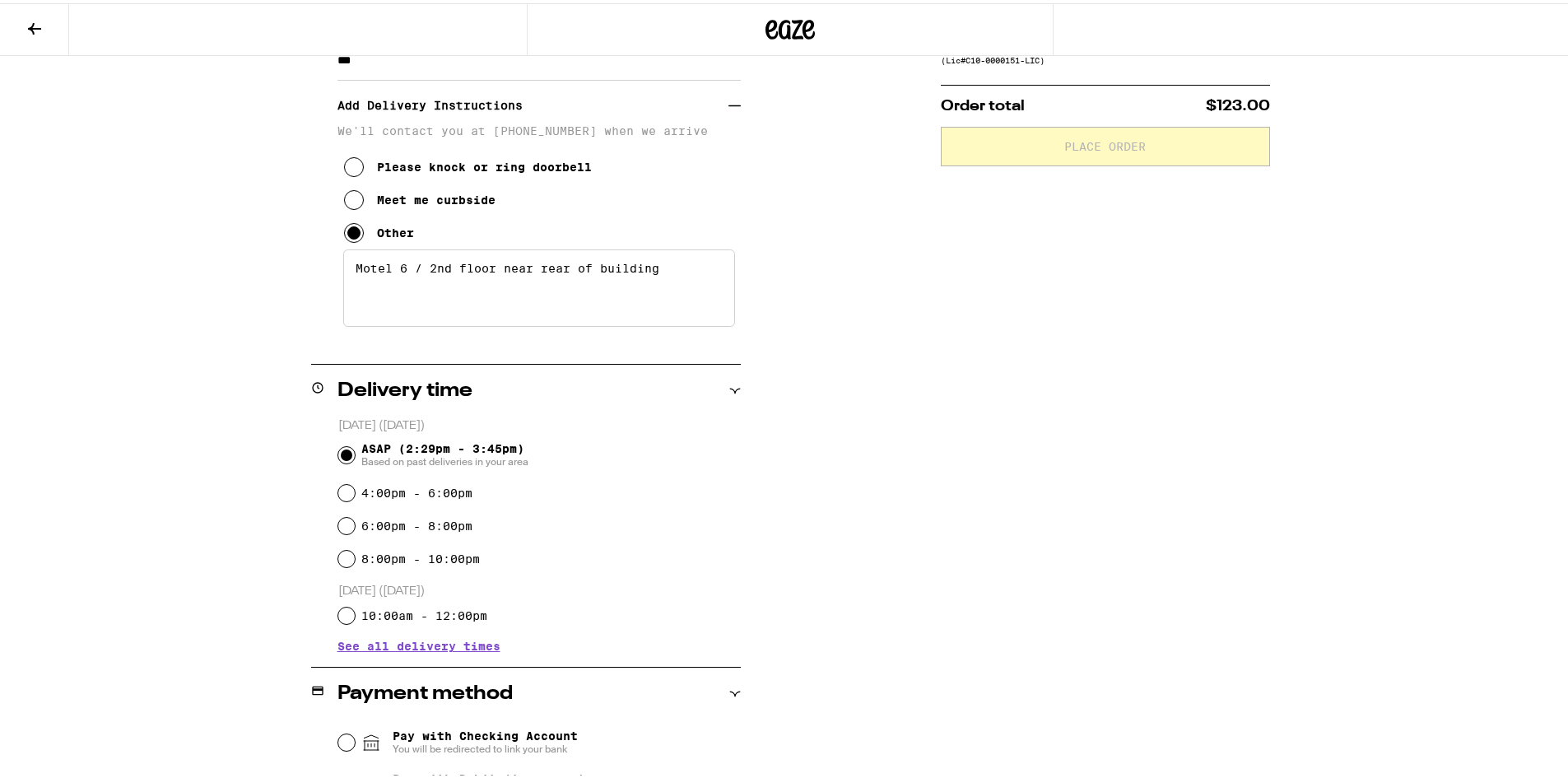
scroll to position [577, 0]
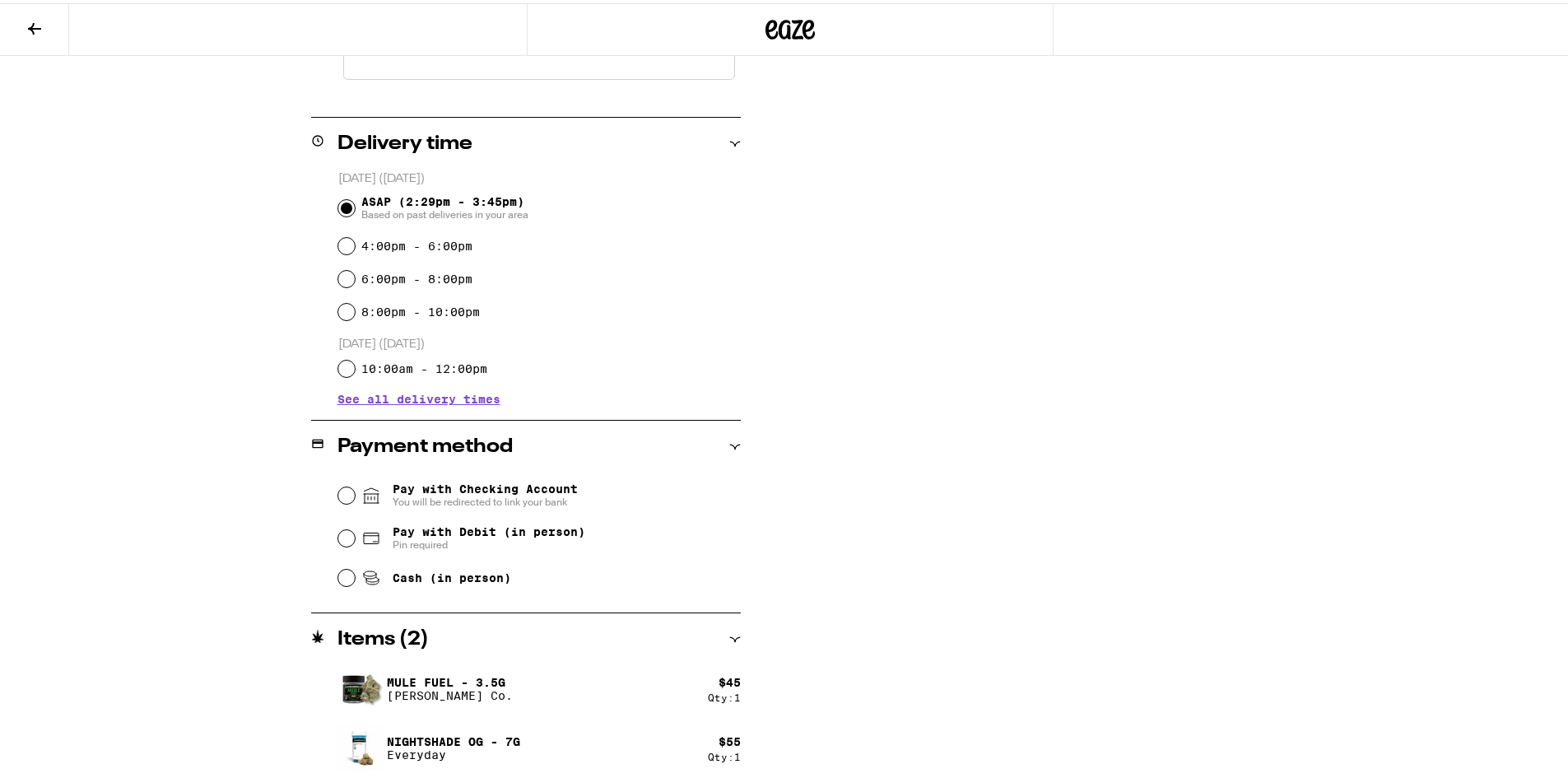
type textarea "Motel 6 / 2nd floor near rear of building"
click at [30, 33] on icon at bounding box center [34, 25] width 20 height 20
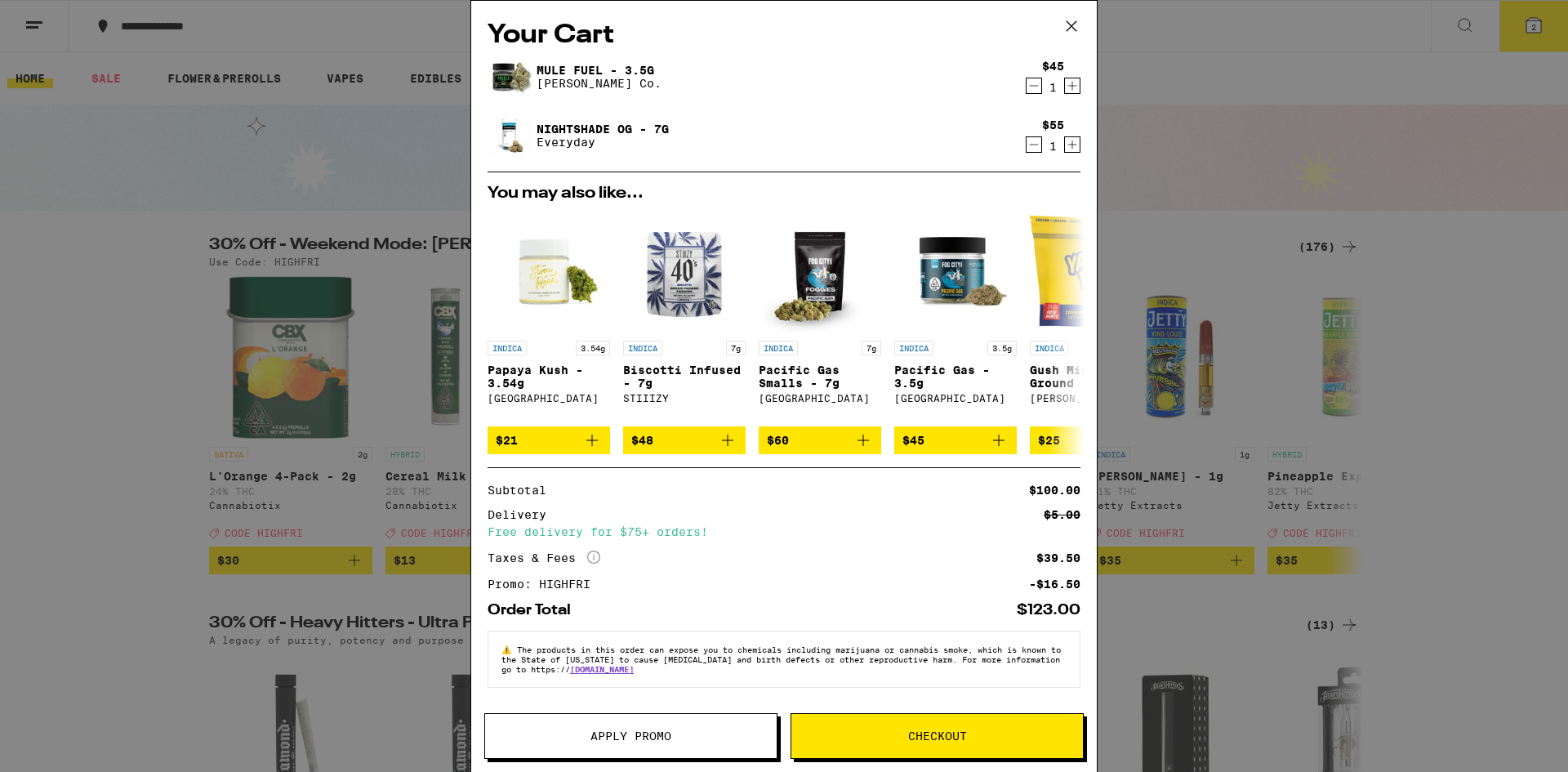
click at [971, 735] on span "Checkout" at bounding box center [937, 736] width 291 height 11
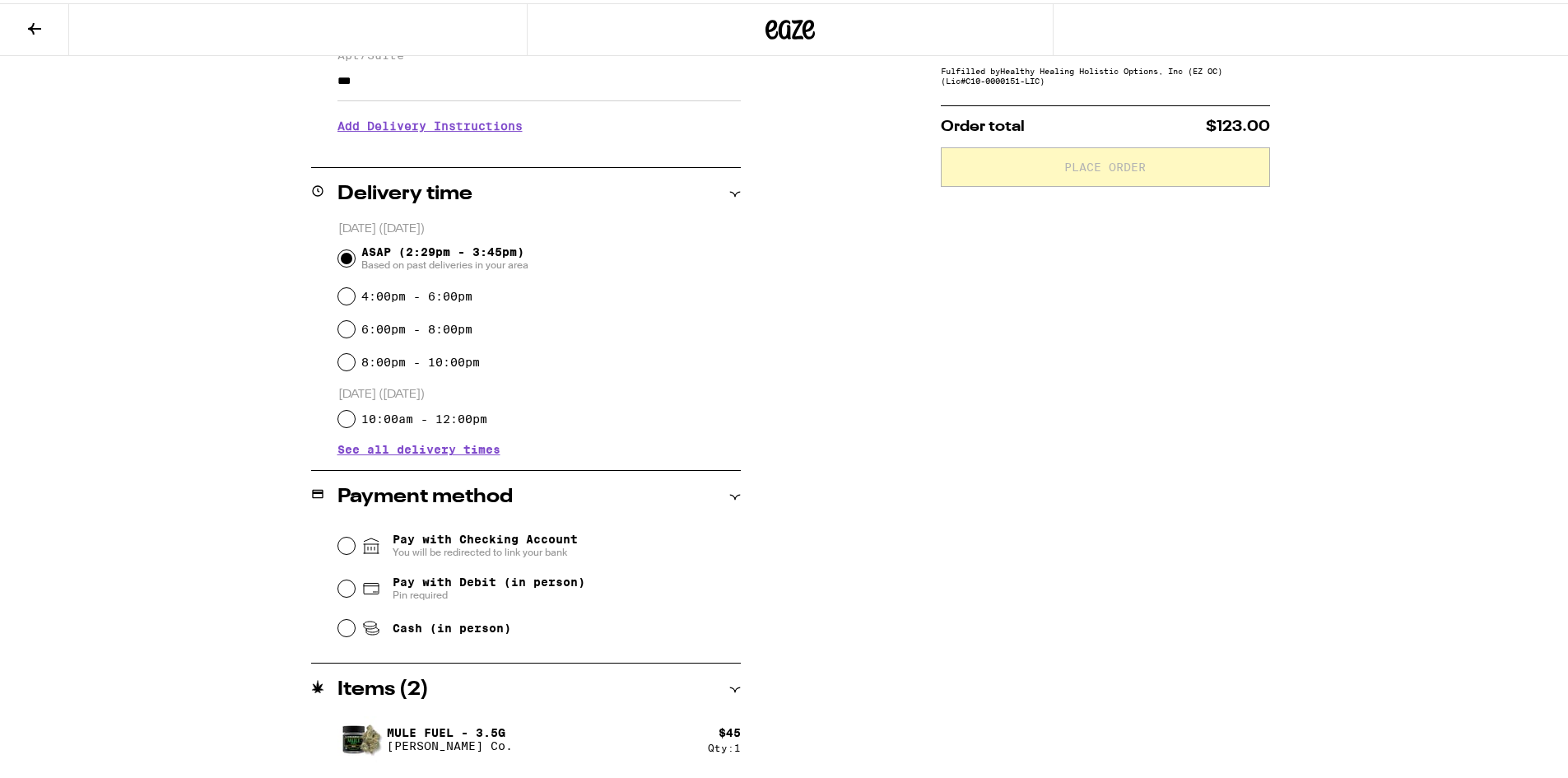
scroll to position [329, 0]
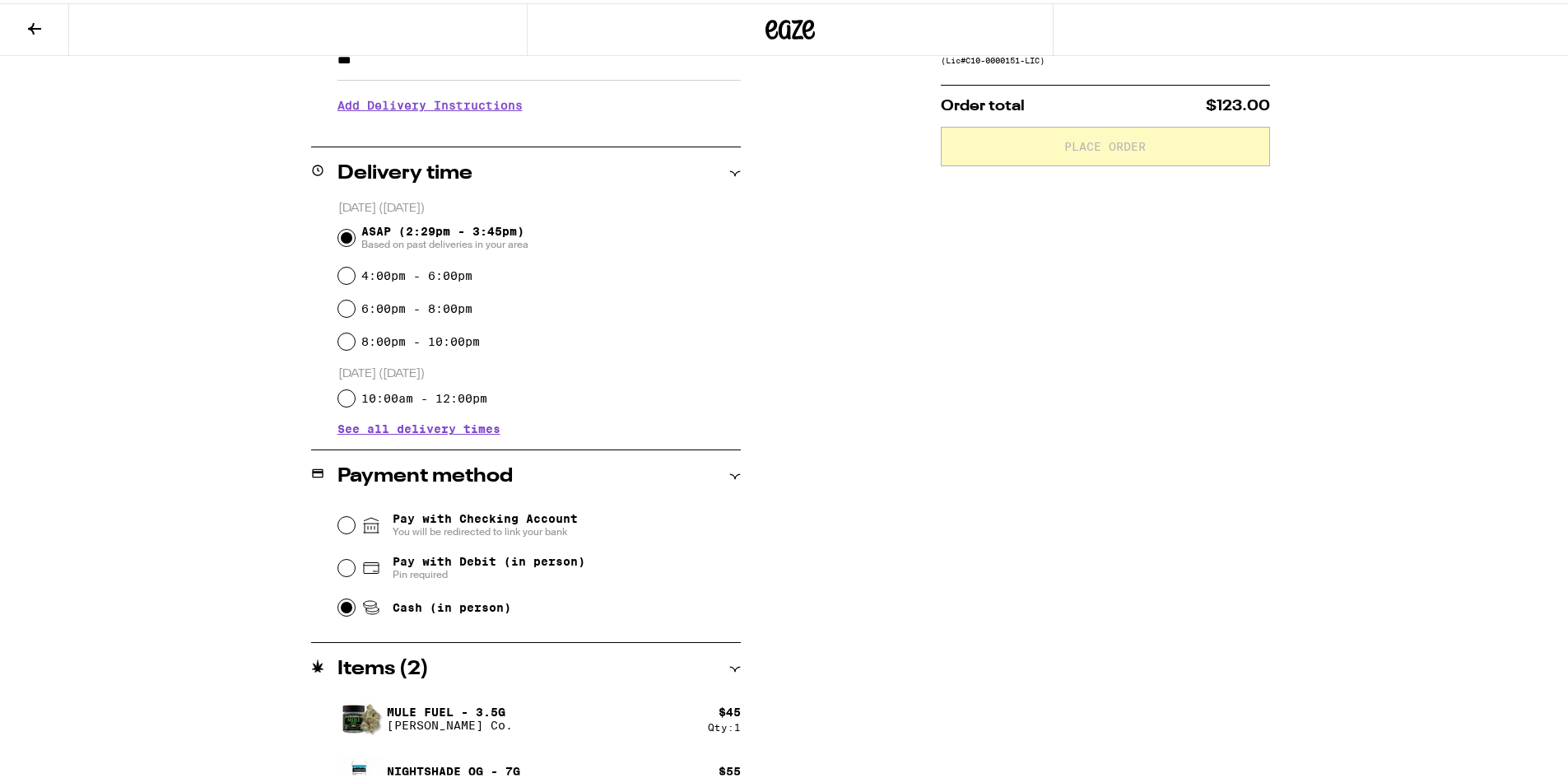
click at [341, 610] on input "Cash (in person)" at bounding box center [346, 603] width 16 height 16
radio input "true"
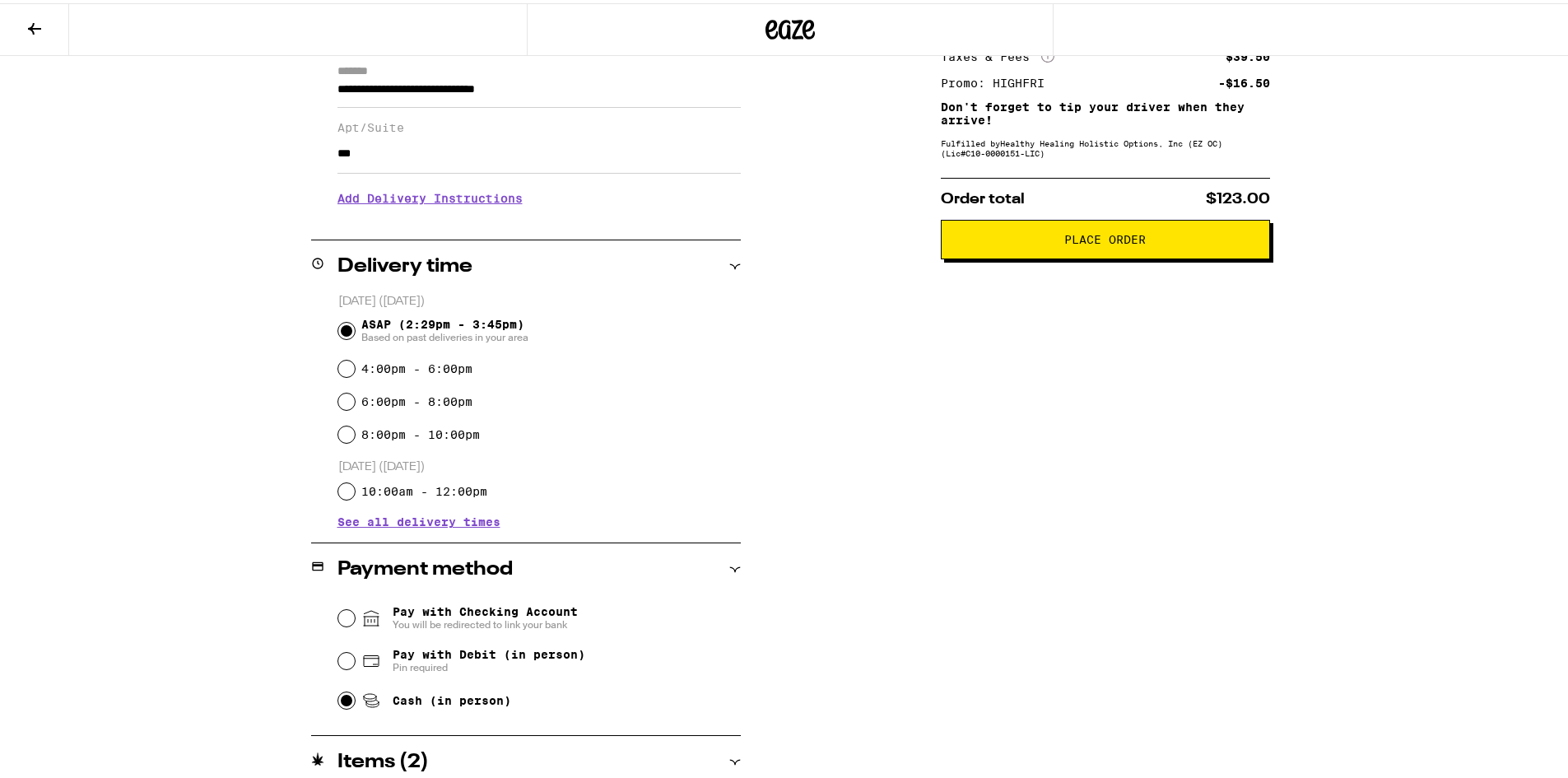
scroll to position [34, 0]
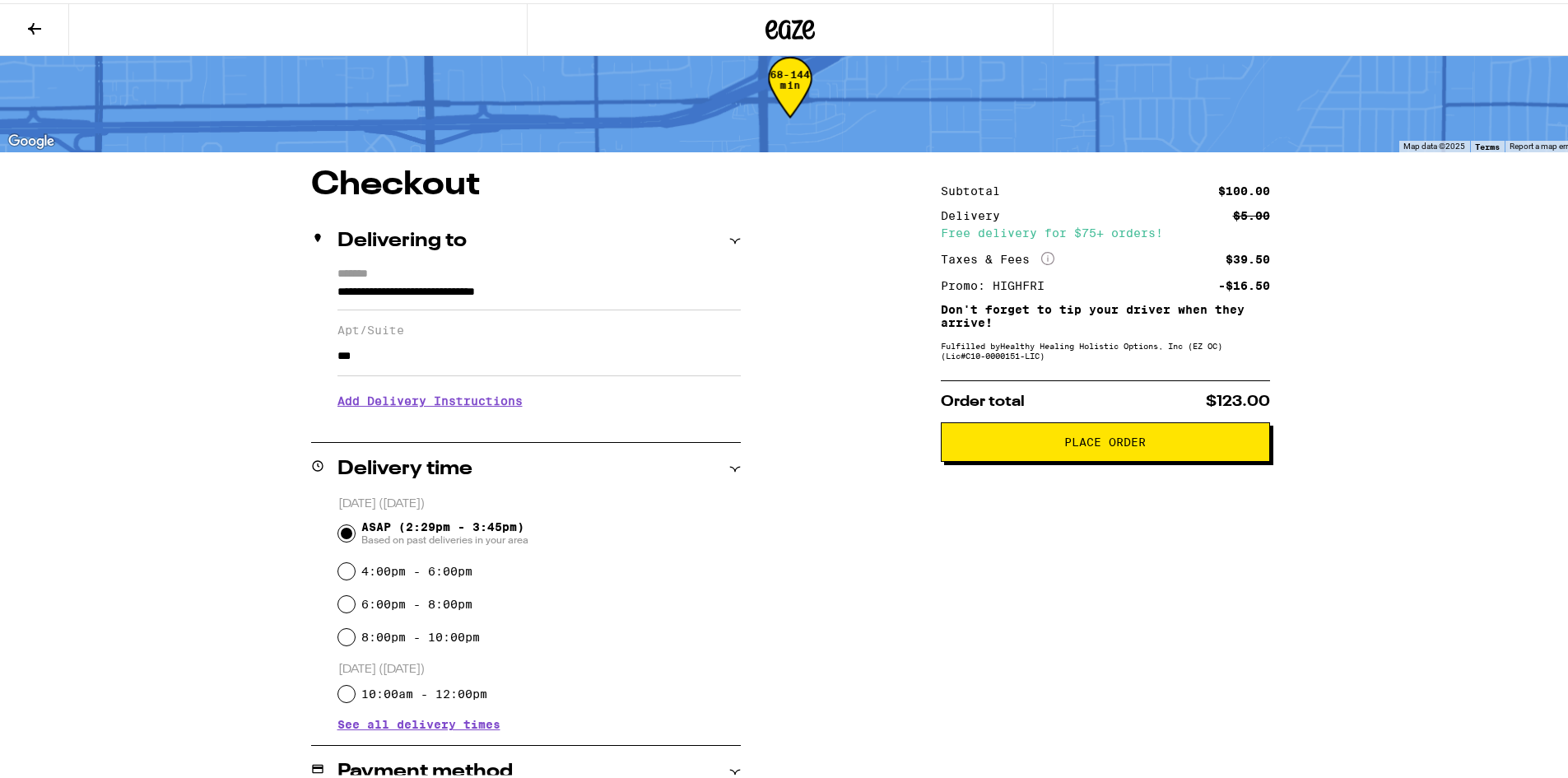
click at [1091, 452] on button "Place Order" at bounding box center [1105, 439] width 329 height 40
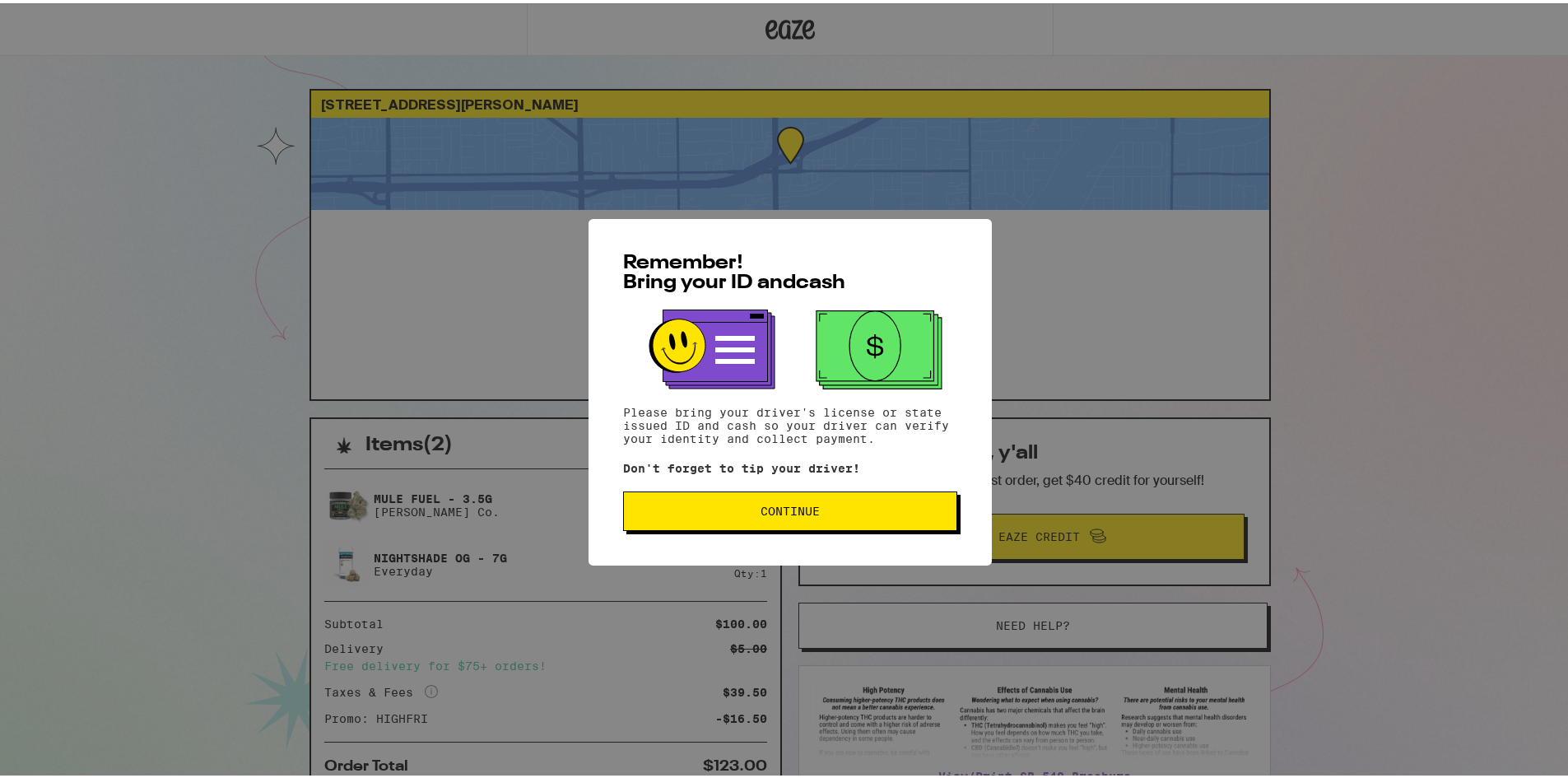
click at [829, 505] on span "Continue" at bounding box center [790, 507] width 306 height 11
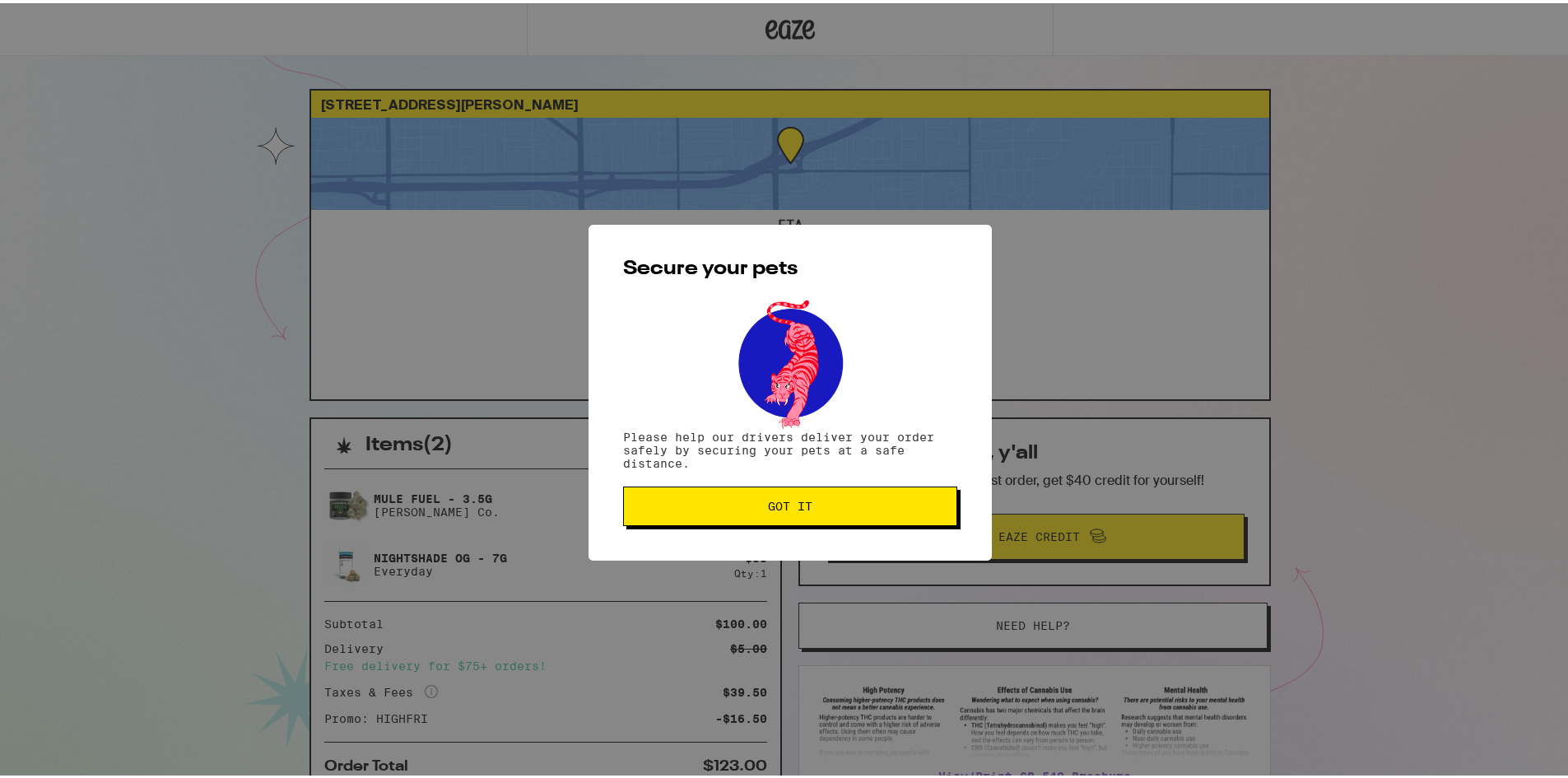
click at [835, 498] on button "Got it" at bounding box center [790, 504] width 334 height 40
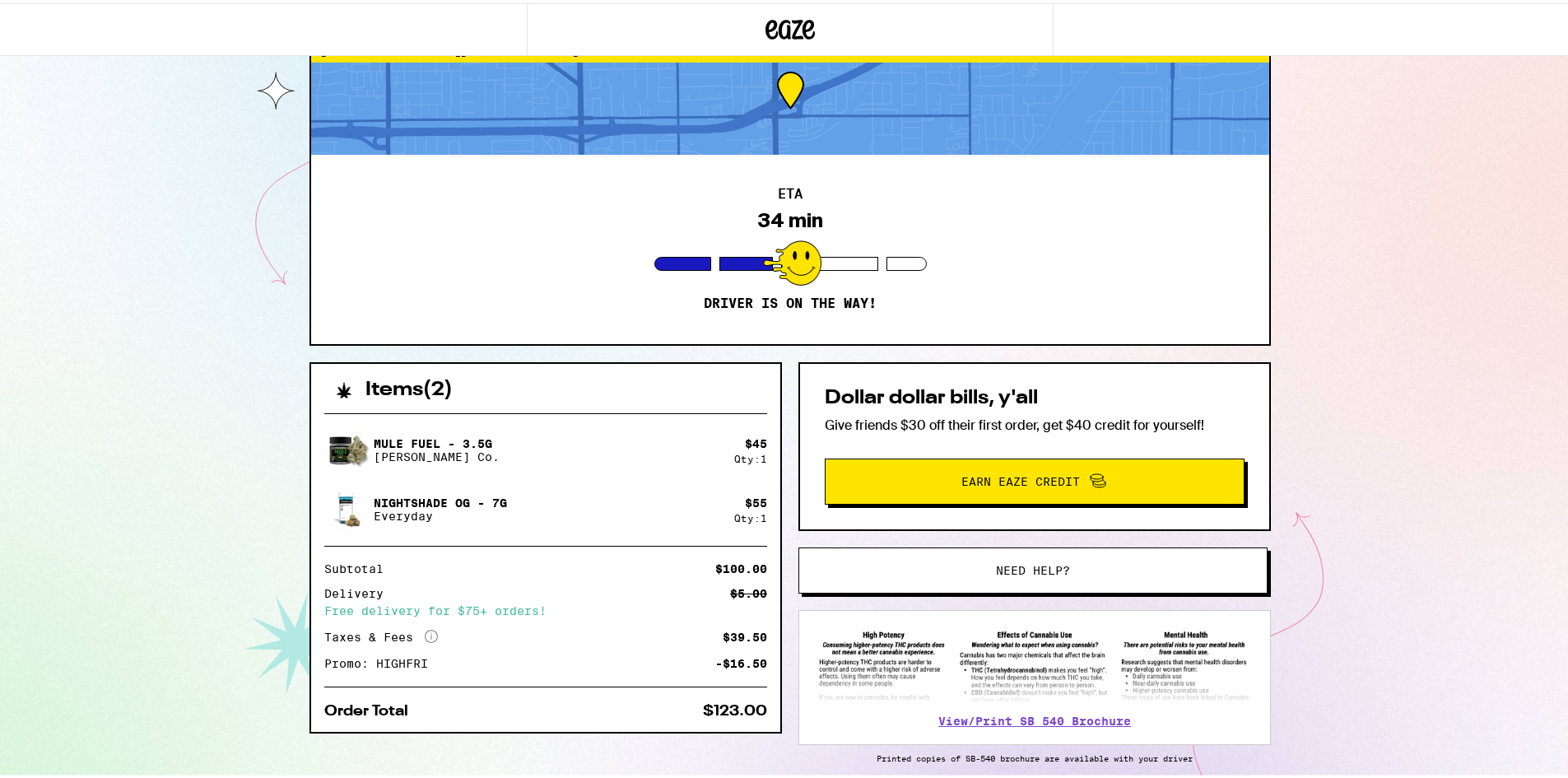
scroll to position [82, 0]
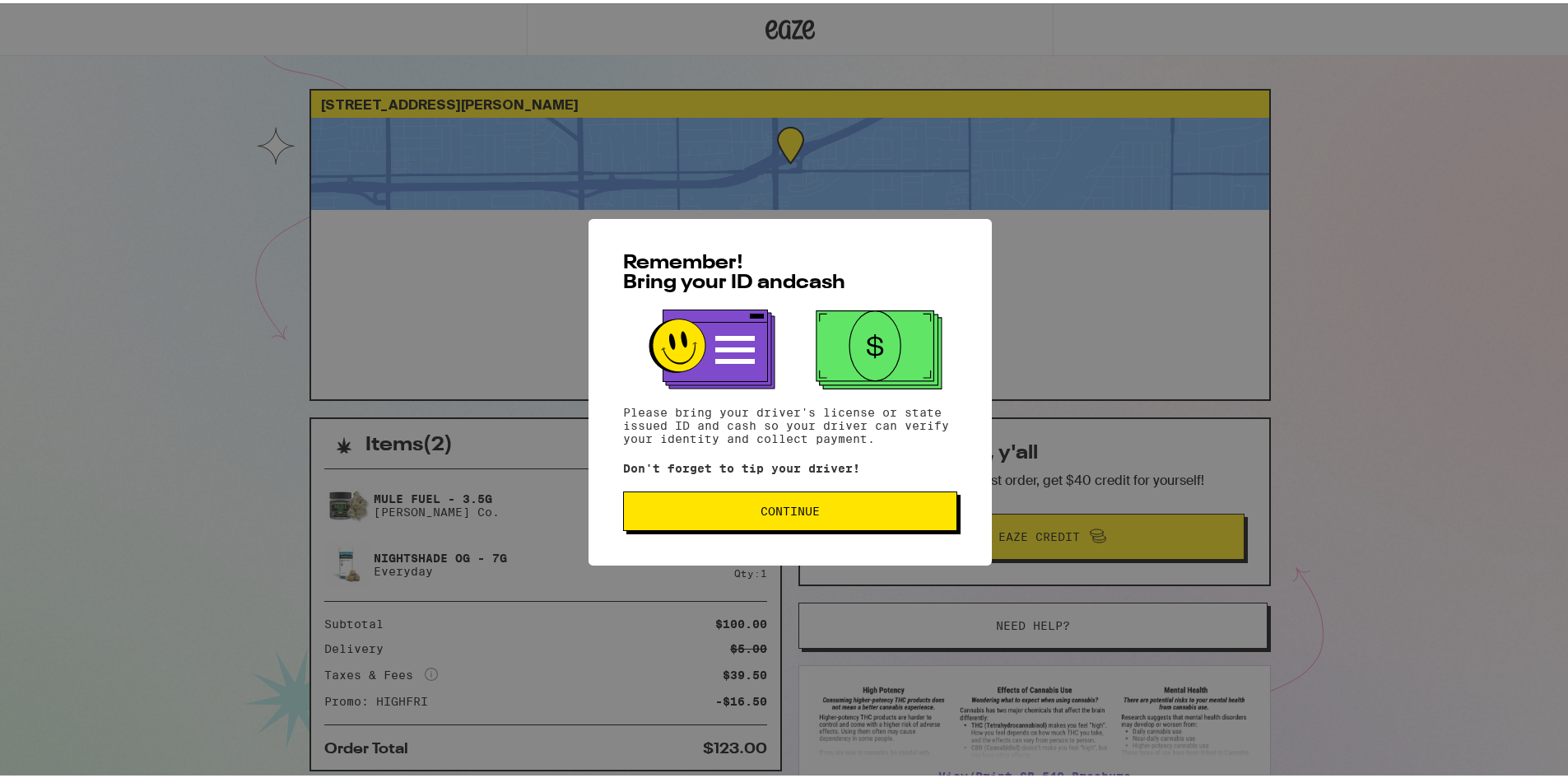
click at [714, 525] on button "Continue" at bounding box center [790, 508] width 334 height 40
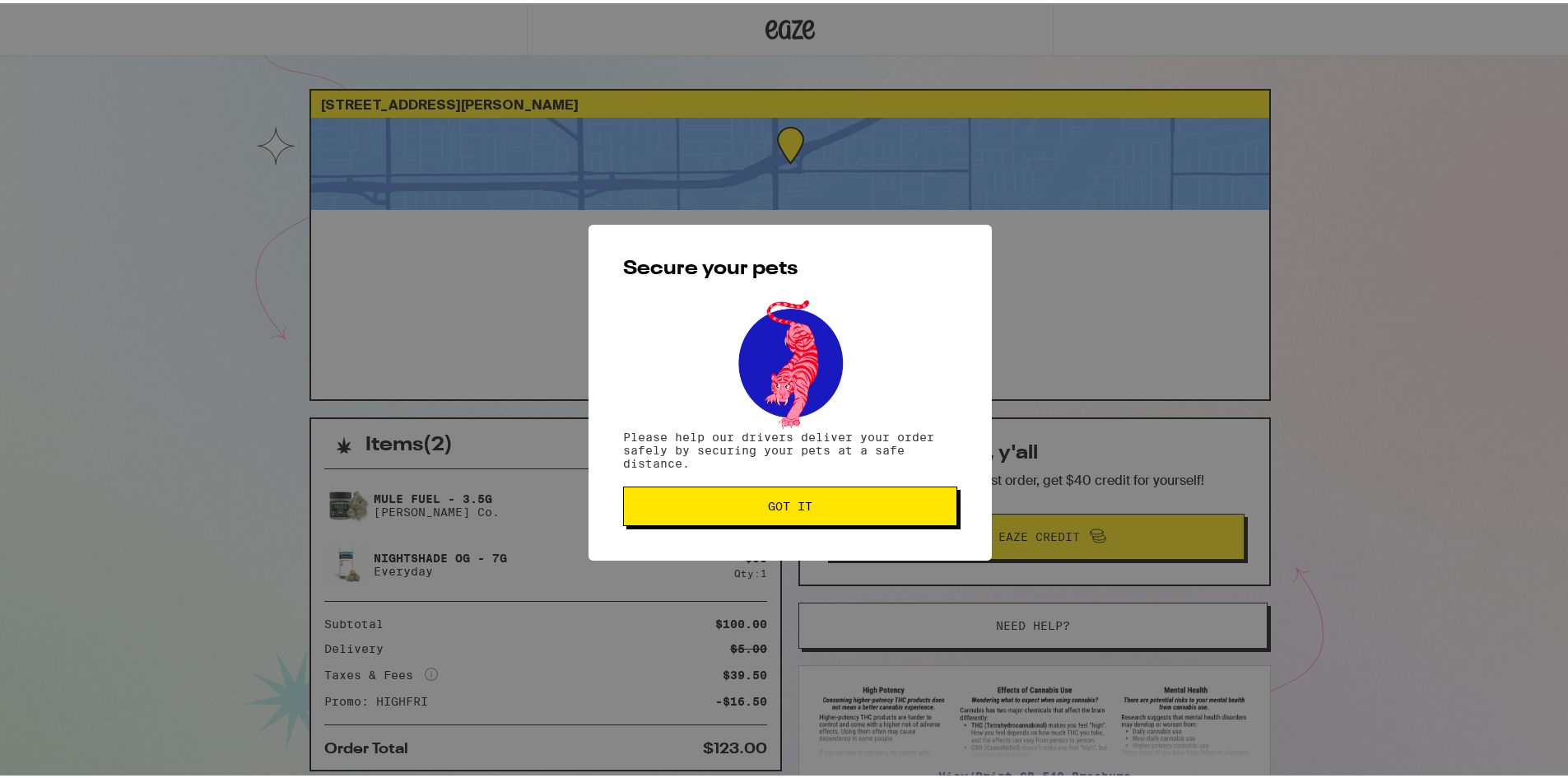
click at [714, 525] on div "Secure your pets Please help our drivers deliver your order safely by securing …" at bounding box center [790, 389] width 404 height 336
click at [713, 515] on button "Got it" at bounding box center [790, 504] width 334 height 40
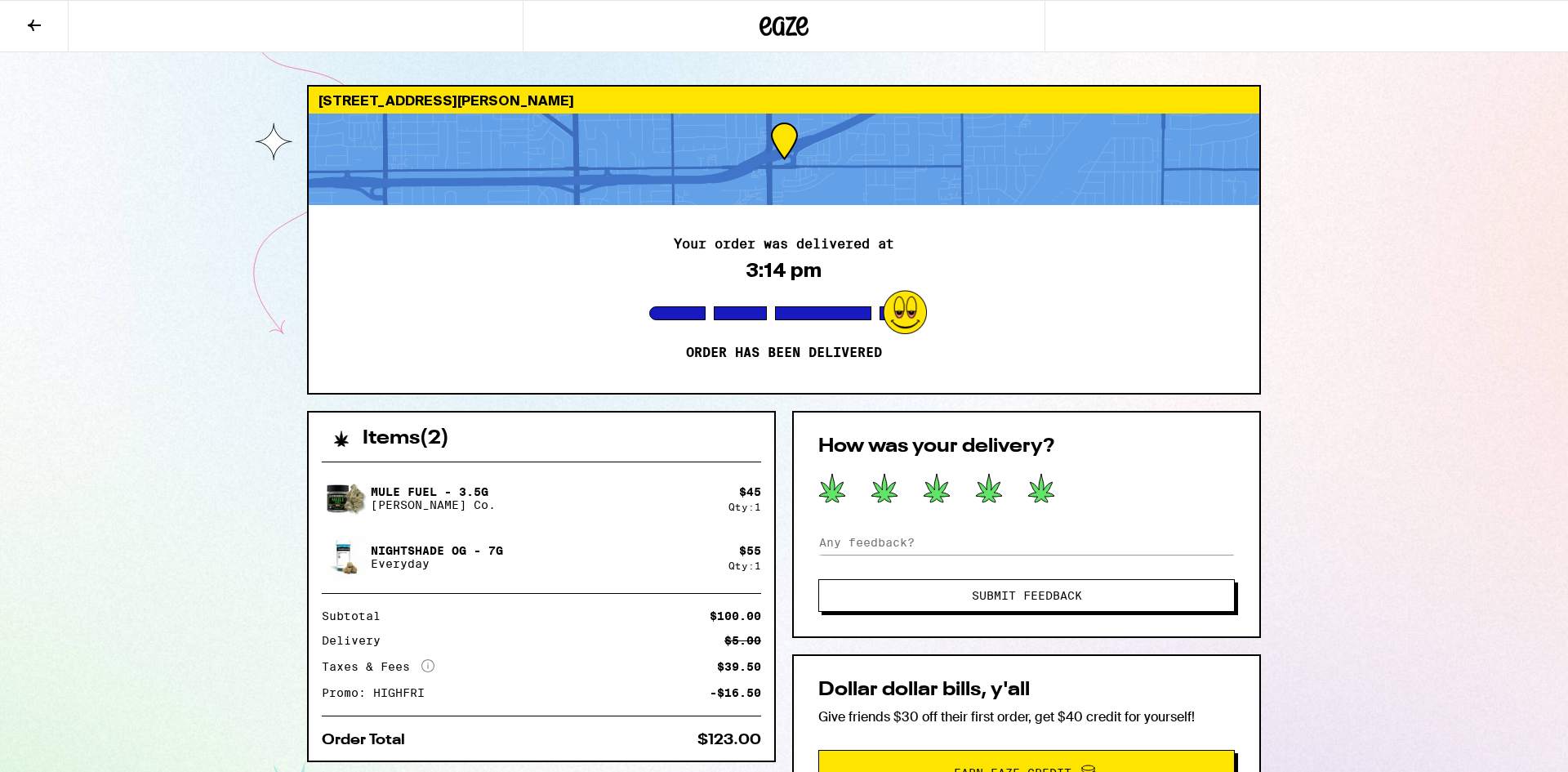
click at [1041, 490] on icon at bounding box center [1042, 488] width 26 height 28
click at [1019, 594] on span "Submit Feedback" at bounding box center [1027, 595] width 110 height 11
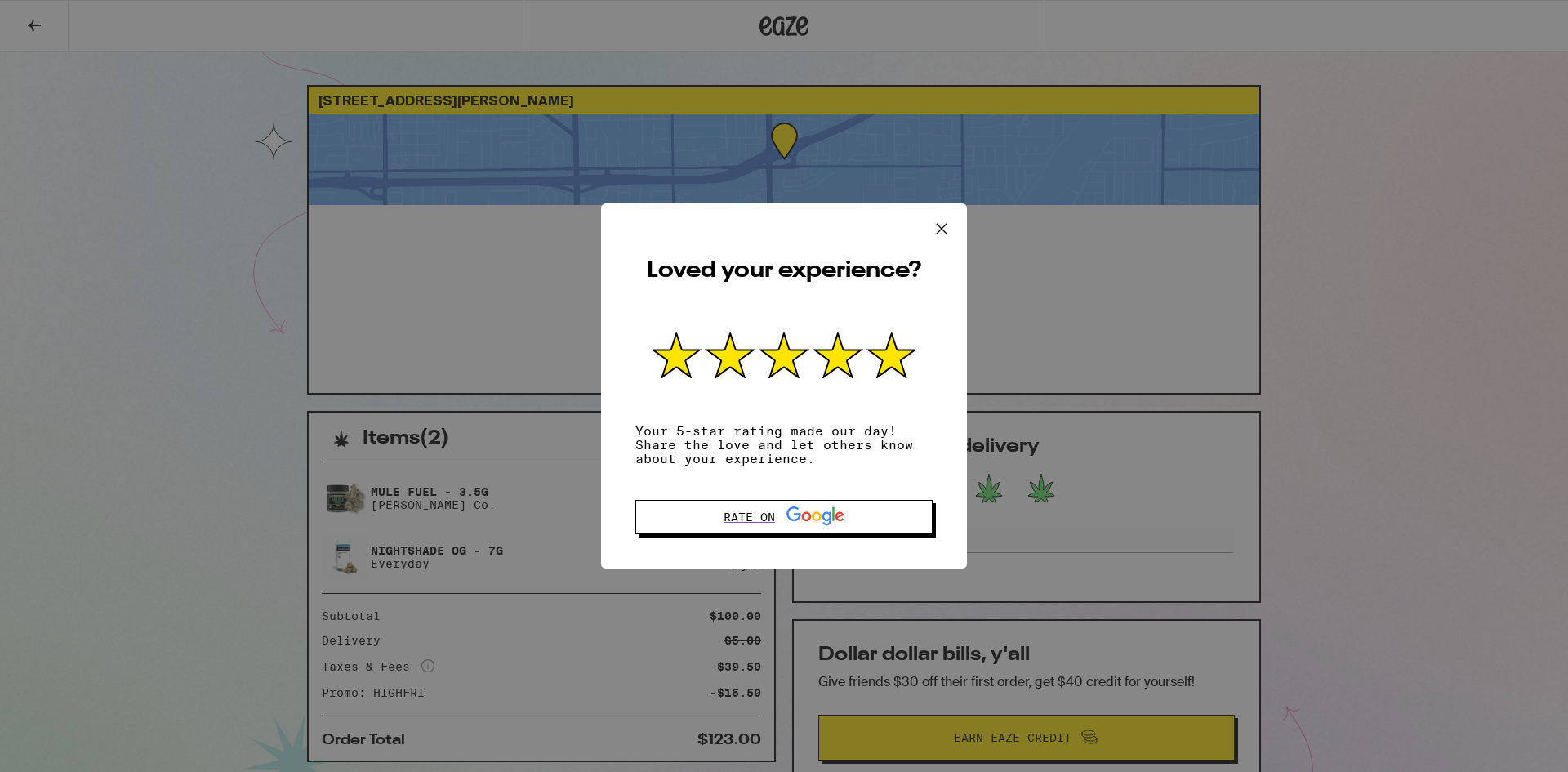
click at [945, 224] on icon at bounding box center [942, 228] width 24 height 24
